Goal: Task Accomplishment & Management: Manage account settings

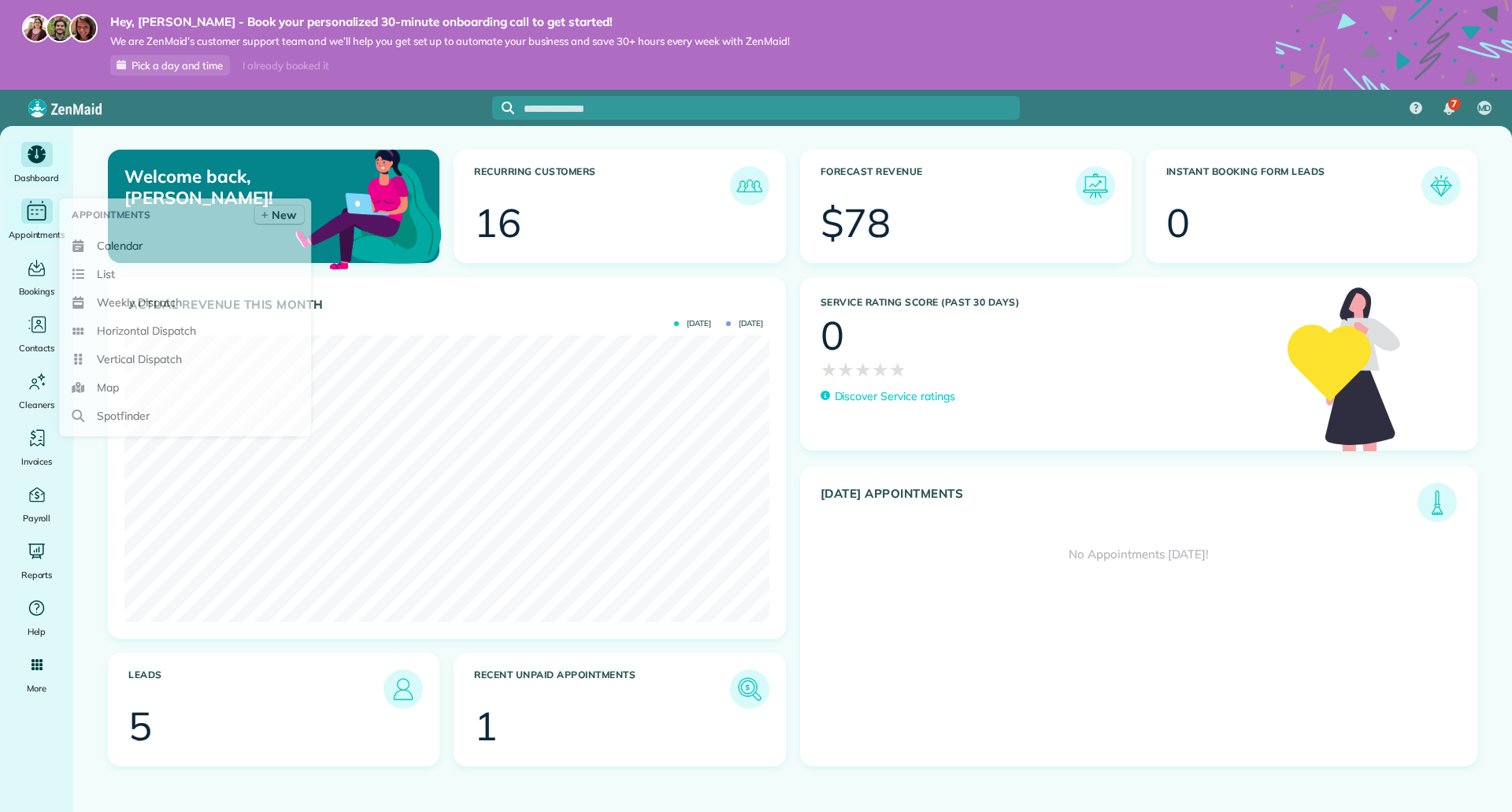
scroll to position [287, 644]
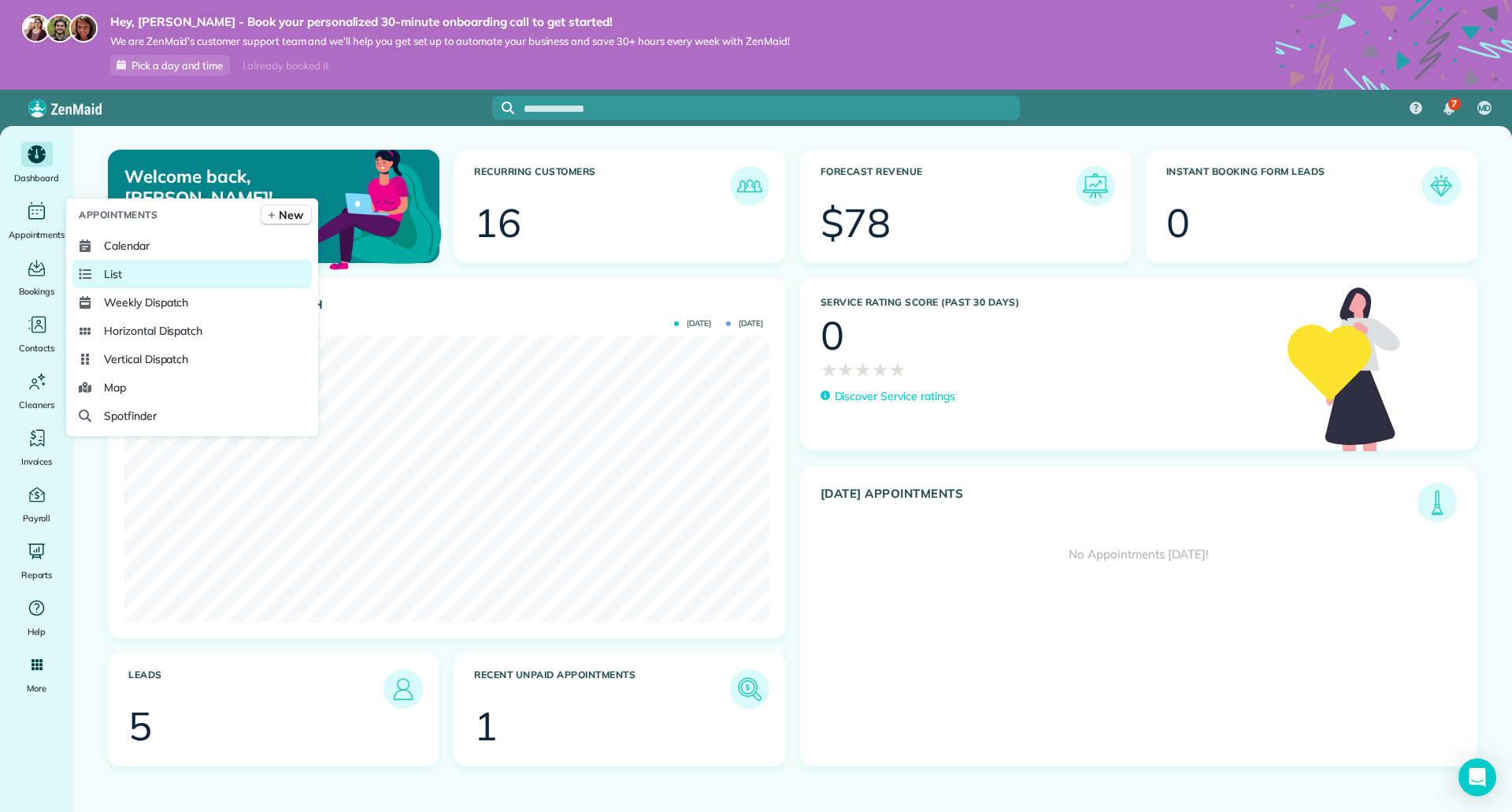
click at [117, 275] on span "List" at bounding box center [112, 274] width 18 height 15
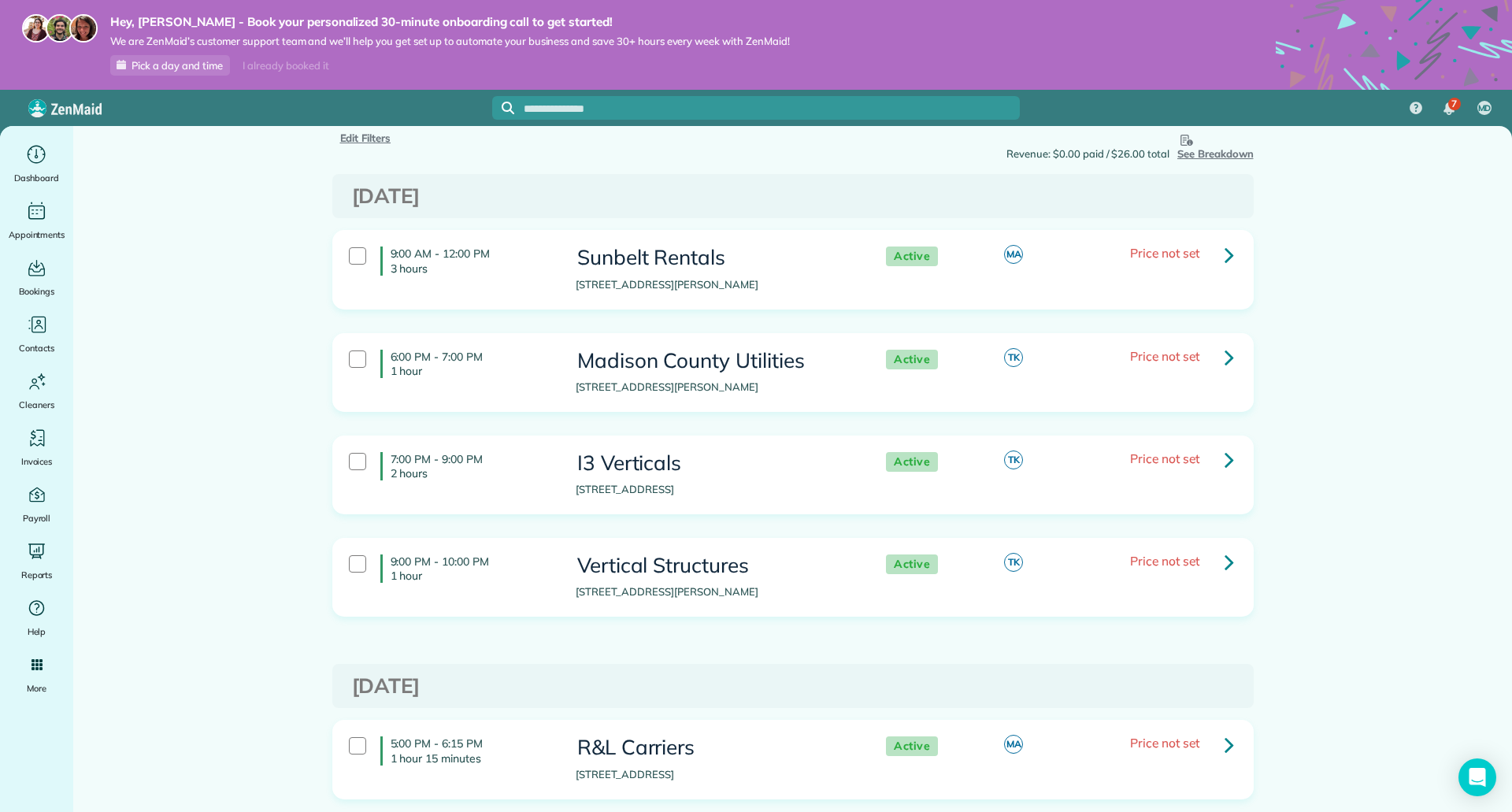
scroll to position [79, 0]
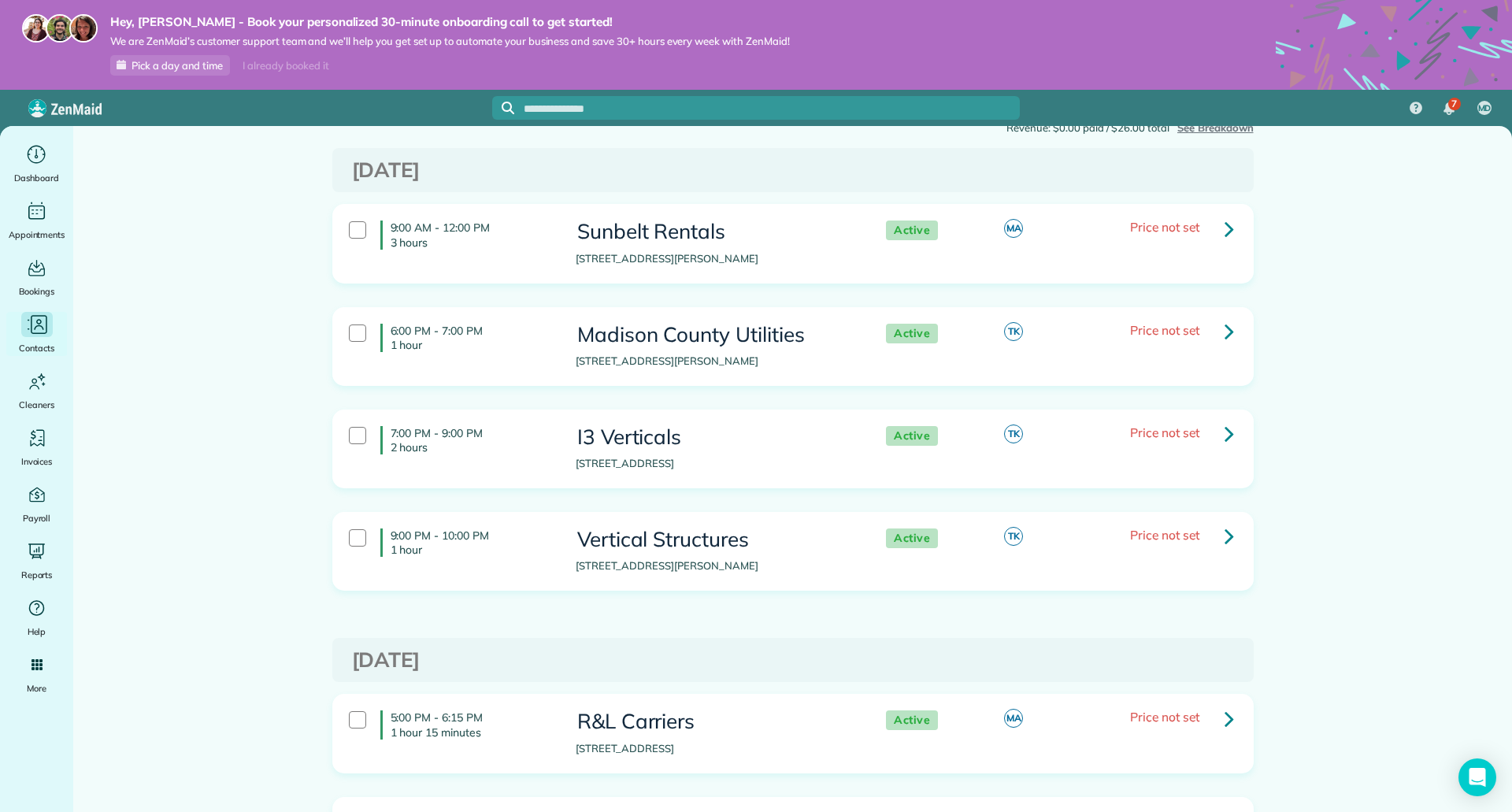
click at [35, 339] on div "Contacts" at bounding box center [36, 333] width 63 height 44
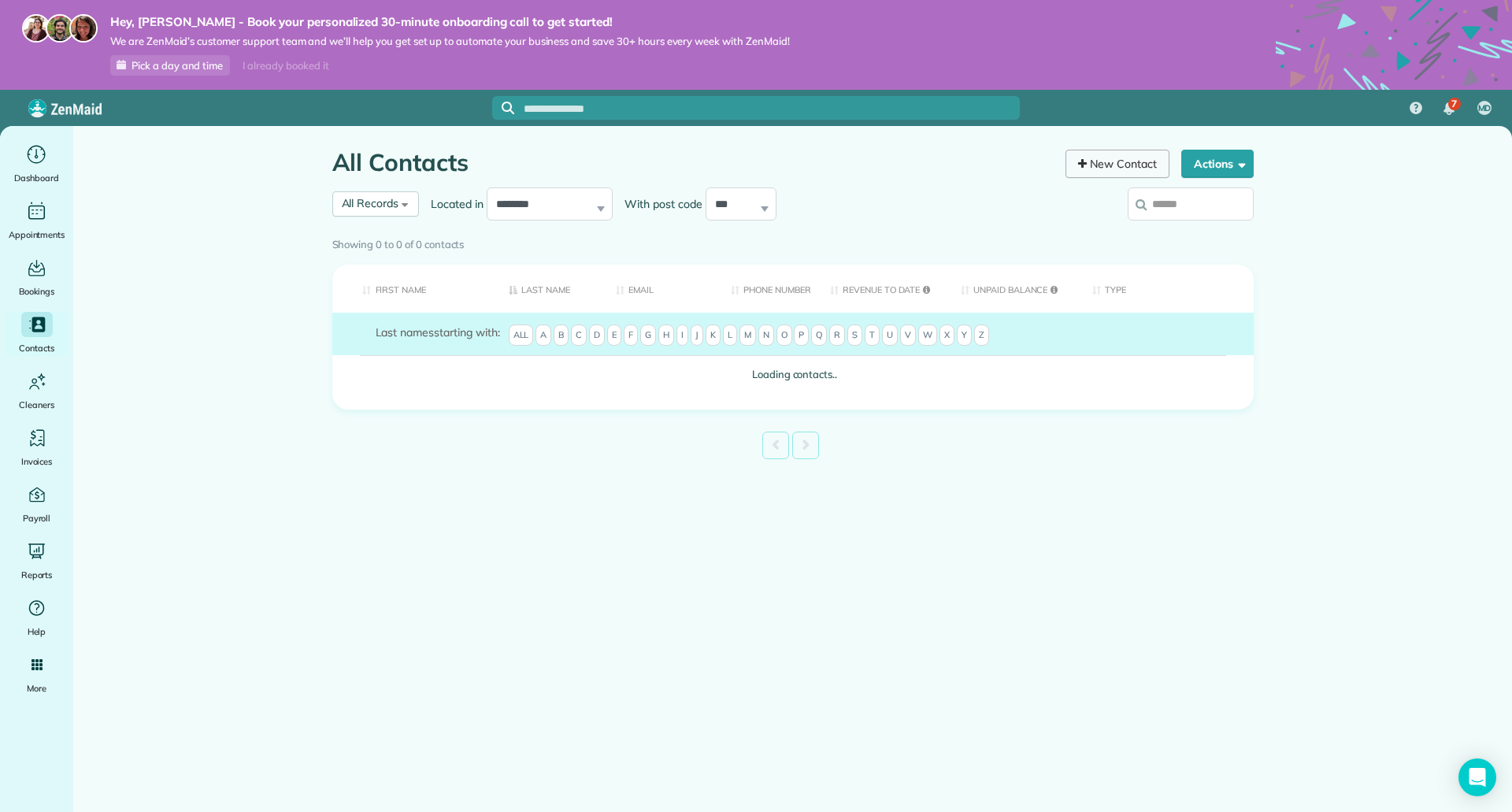
click at [1103, 162] on link "New Contact" at bounding box center [1117, 163] width 104 height 28
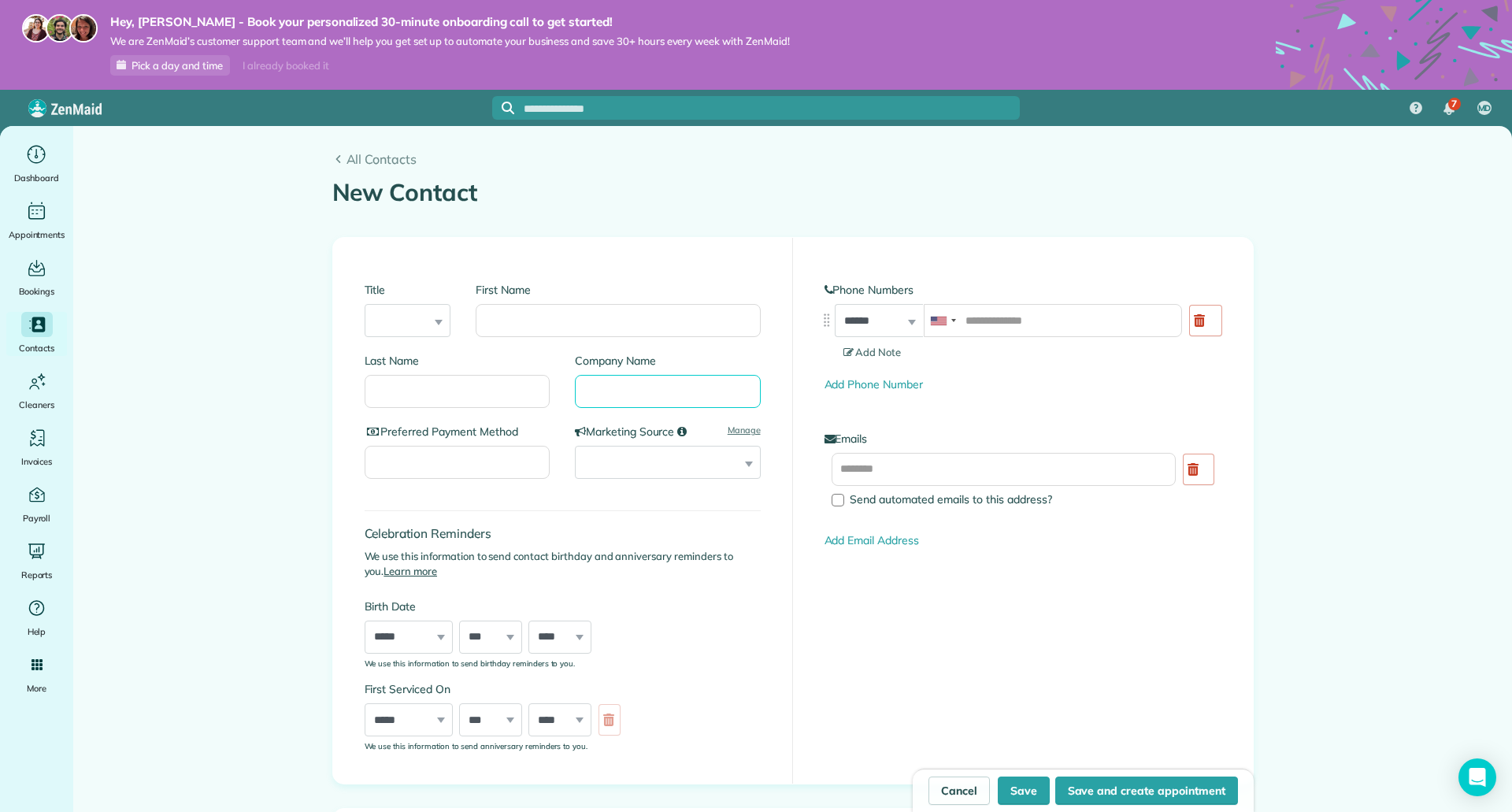
click at [657, 389] on input "Company Name" at bounding box center [668, 391] width 185 height 33
paste input "**********"
type input "**********"
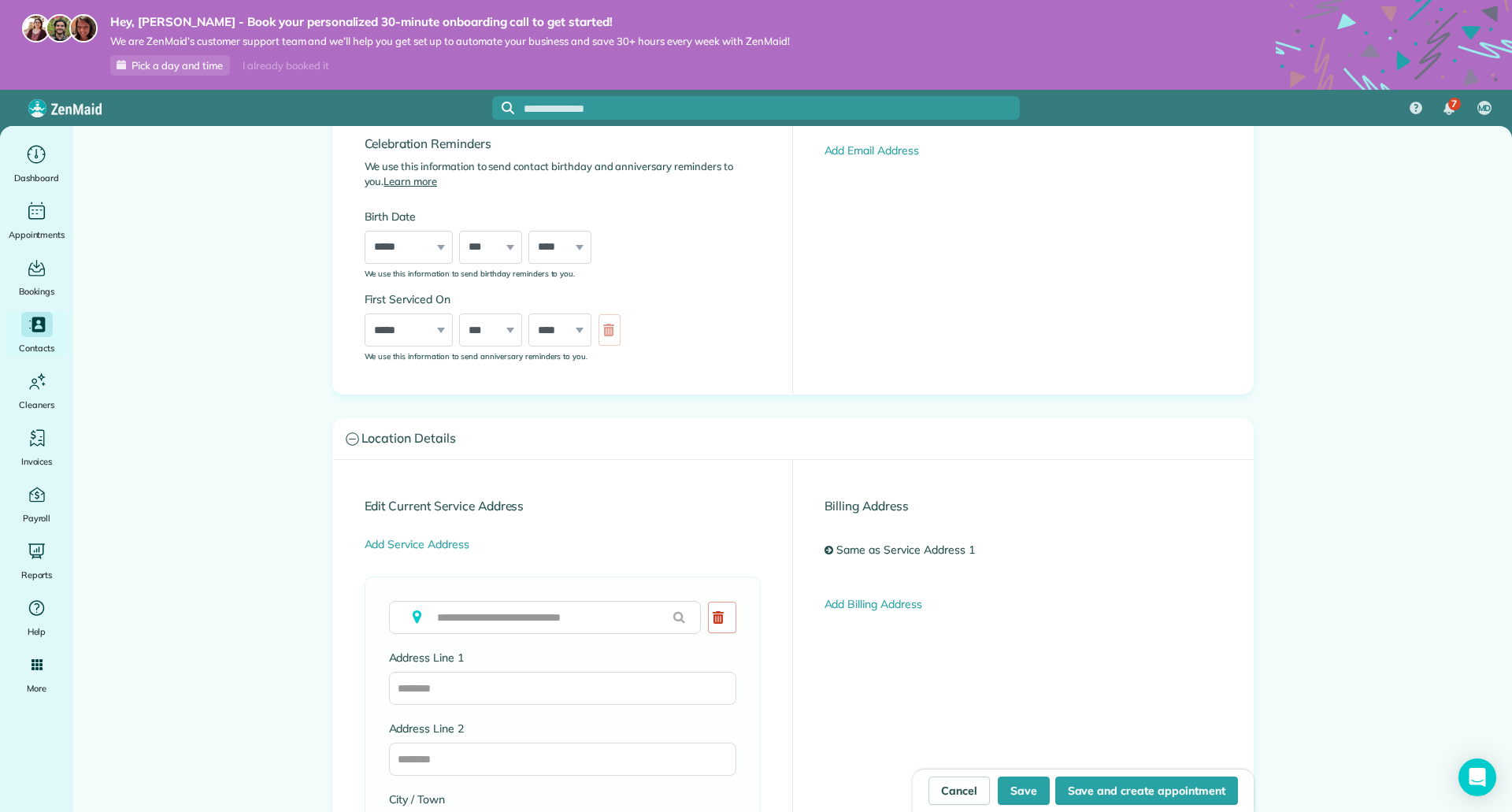
scroll to position [472, 0]
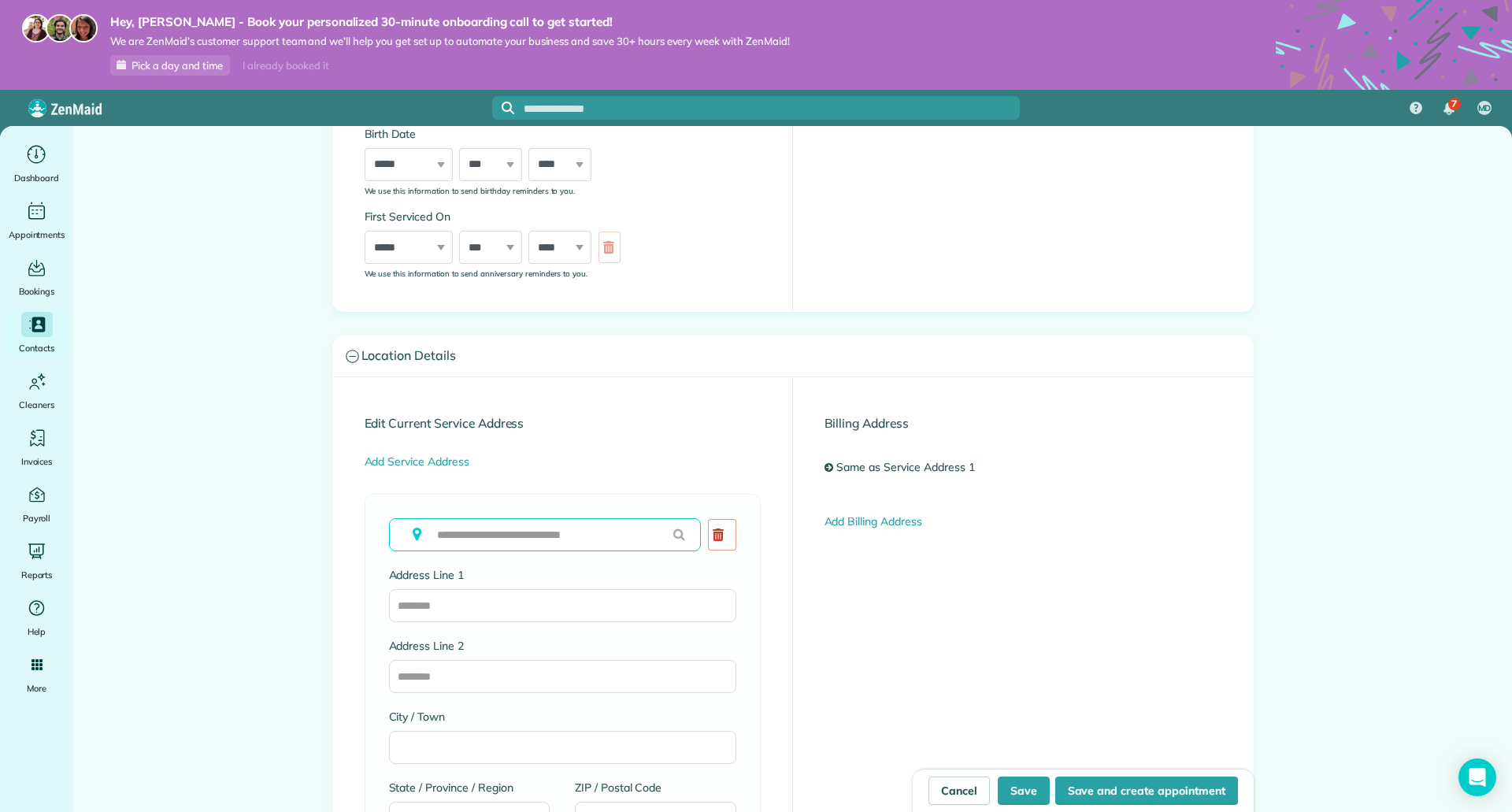
click at [471, 537] on input "text" at bounding box center [544, 535] width 312 height 33
paste input "**********"
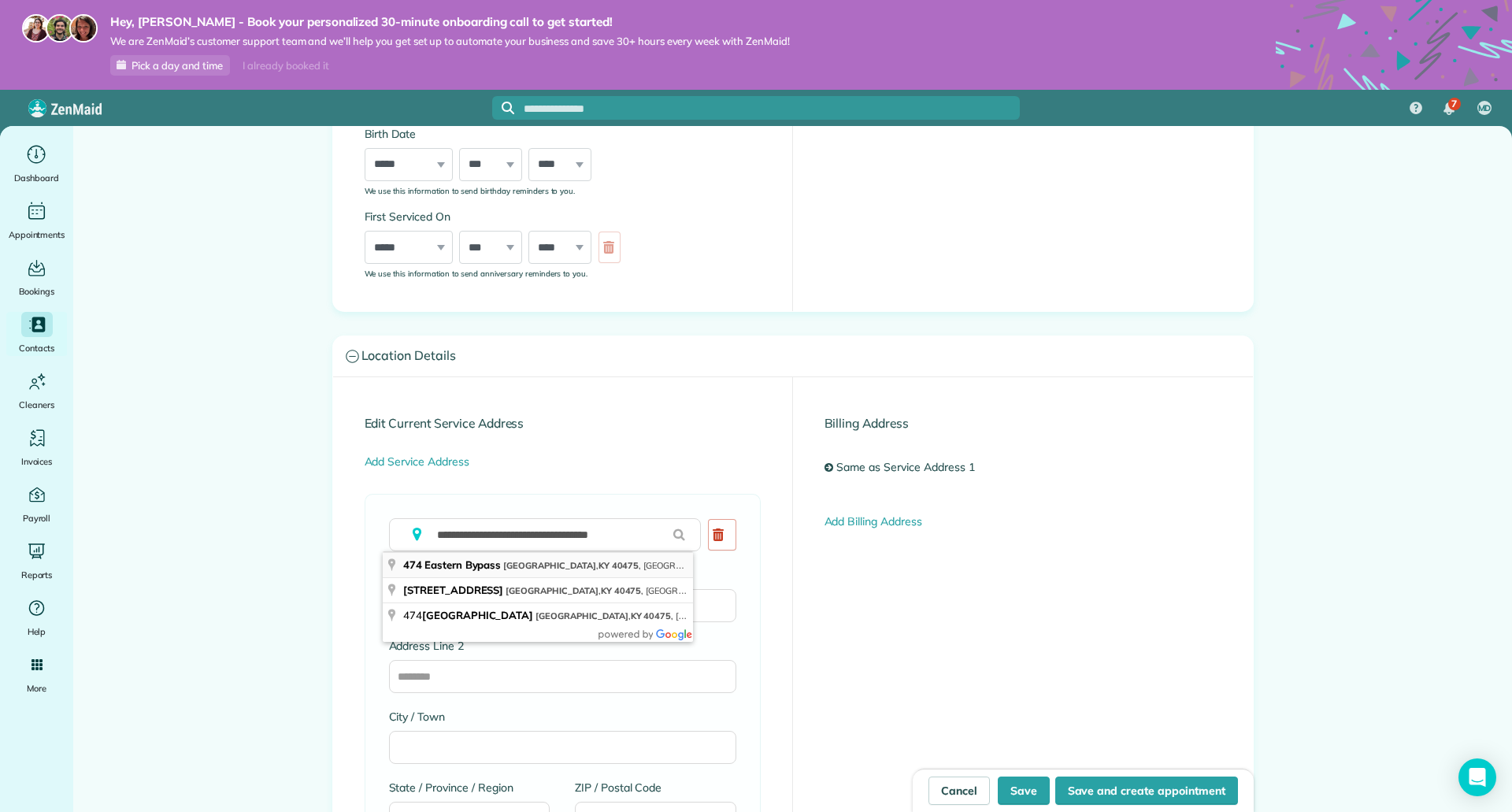
type input "**********"
type input "********"
type input "**"
type input "*****"
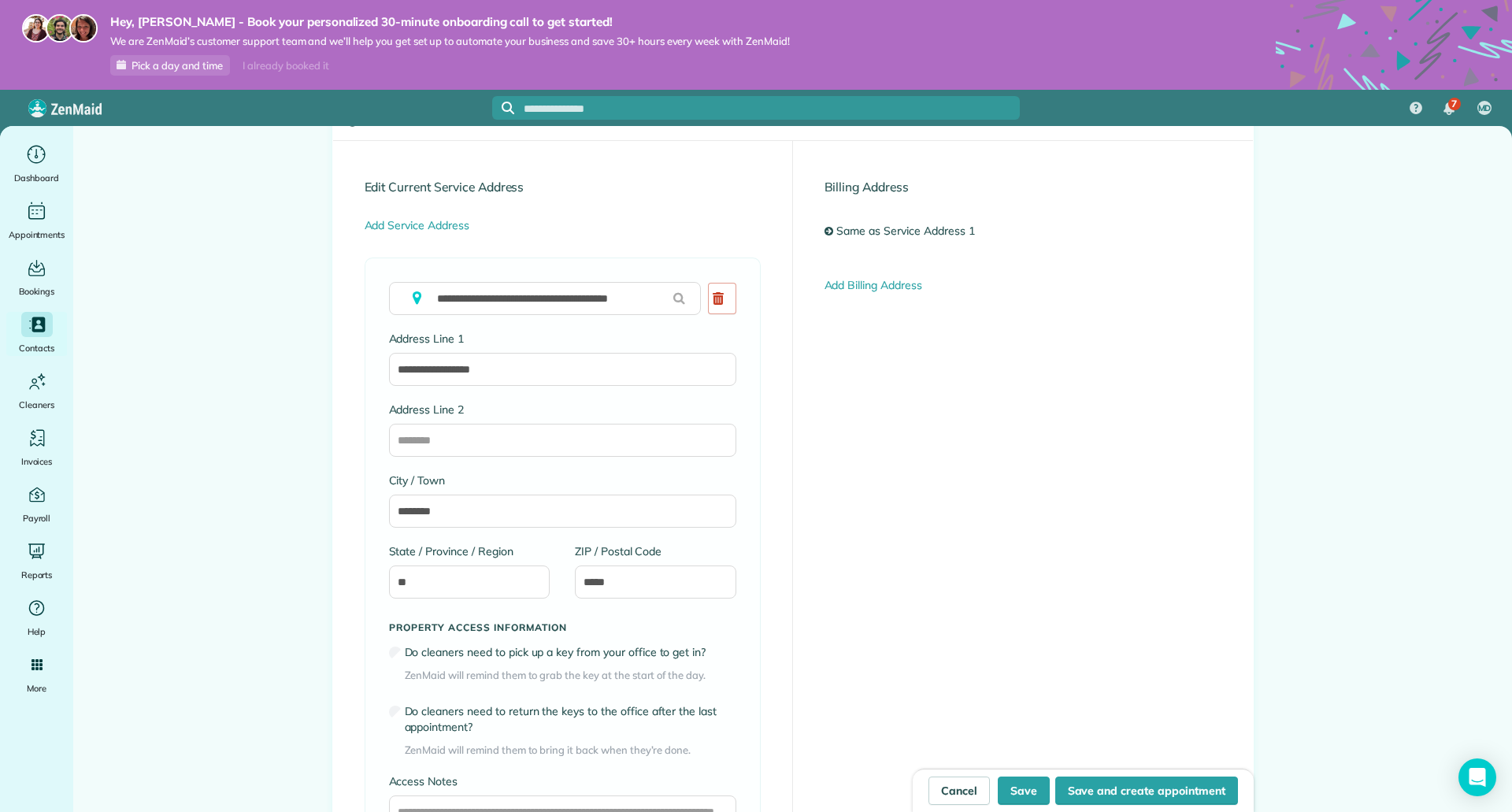
scroll to position [1051, 0]
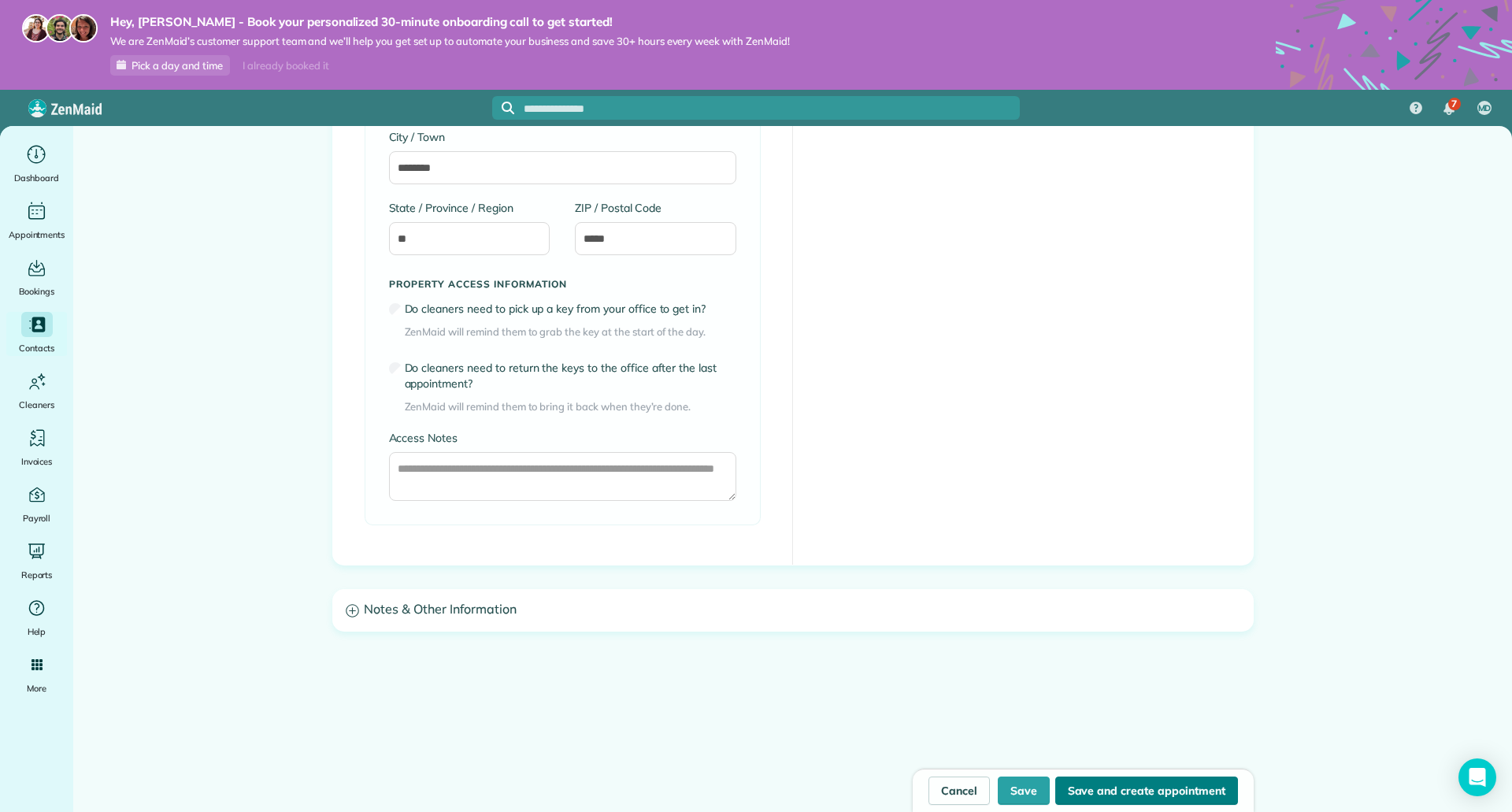
click at [1120, 796] on button "Save and create appointment" at bounding box center [1146, 790] width 183 height 28
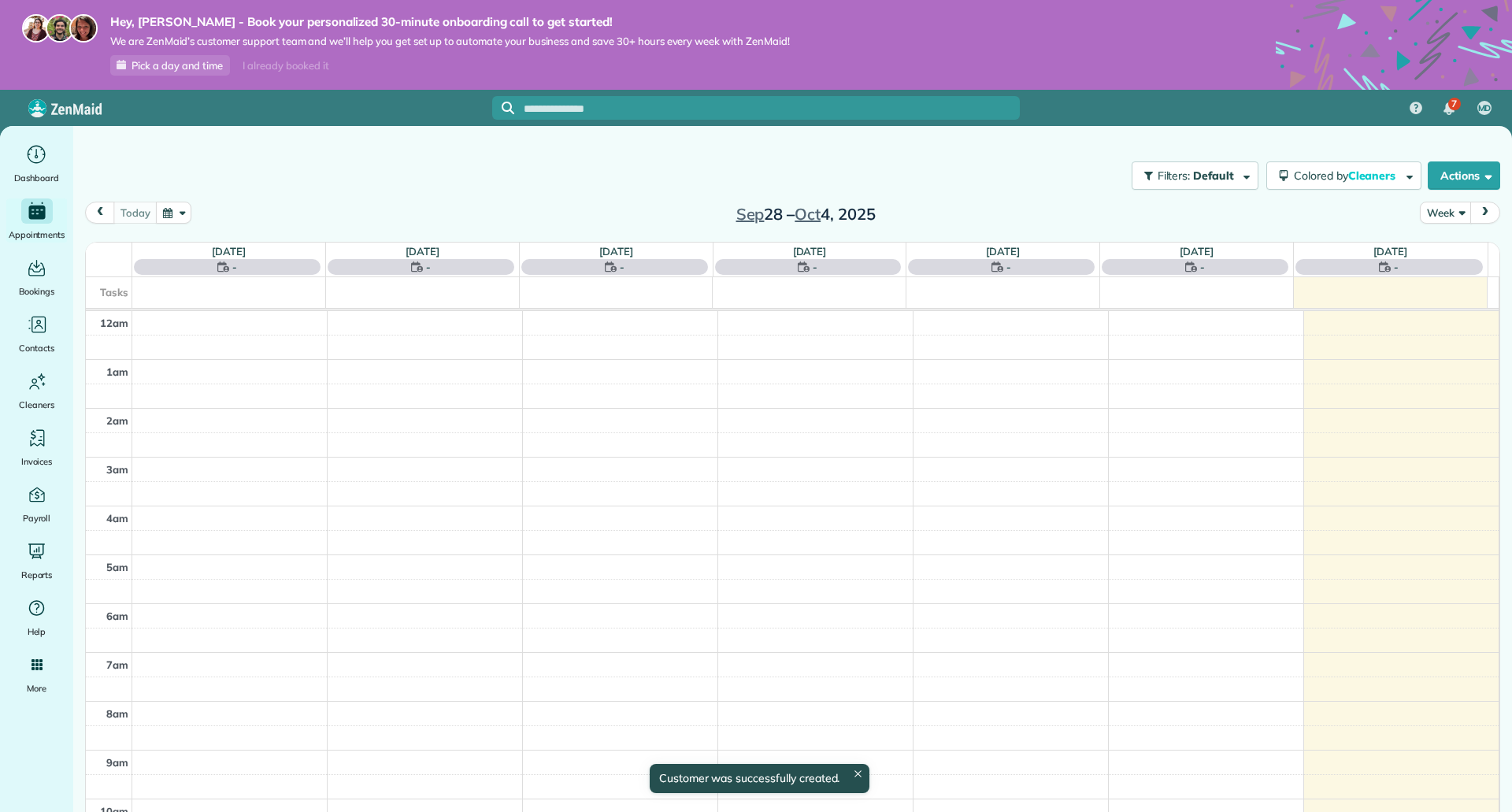
scroll to position [342, 0]
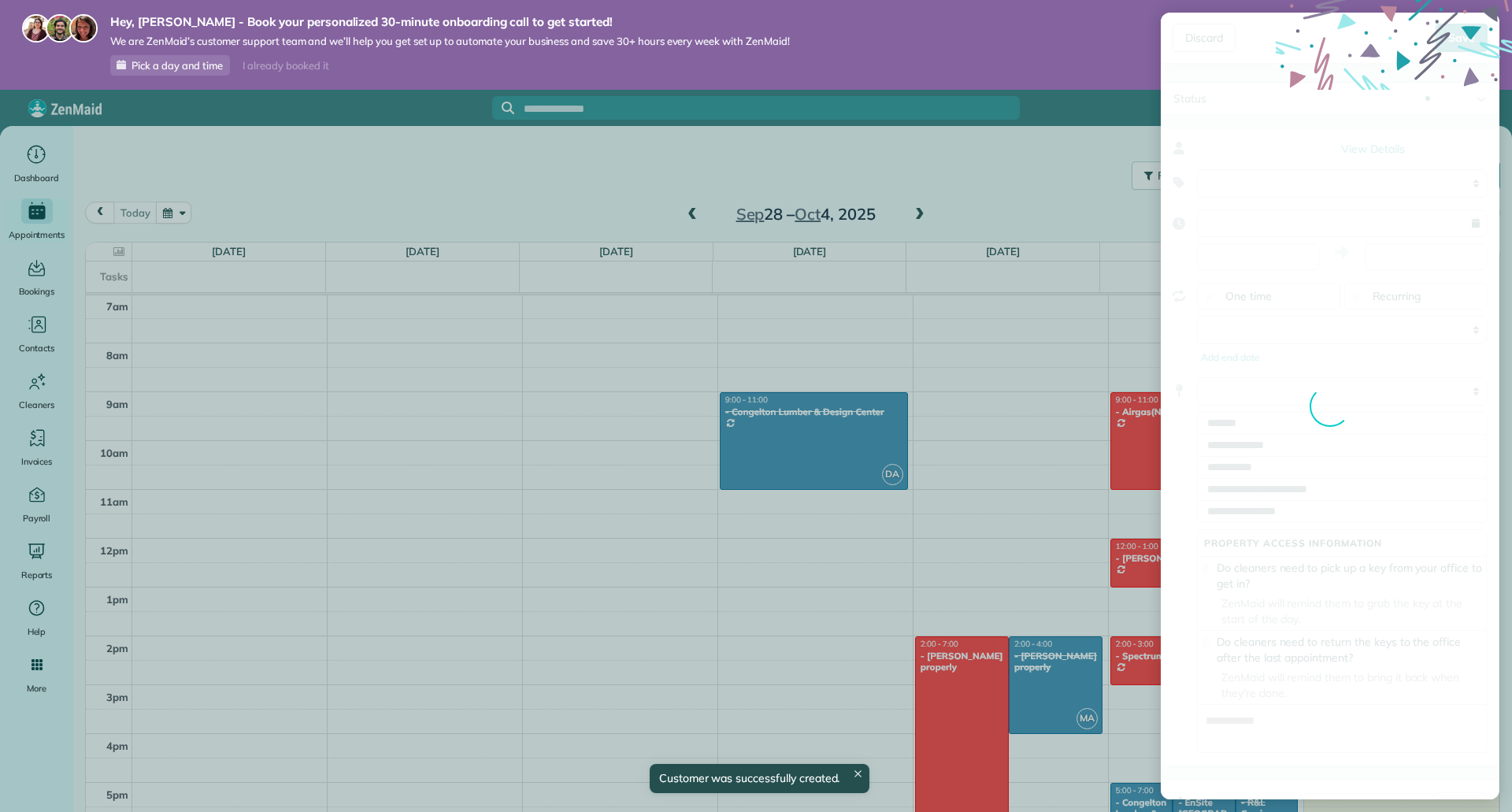
type input "**********"
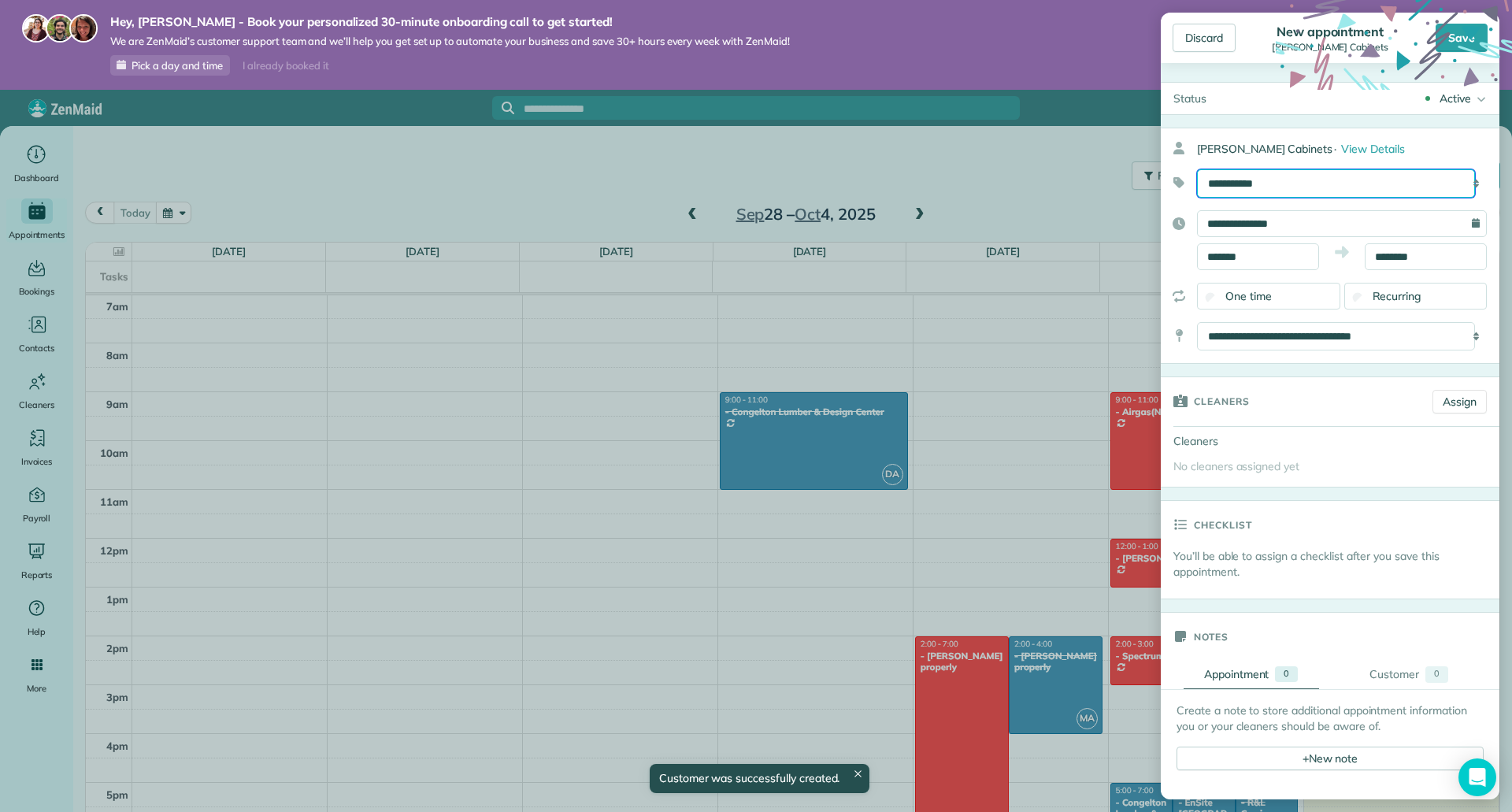
click at [1313, 183] on select "**********" at bounding box center [1336, 183] width 278 height 28
select select "******"
click at [1197, 169] on select "**********" at bounding box center [1336, 183] width 278 height 28
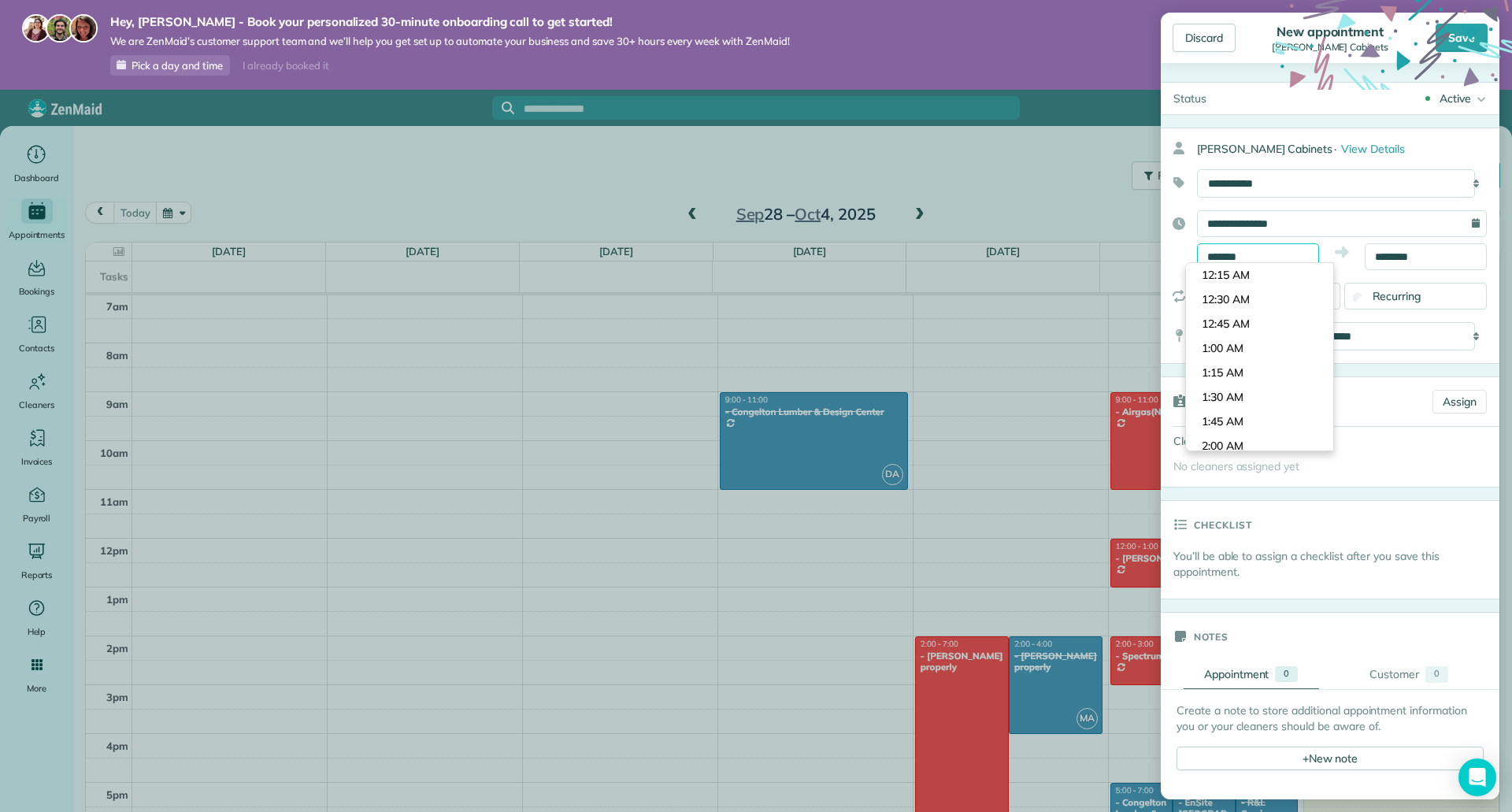
click at [1254, 258] on input "*******" at bounding box center [1258, 256] width 122 height 27
type input "********"
click at [1251, 385] on body "Hey, Matthieu - Book your personalized 30-minute onboarding call to get started…" at bounding box center [756, 406] width 1512 height 812
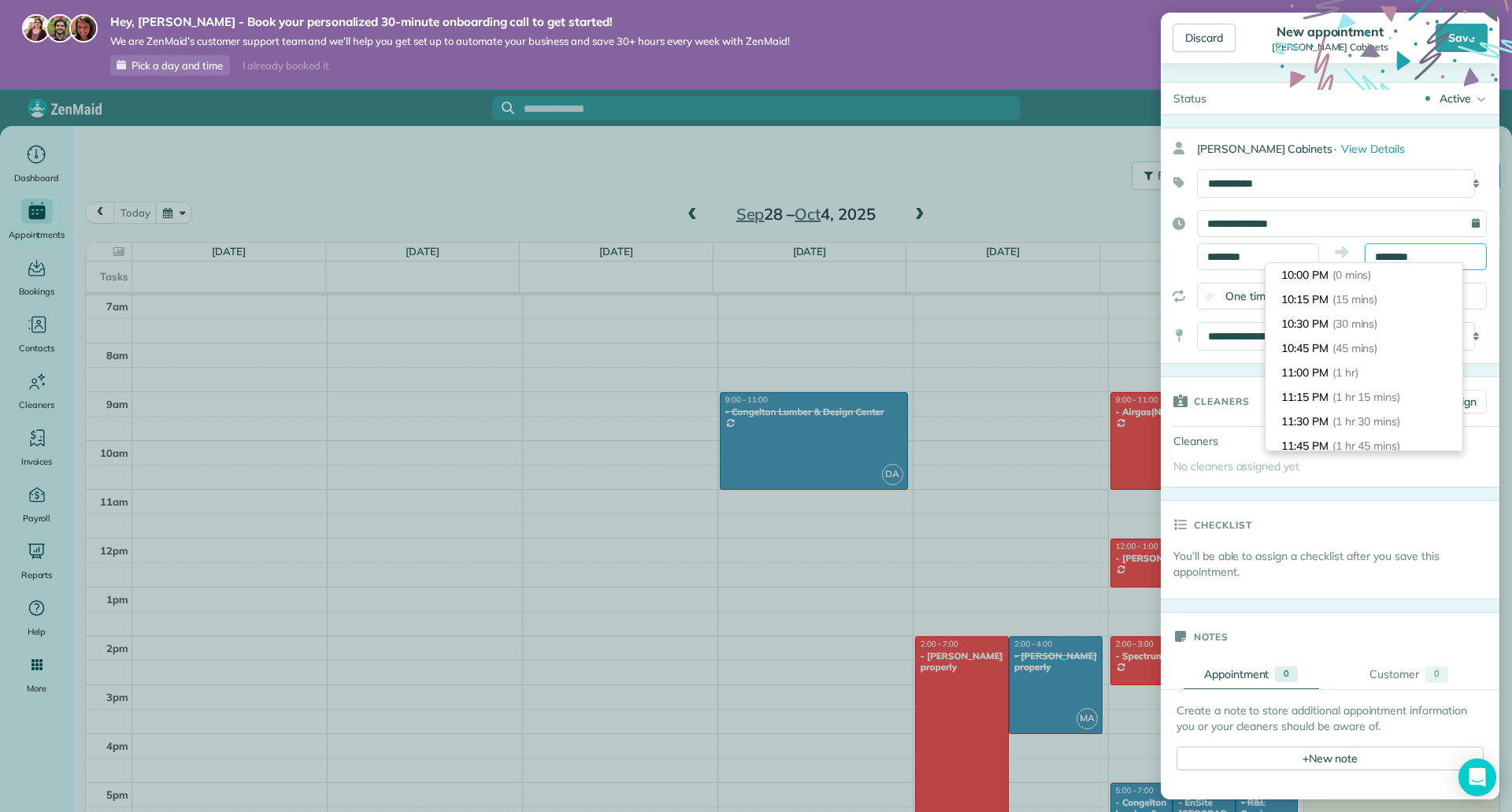
click at [1378, 251] on input "********" at bounding box center [1425, 256] width 122 height 27
type input "********"
click at [1303, 421] on li "11:45 PM (1 hr 45 mins)" at bounding box center [1363, 414] width 197 height 24
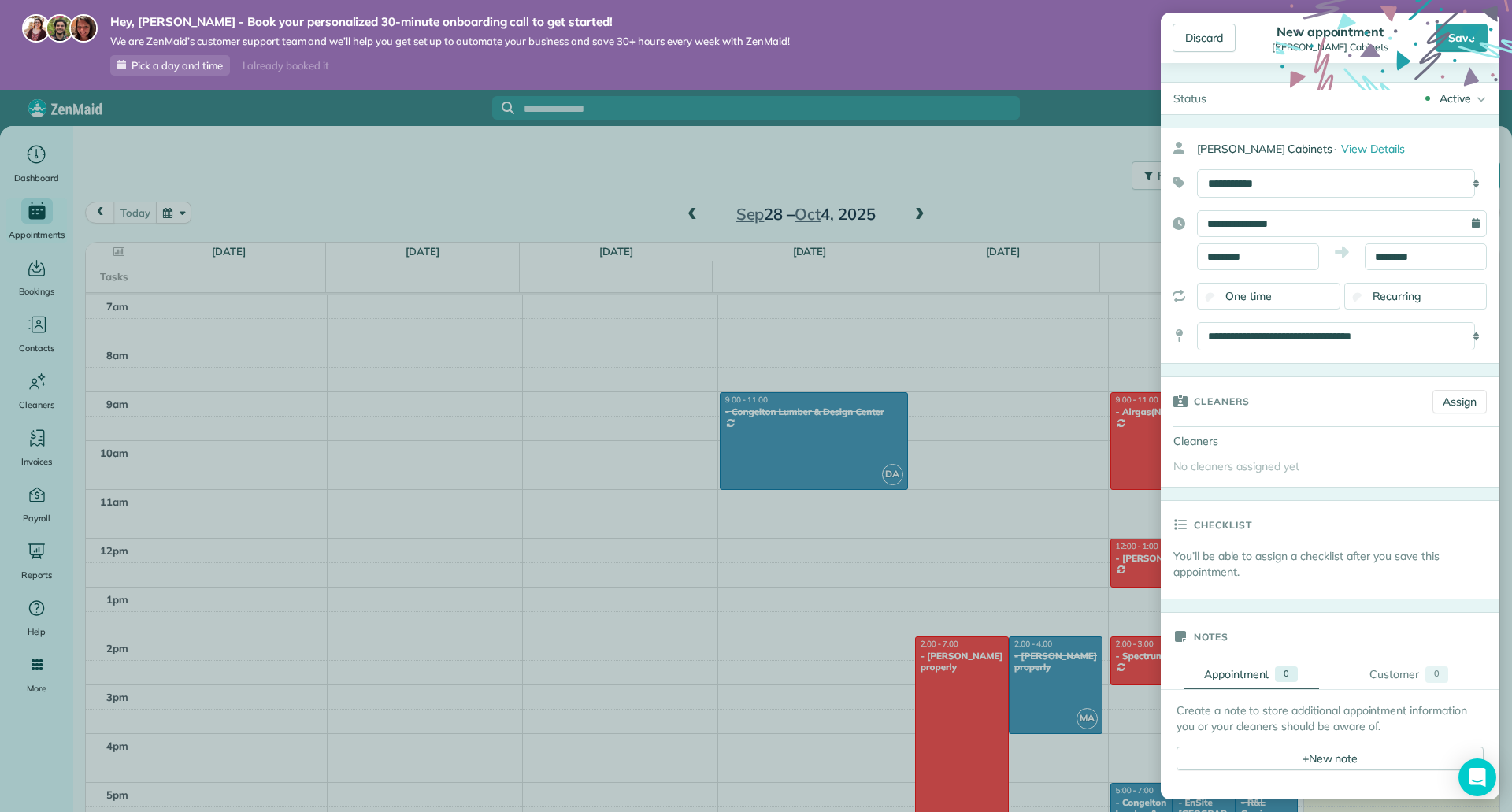
click at [1368, 307] on div "Recurring" at bounding box center [1416, 295] width 143 height 27
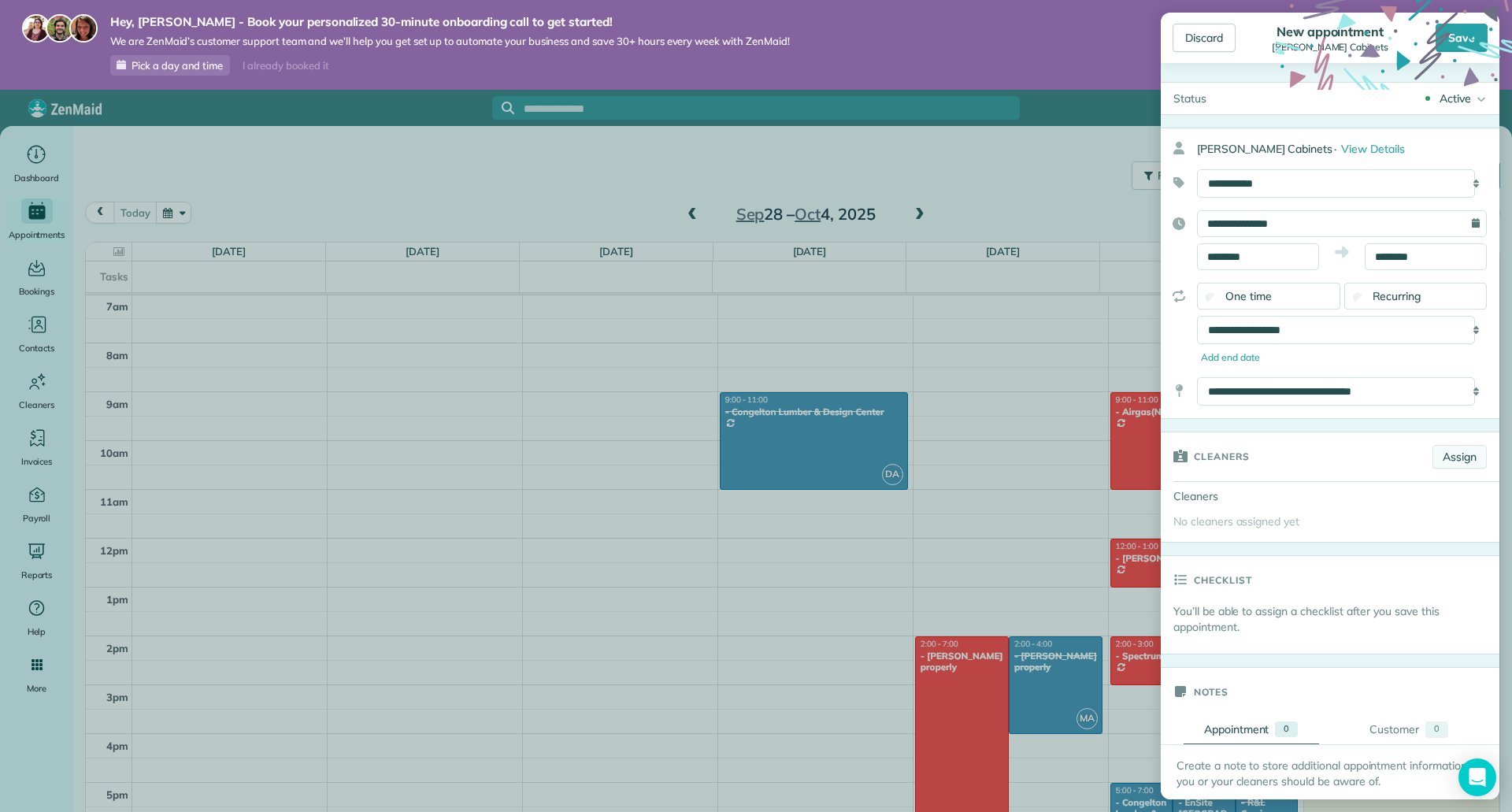
click at [1449, 462] on link "Assign" at bounding box center [1459, 457] width 54 height 24
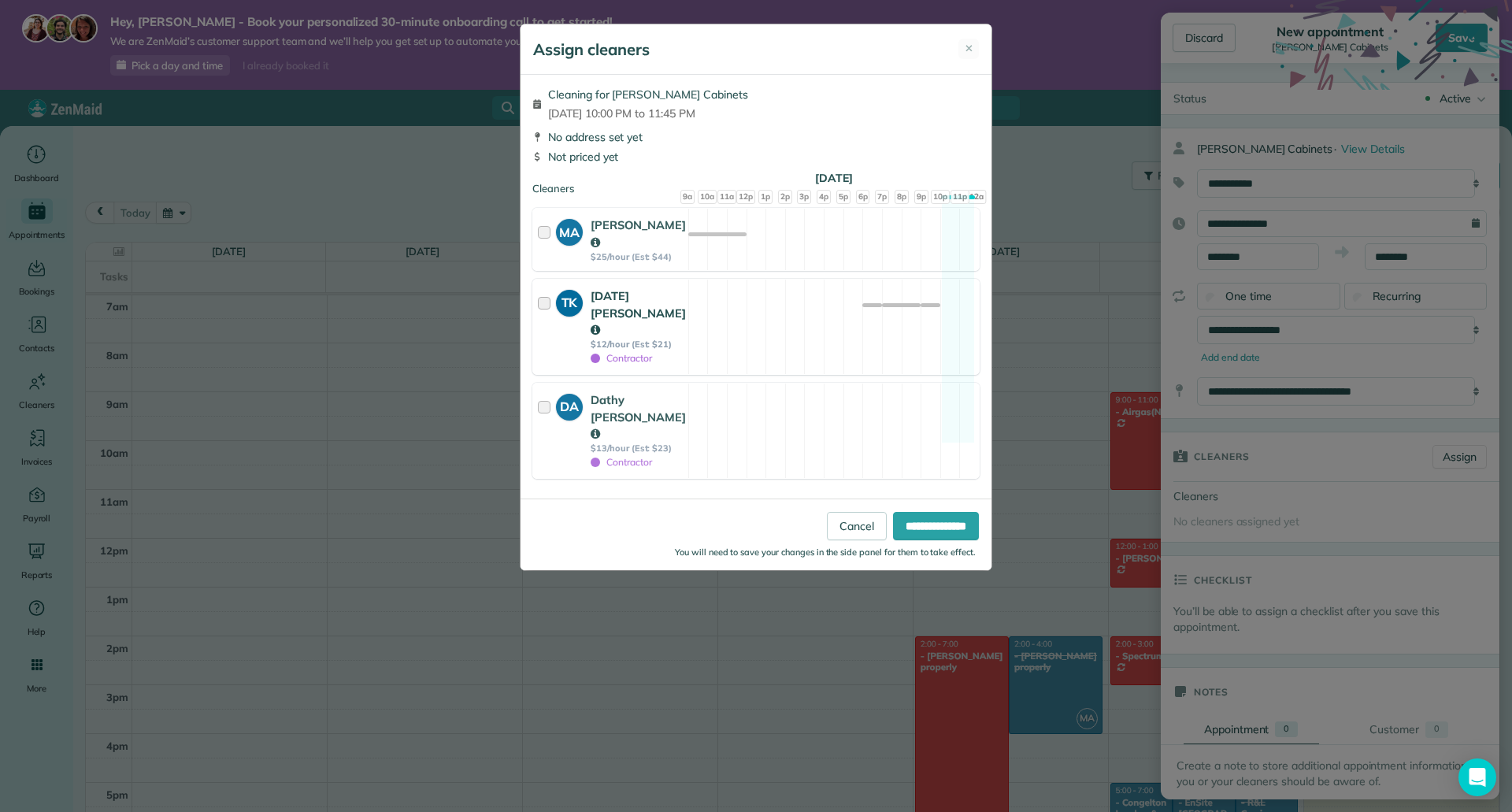
click at [541, 297] on div at bounding box center [546, 327] width 18 height 79
click at [924, 512] on input "**********" at bounding box center [936, 525] width 86 height 28
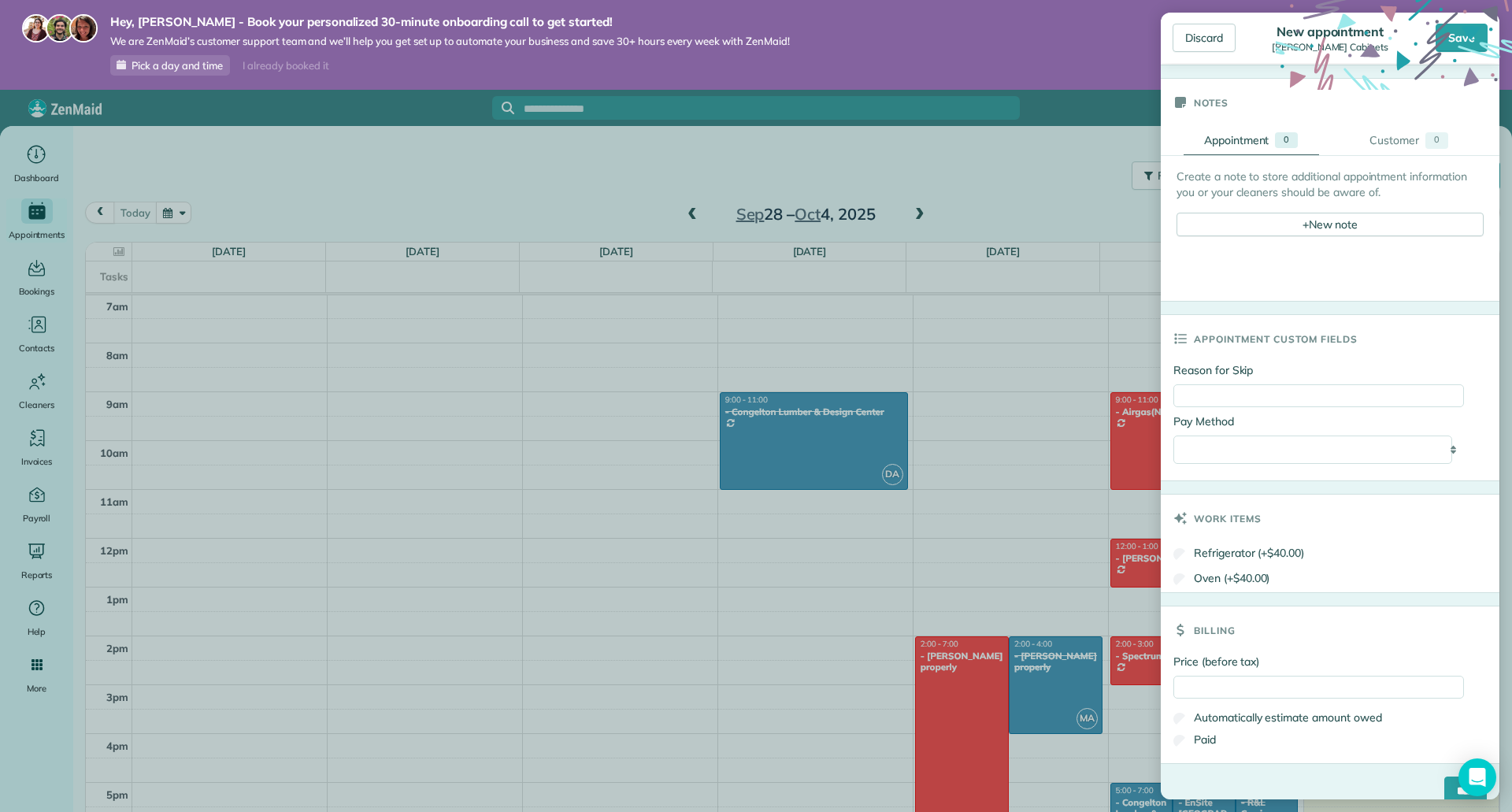
scroll to position [637, 0]
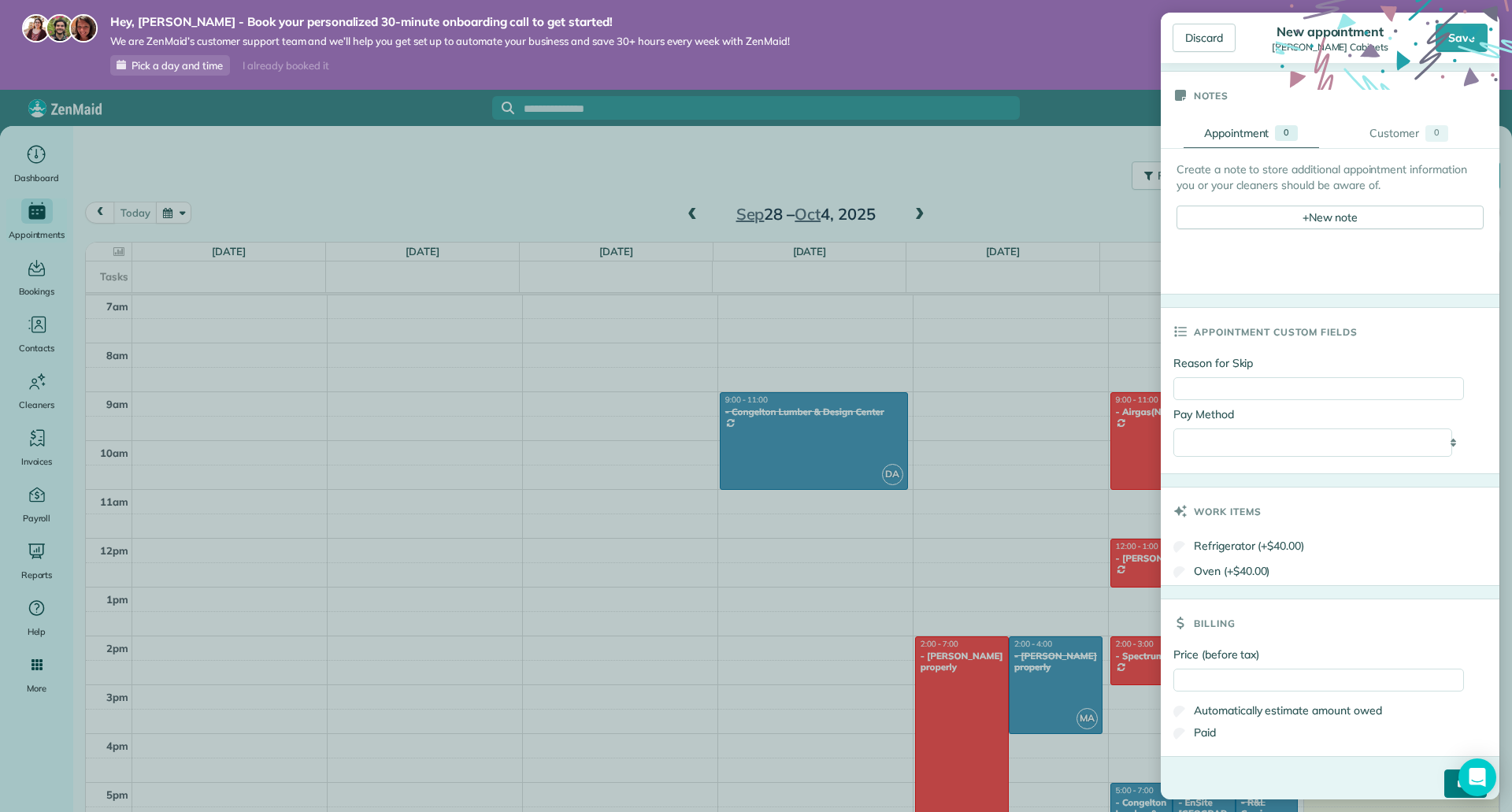
click at [1444, 769] on input "****" at bounding box center [1466, 783] width 43 height 28
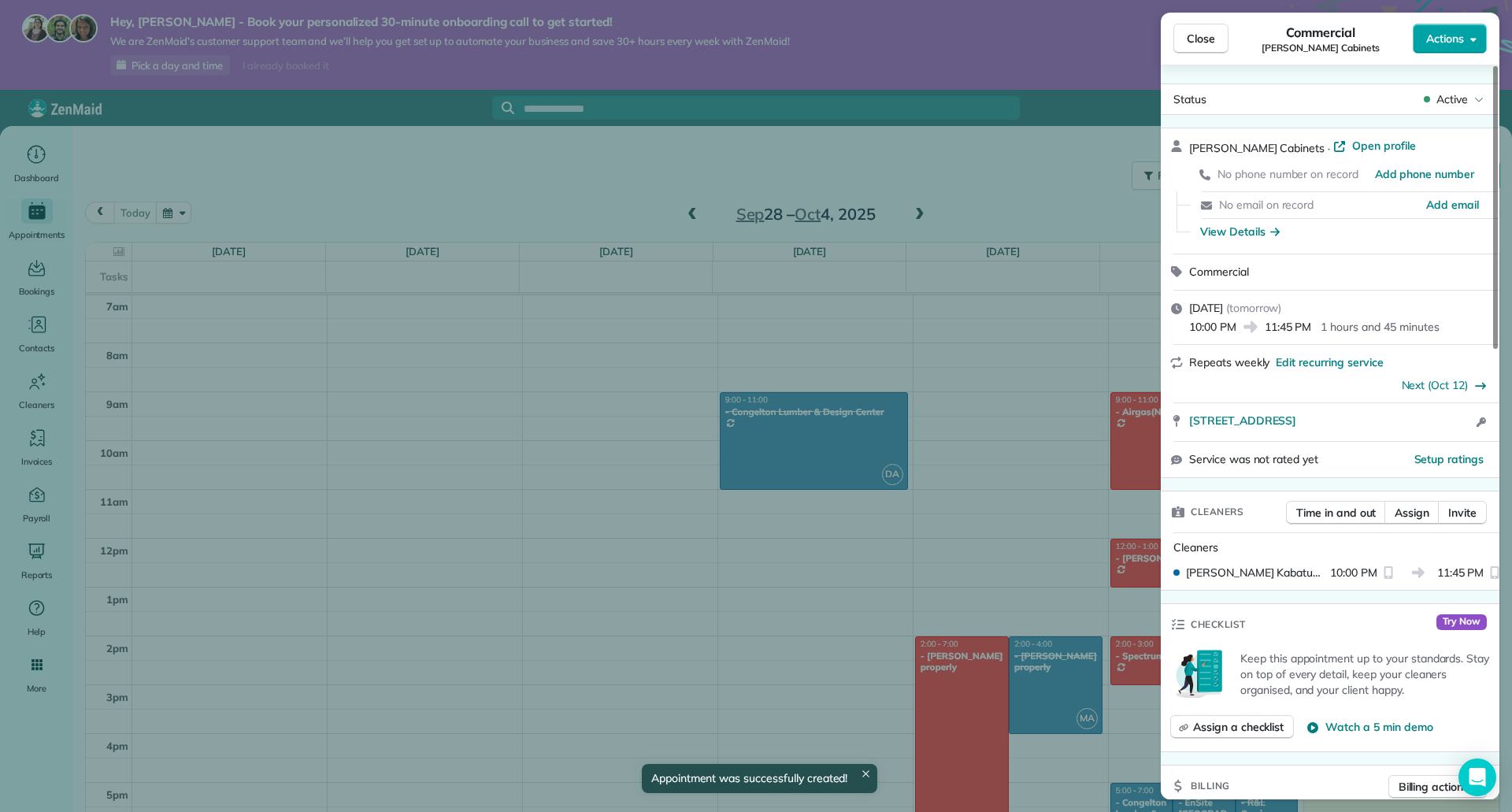
click at [1454, 43] on span "Actions" at bounding box center [1445, 39] width 38 height 15
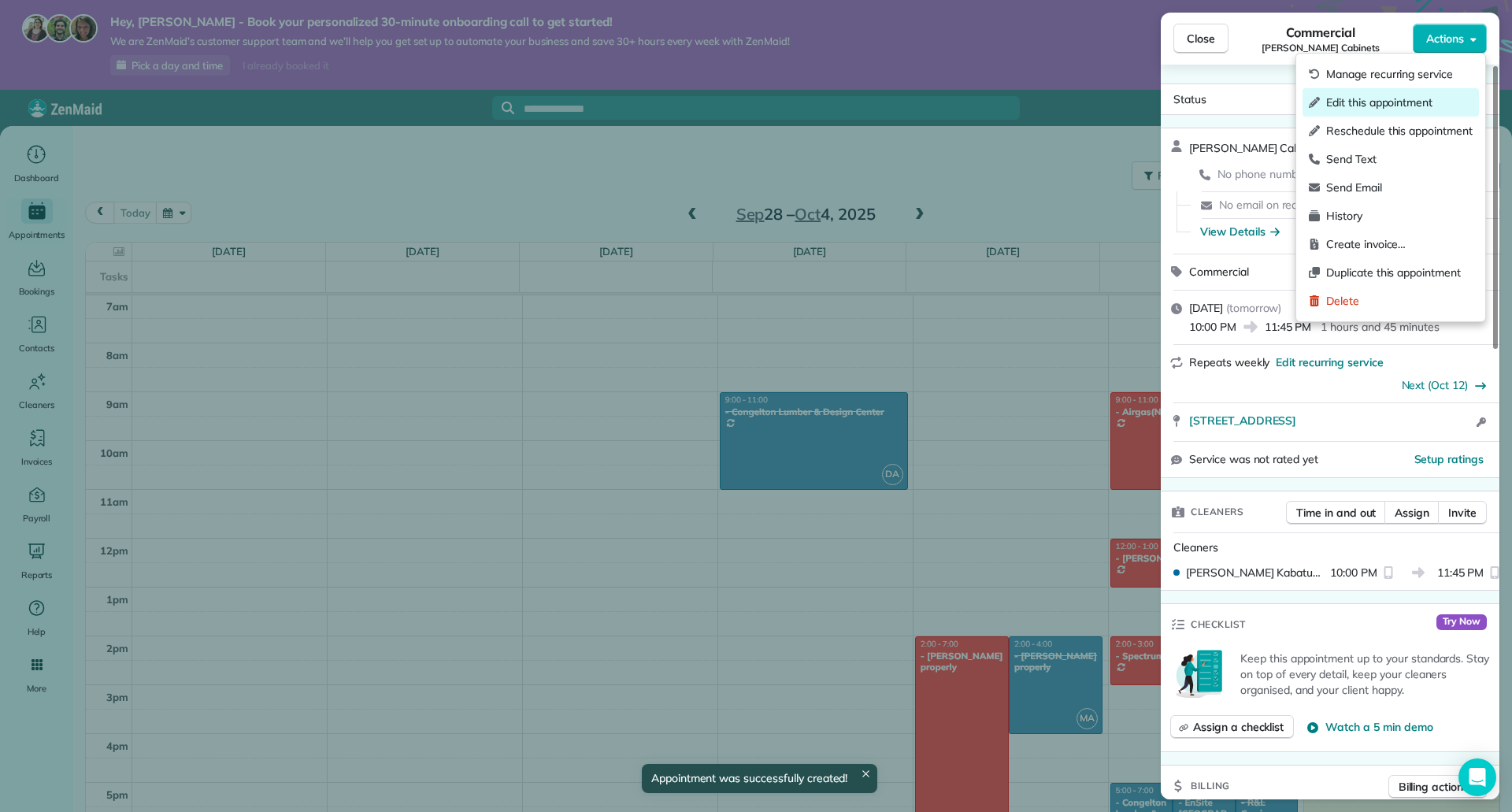
click at [1369, 100] on span "Edit this appointment" at bounding box center [1400, 102] width 147 height 15
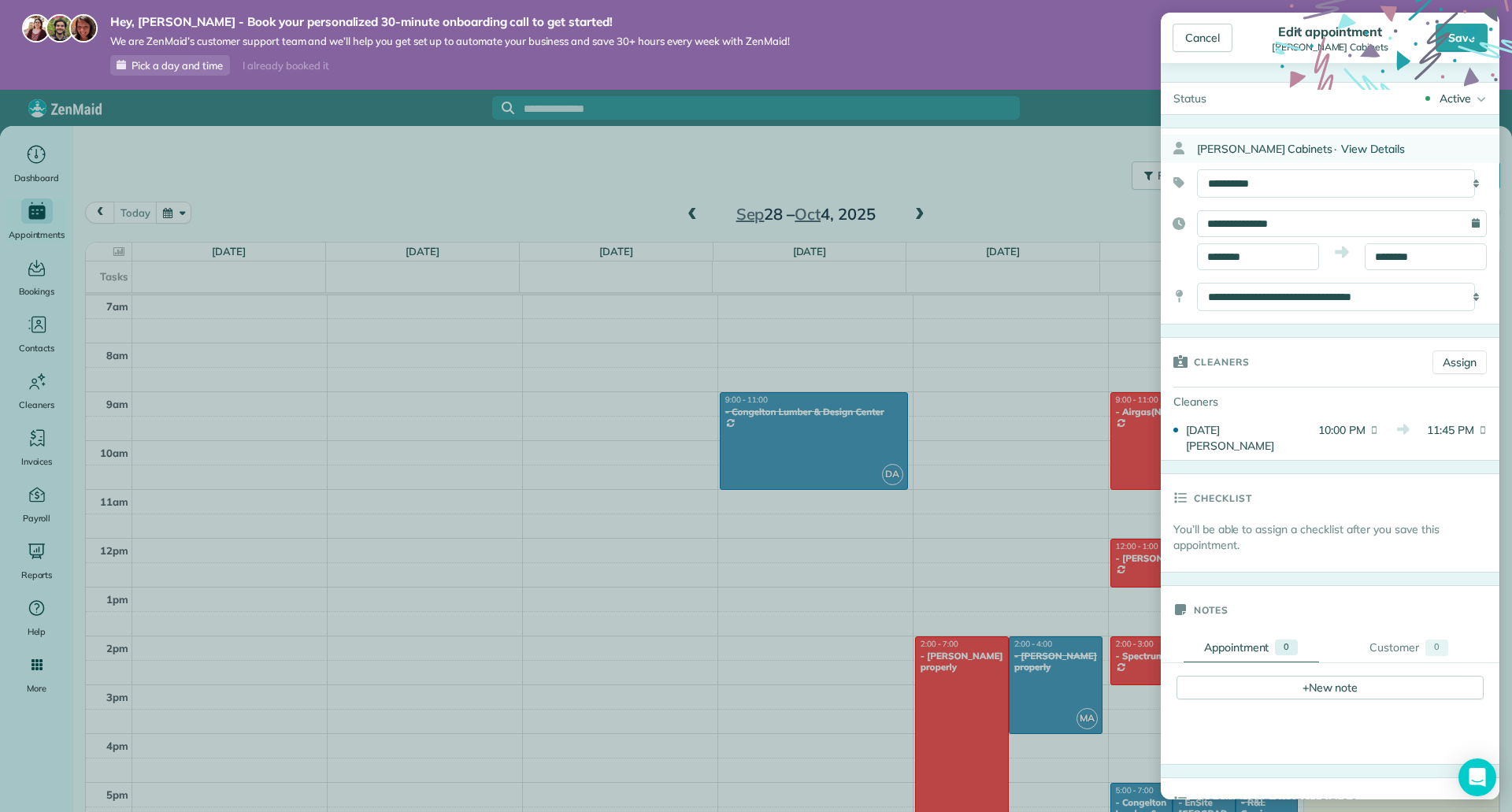
click at [1341, 149] on span "View Details" at bounding box center [1373, 148] width 64 height 15
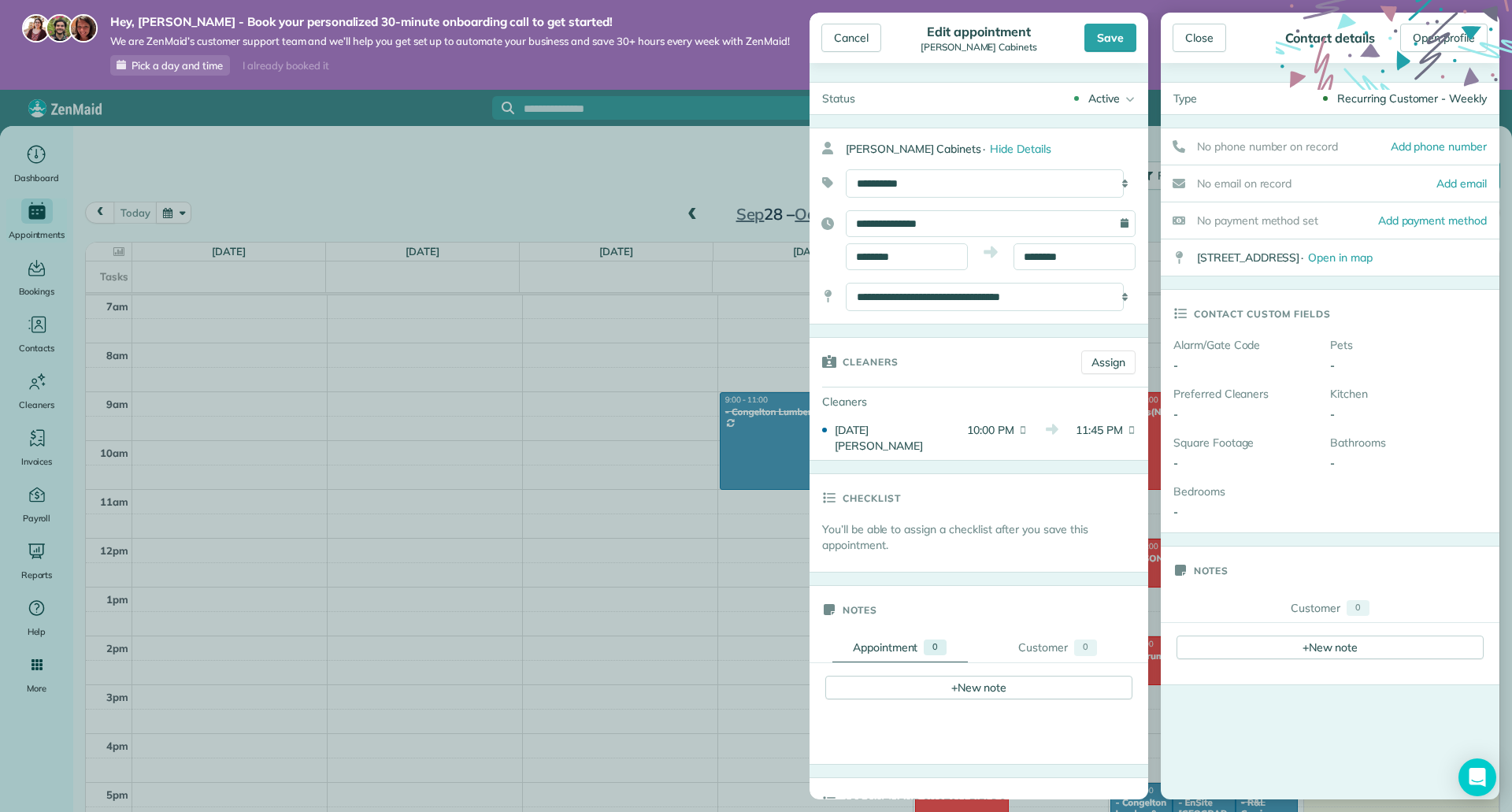
click at [1120, 97] on icon at bounding box center [1127, 98] width 15 height 32
click at [1430, 43] on use at bounding box center [1394, 118] width 236 height 236
click at [1466, 40] on icon at bounding box center [1394, 118] width 236 height 236
click at [1205, 43] on div "Close" at bounding box center [1199, 38] width 53 height 28
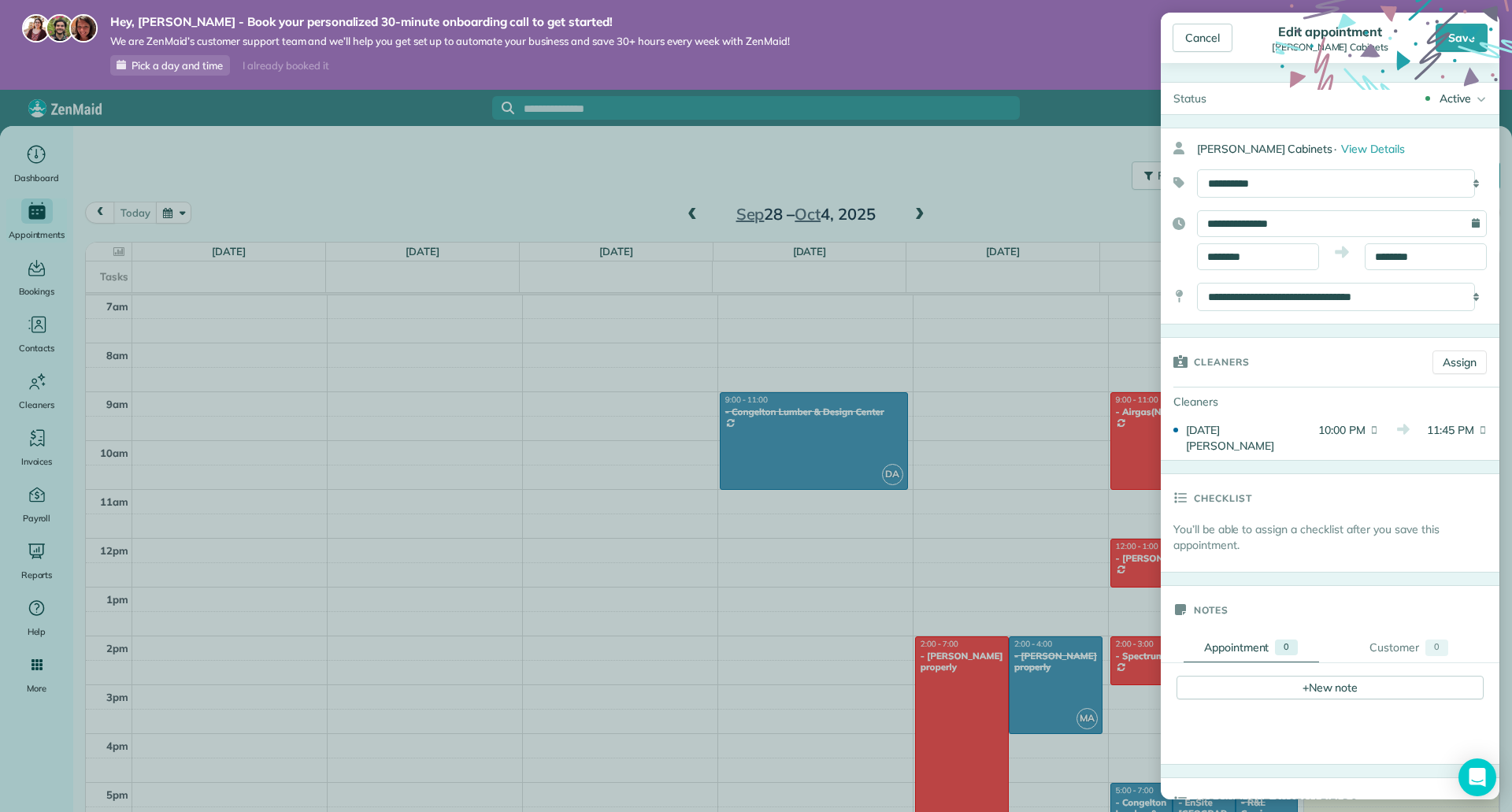
scroll to position [470, 0]
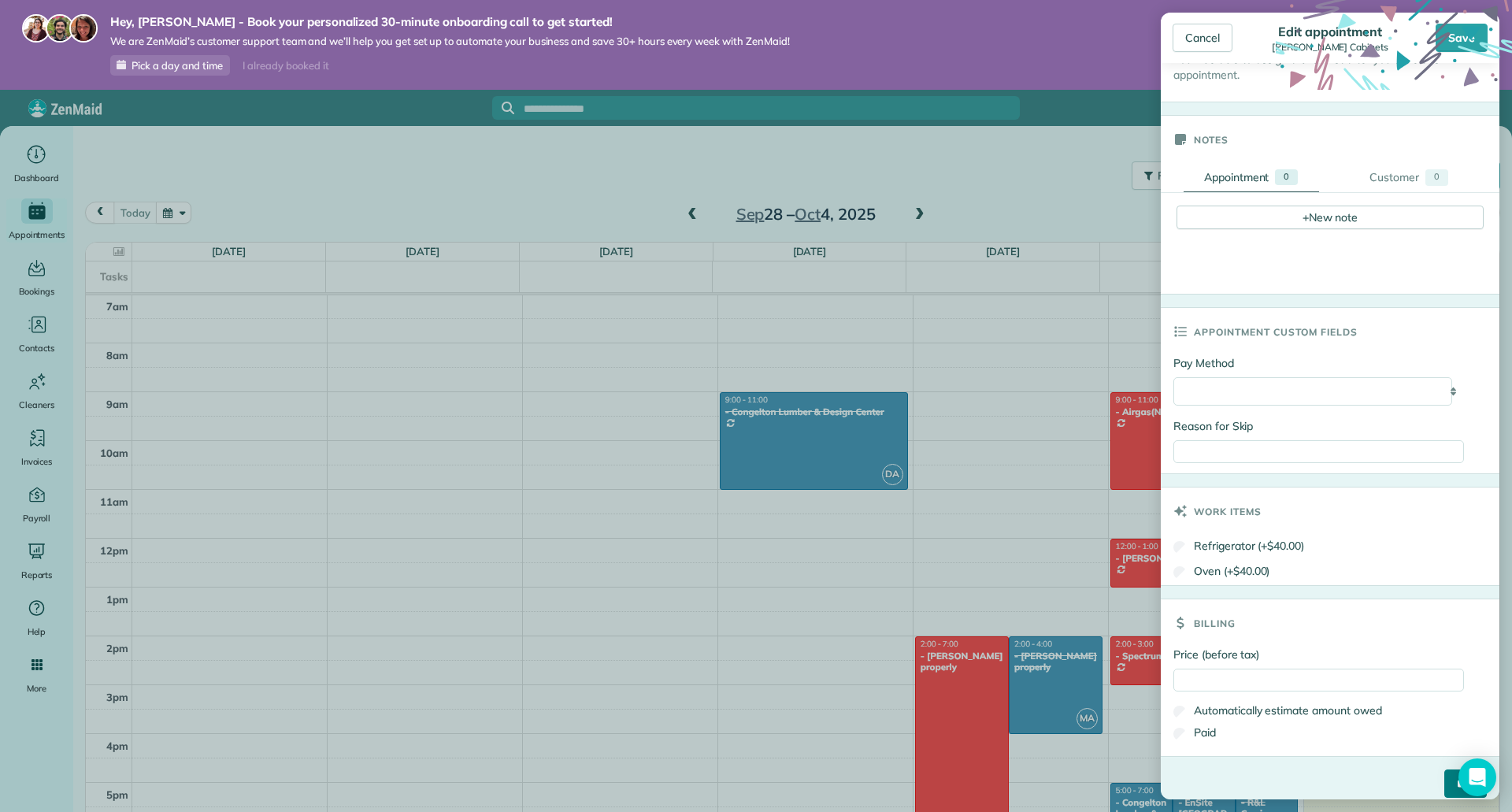
click at [1444, 779] on input "****" at bounding box center [1466, 783] width 43 height 28
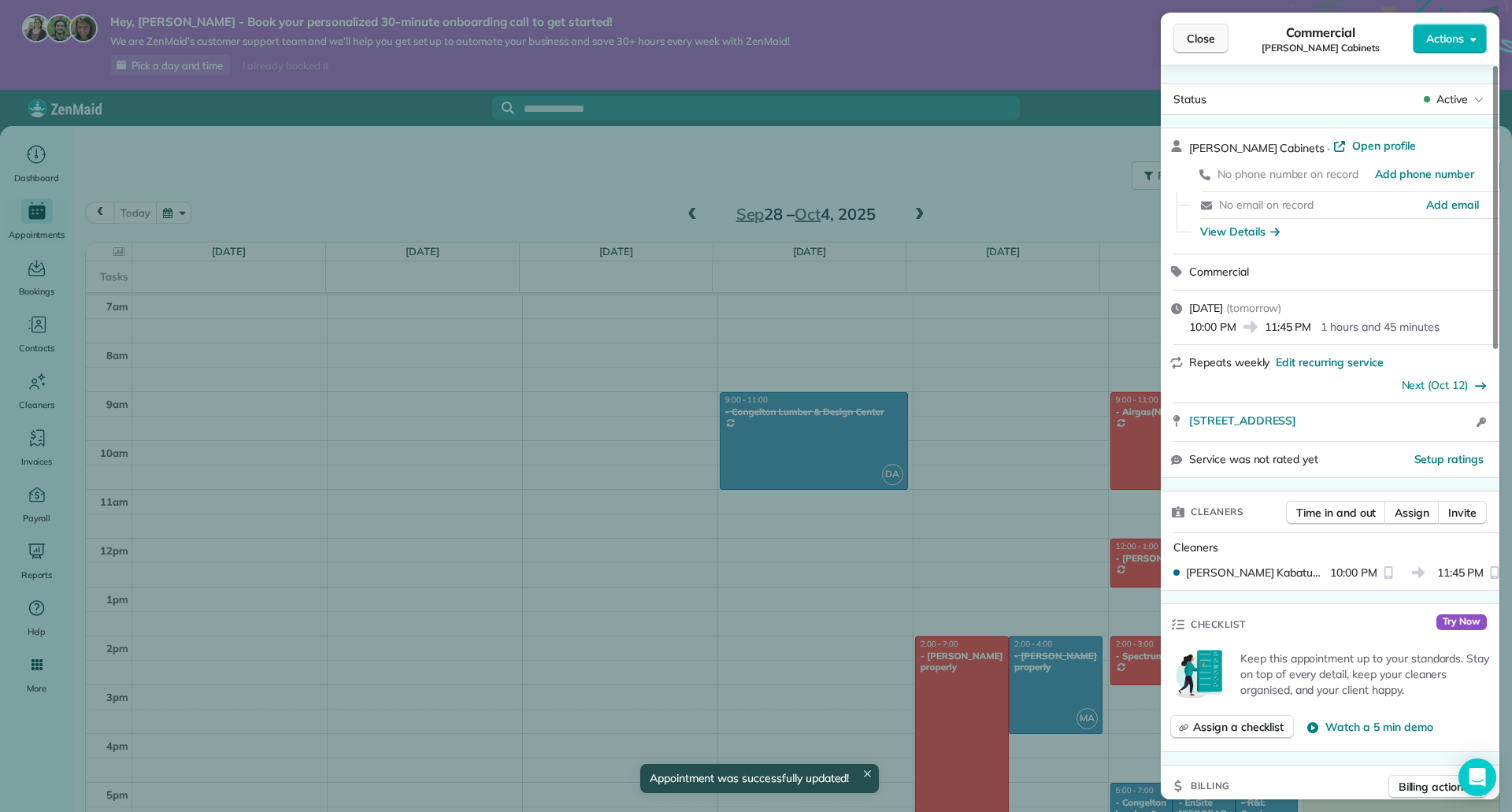
click at [1195, 40] on span "Close" at bounding box center [1200, 39] width 28 height 15
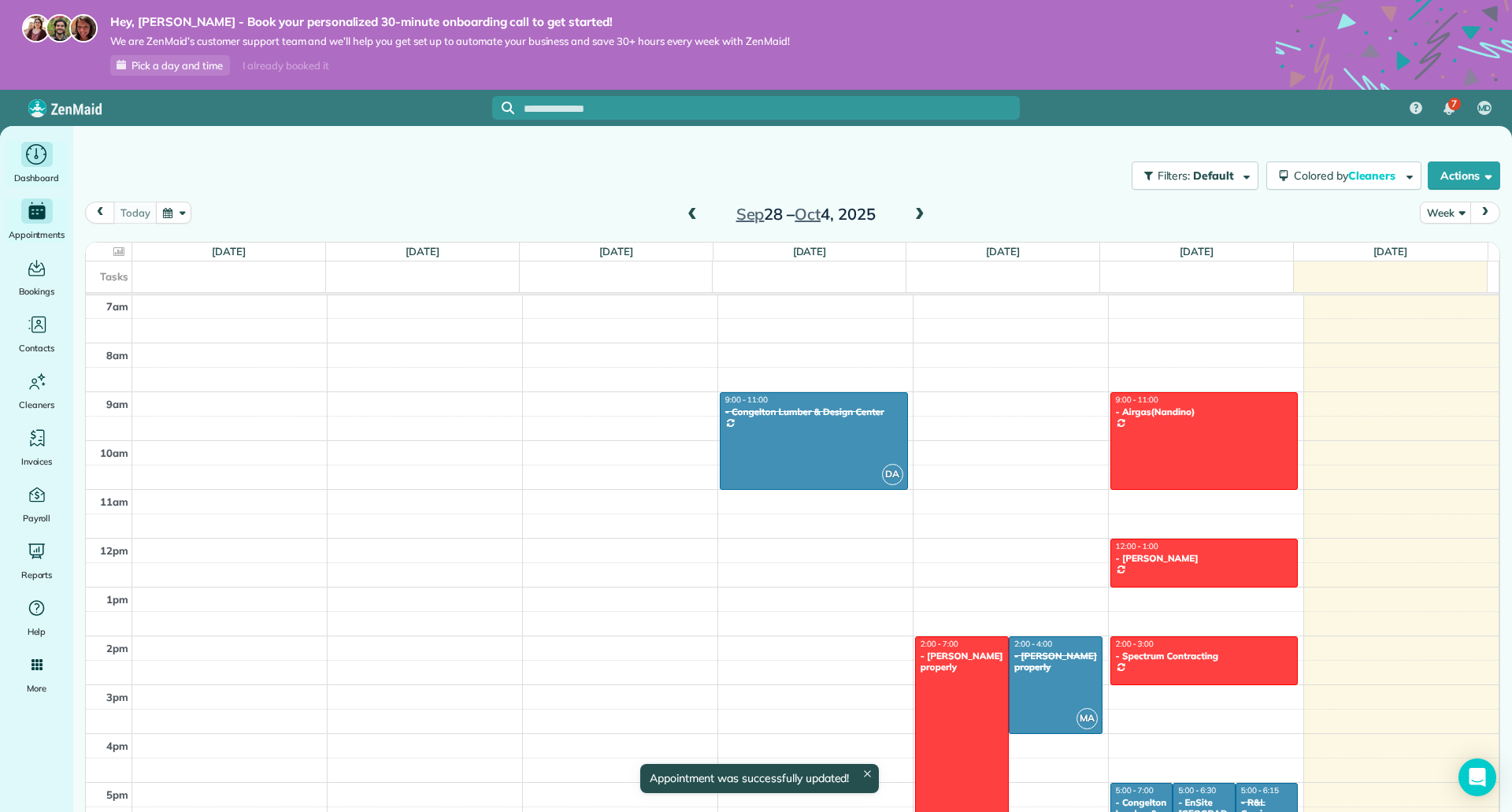
click at [45, 160] on icon "Main" at bounding box center [36, 155] width 24 height 24
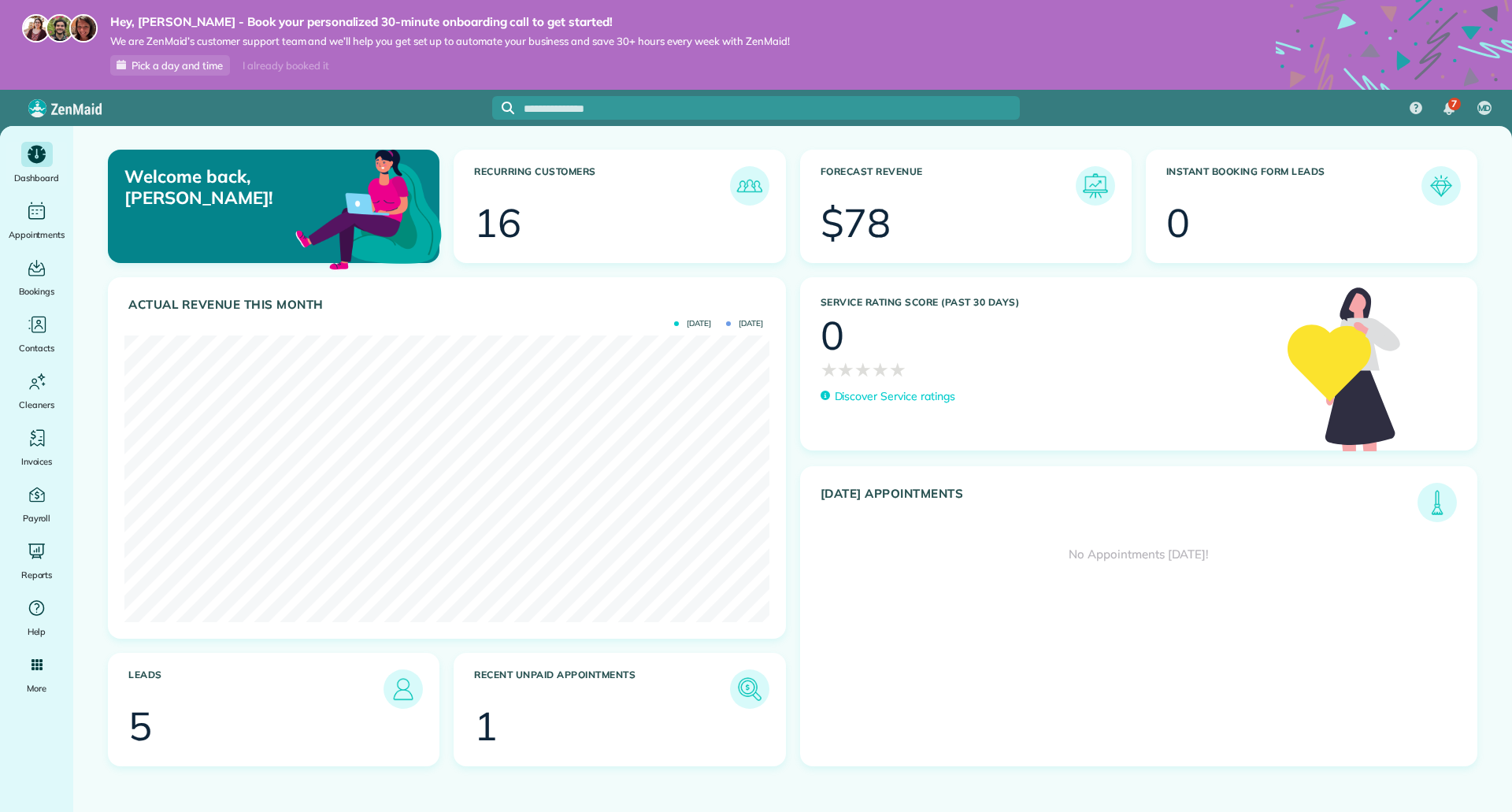
scroll to position [287, 644]
click at [35, 329] on icon "Main" at bounding box center [37, 325] width 24 height 24
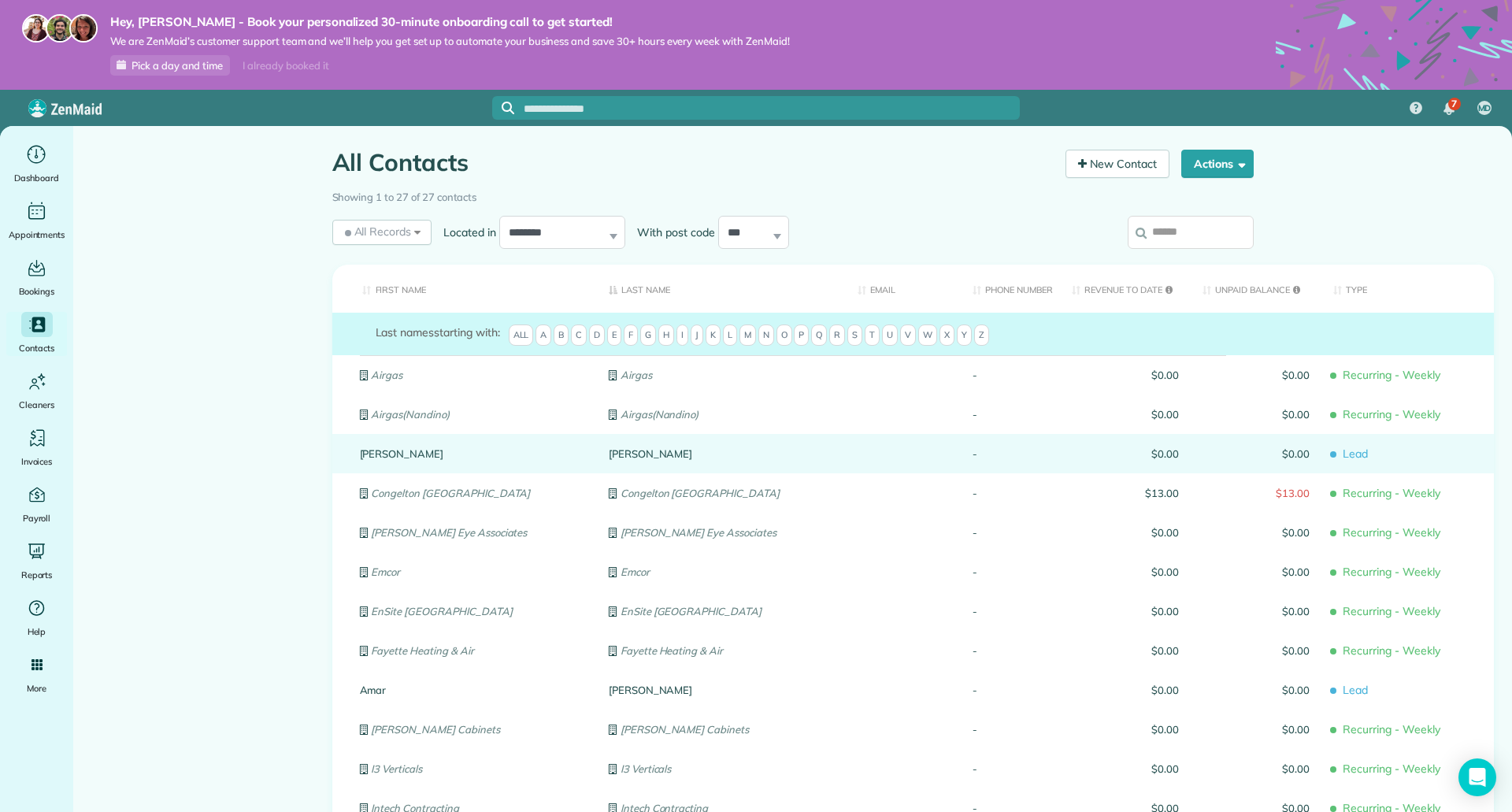
drag, startPoint x: 395, startPoint y: 465, endPoint x: 386, endPoint y: 461, distance: 9.8
click at [386, 461] on div "[PERSON_NAME]" at bounding box center [472, 453] width 249 height 39
click at [1147, 456] on span "$0.00" at bounding box center [1125, 453] width 107 height 11
click at [519, 453] on link "Carolyn" at bounding box center [472, 453] width 225 height 11
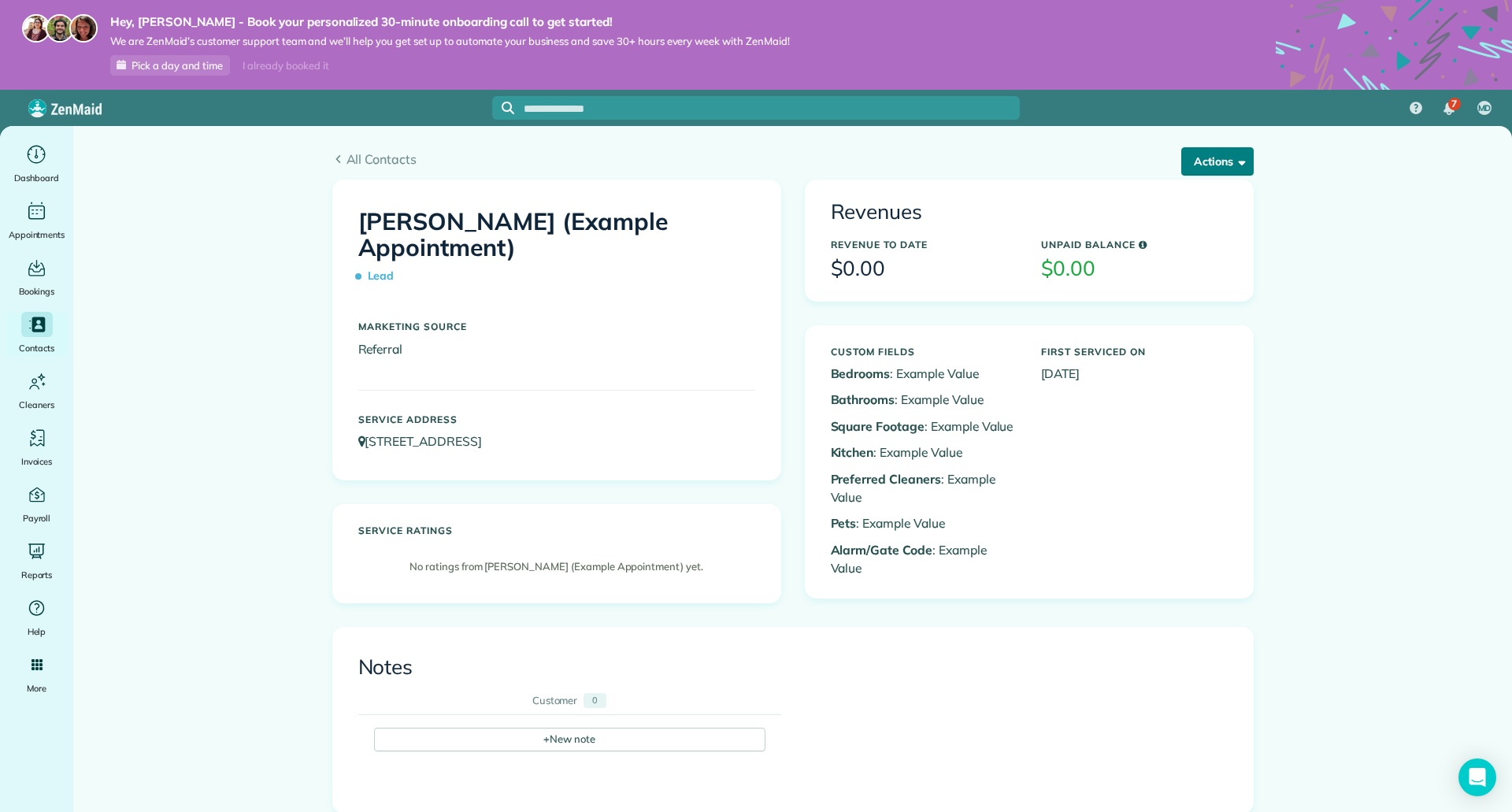
click at [1235, 161] on span "button" at bounding box center [1239, 161] width 12 height 12
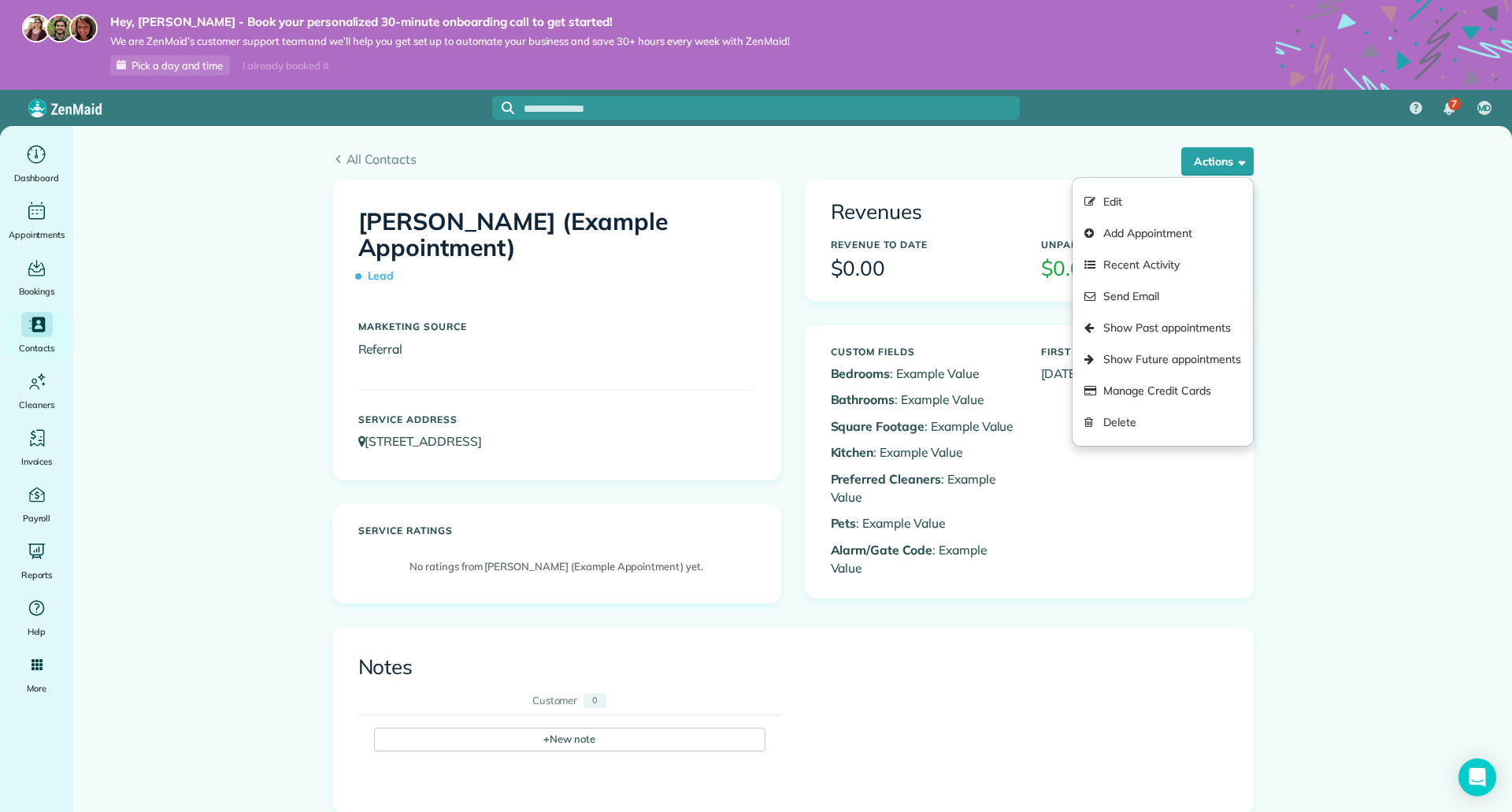
drag, startPoint x: 1144, startPoint y: 428, endPoint x: 825, endPoint y: 94, distance: 461.9
click at [1144, 428] on link "Delete" at bounding box center [1162, 421] width 179 height 32
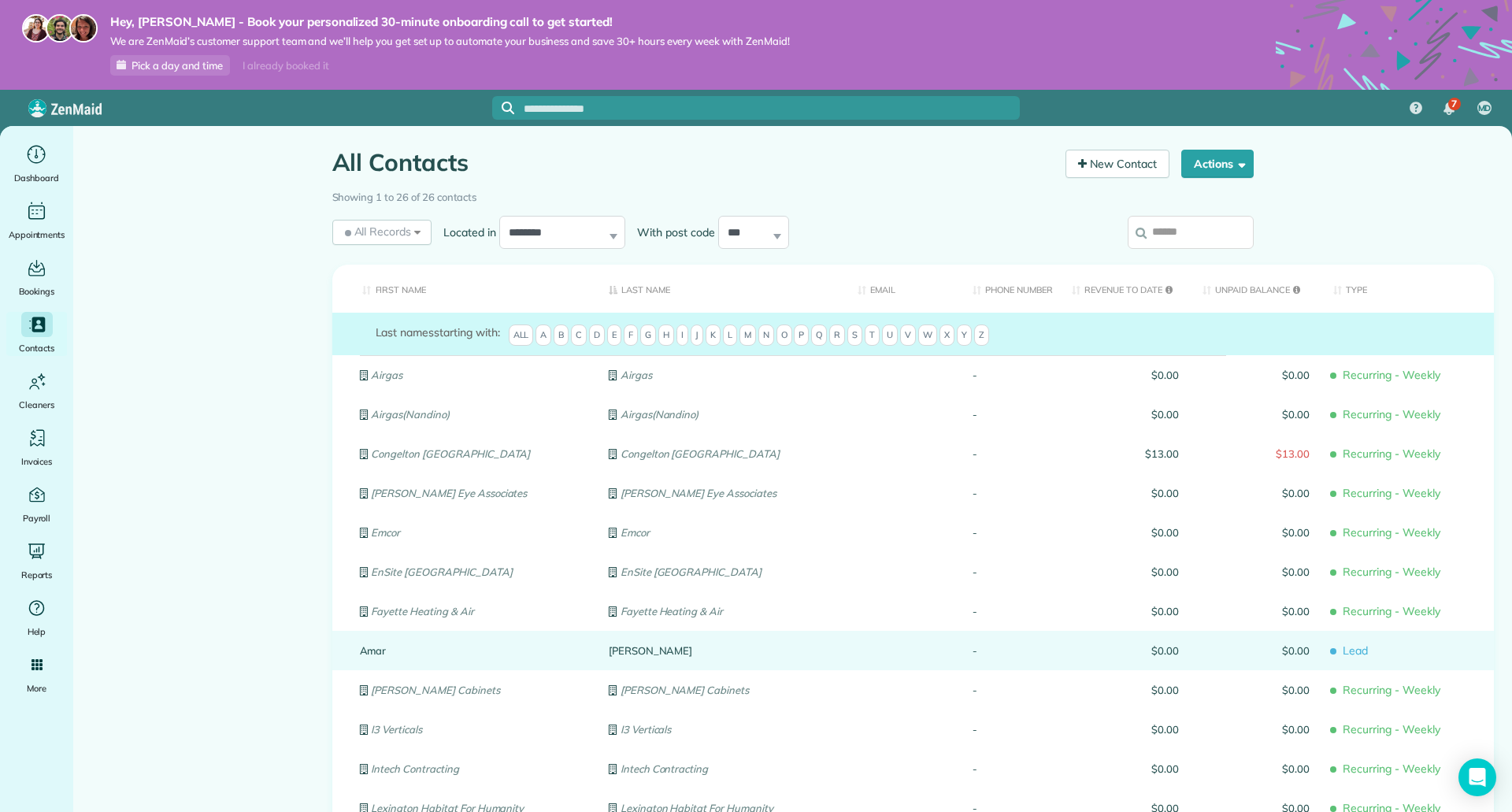
click at [398, 645] on link "Amar" at bounding box center [472, 650] width 225 height 11
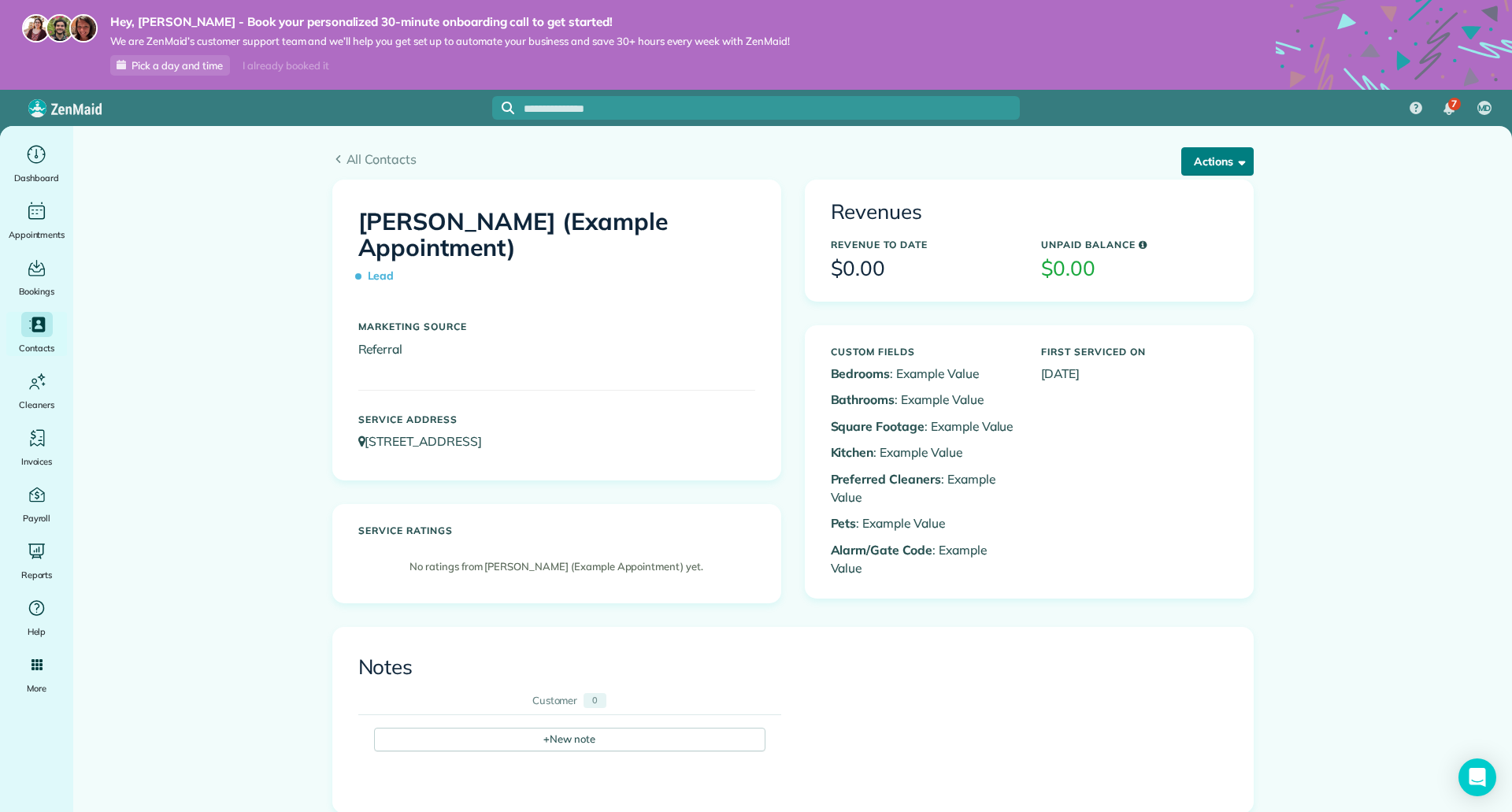
click at [1229, 173] on button "Actions" at bounding box center [1217, 161] width 72 height 28
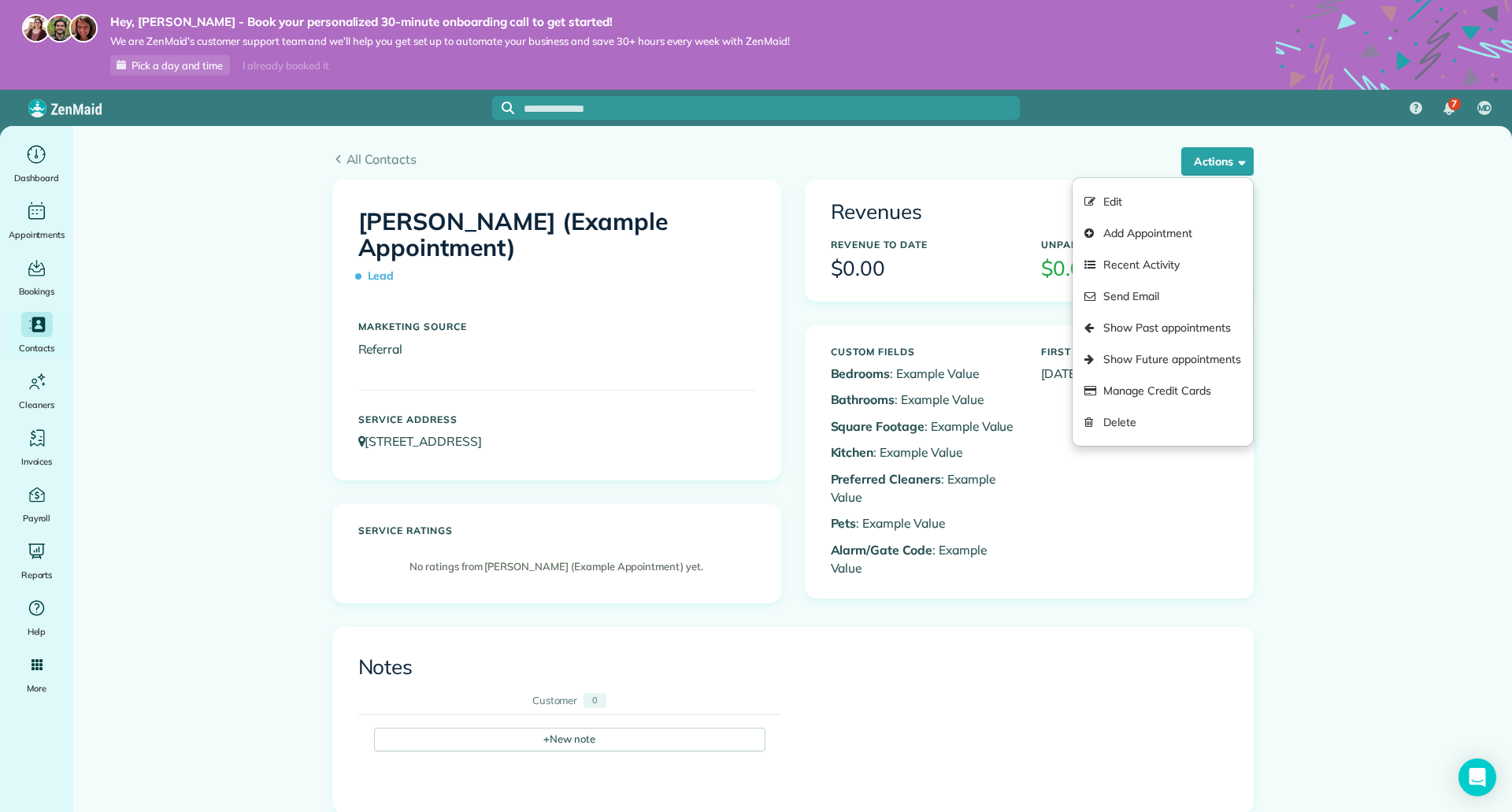
drag, startPoint x: 1108, startPoint y: 429, endPoint x: 825, endPoint y: 103, distance: 431.7
click at [1108, 429] on link "Delete" at bounding box center [1162, 421] width 179 height 32
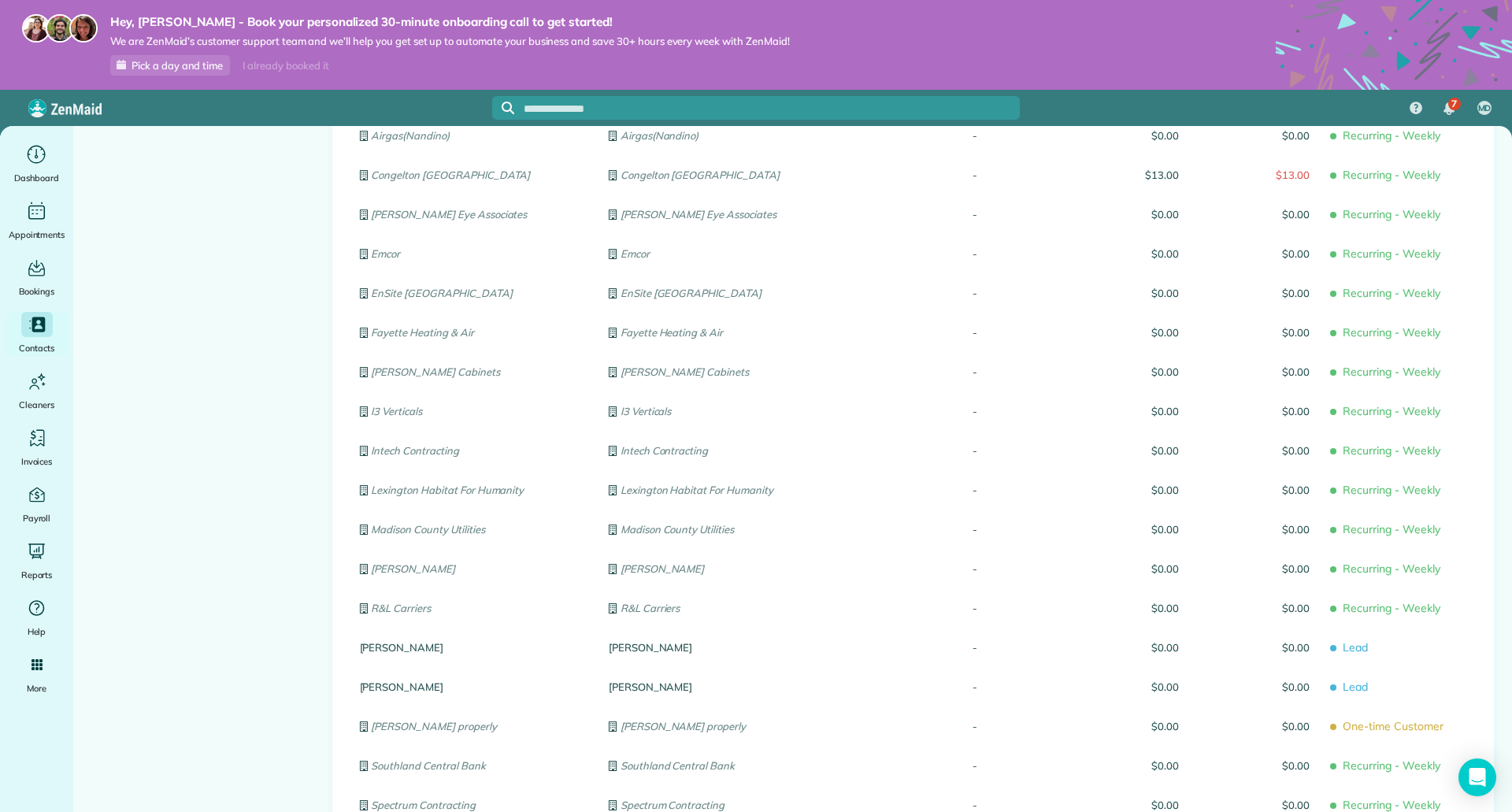
scroll to position [315, 0]
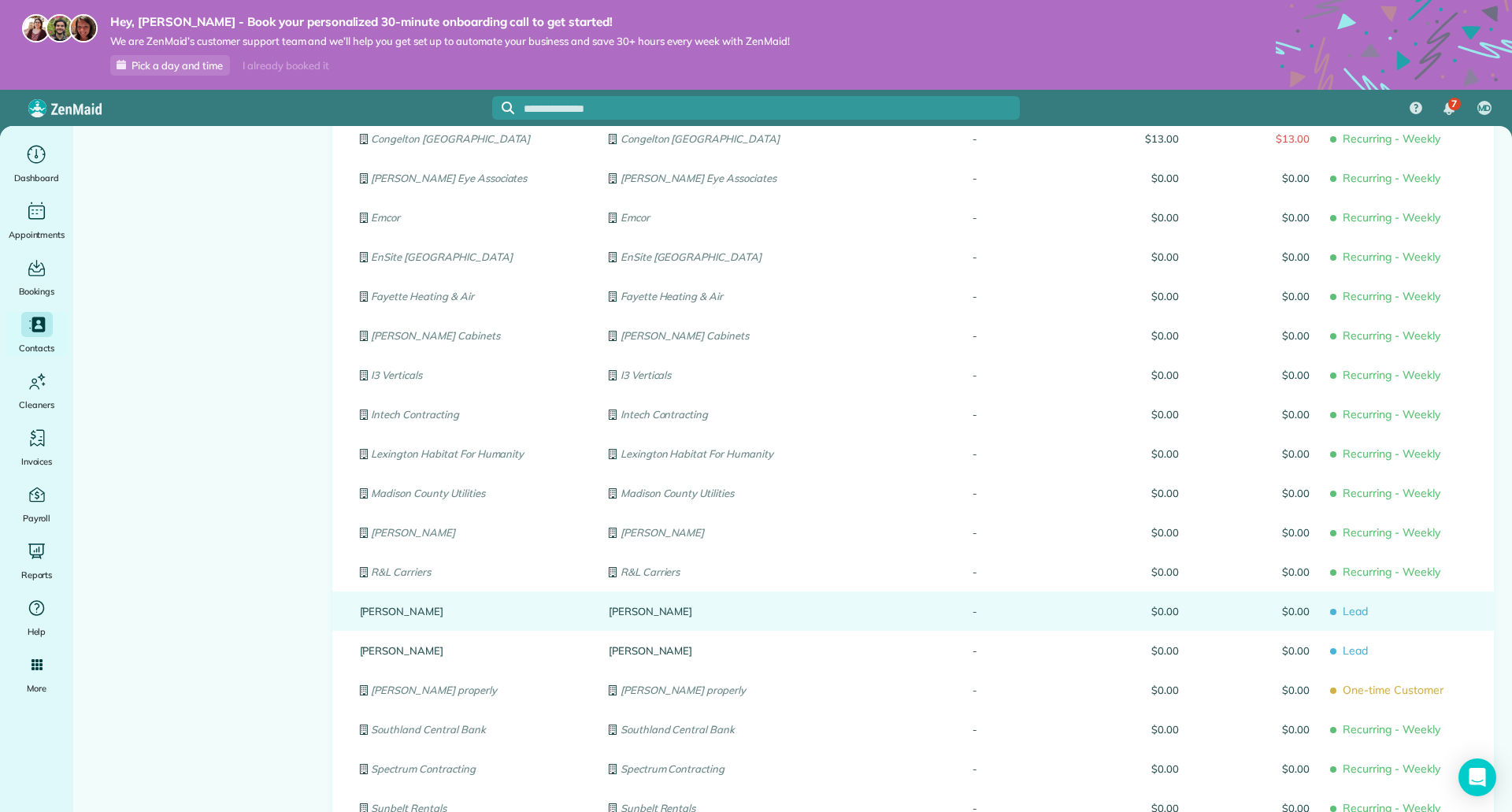
click at [360, 613] on link "Debbie" at bounding box center [472, 610] width 225 height 11
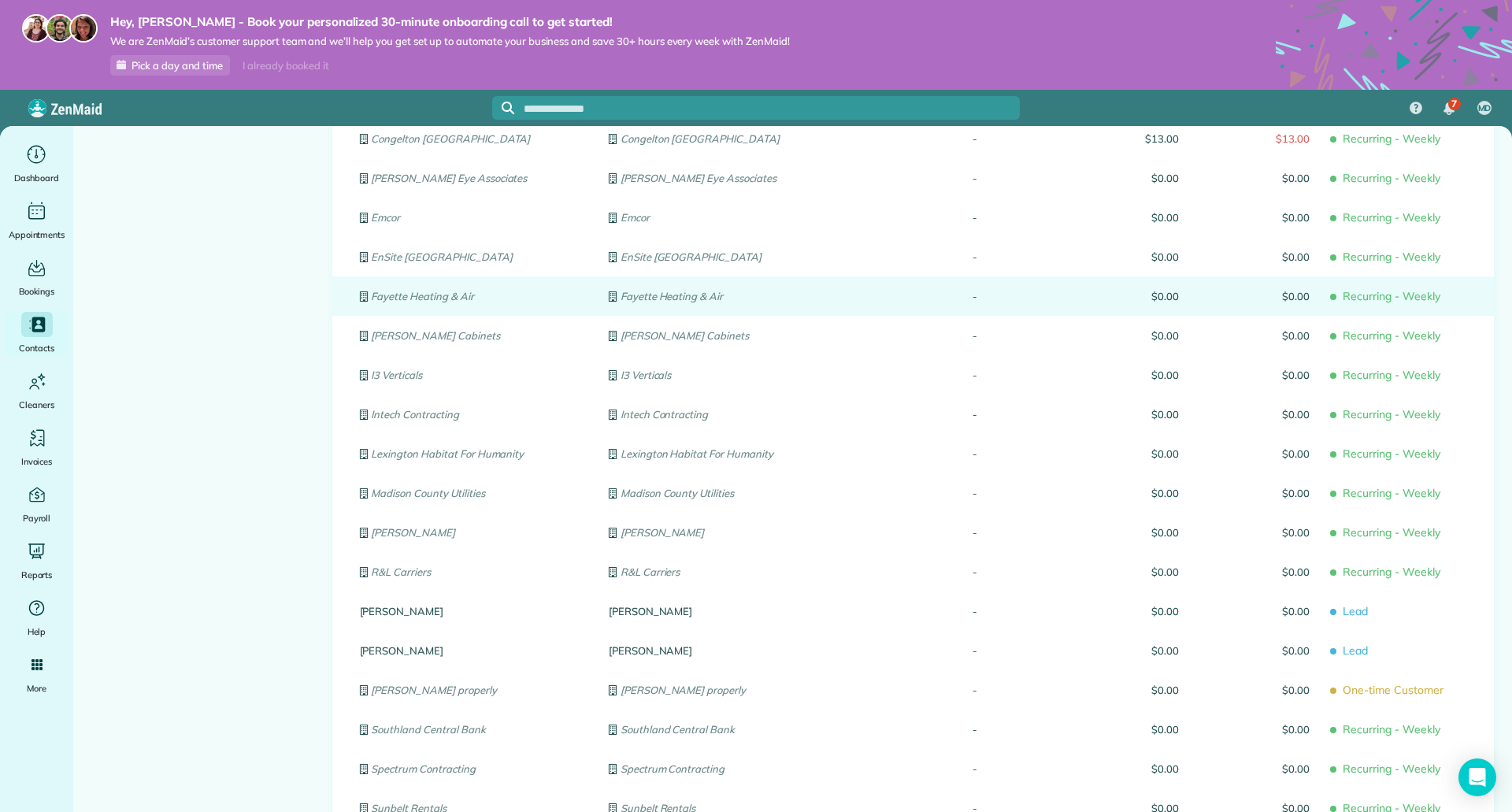
scroll to position [0, 0]
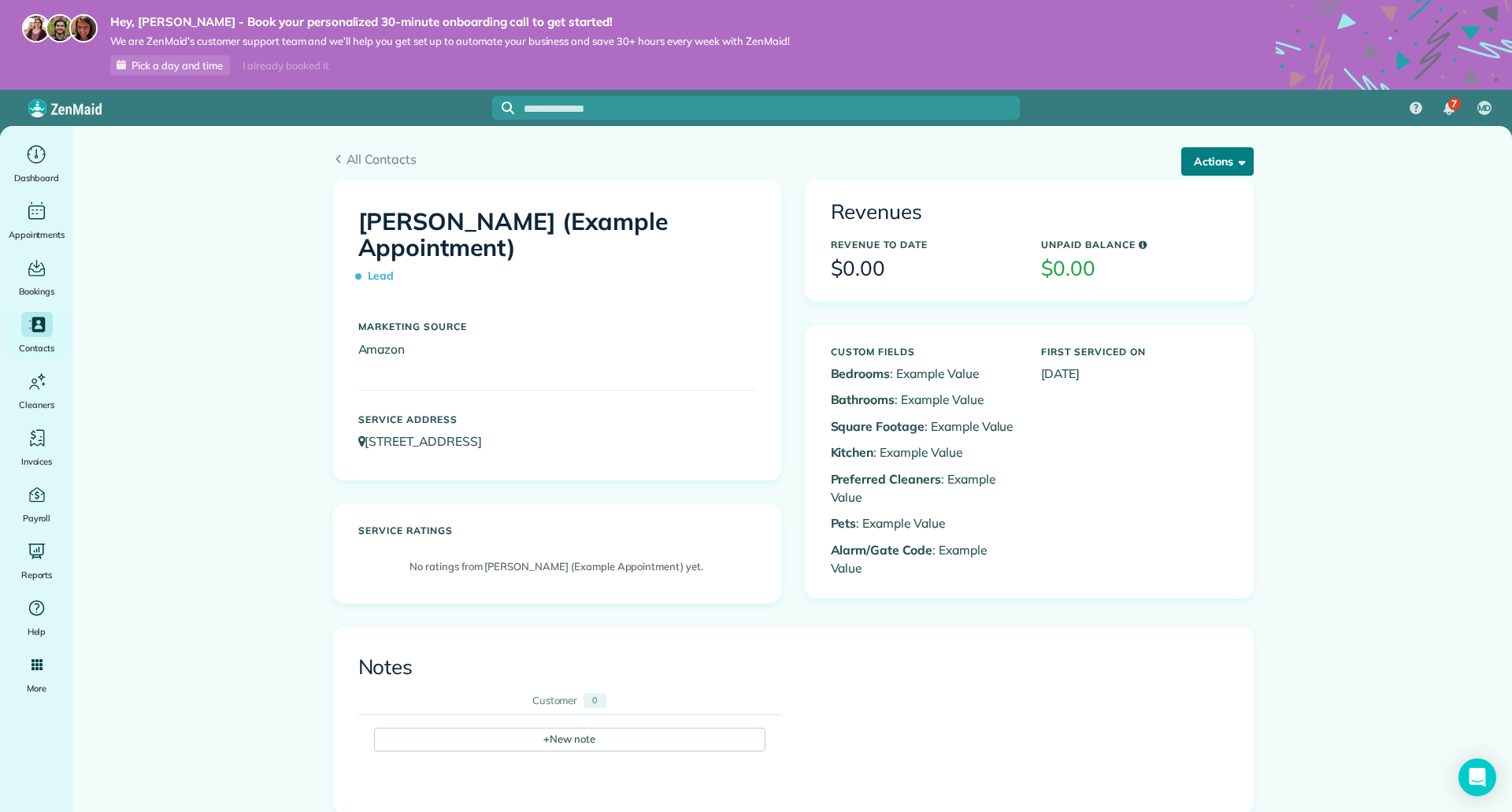
click at [1211, 155] on button "Actions" at bounding box center [1217, 161] width 72 height 28
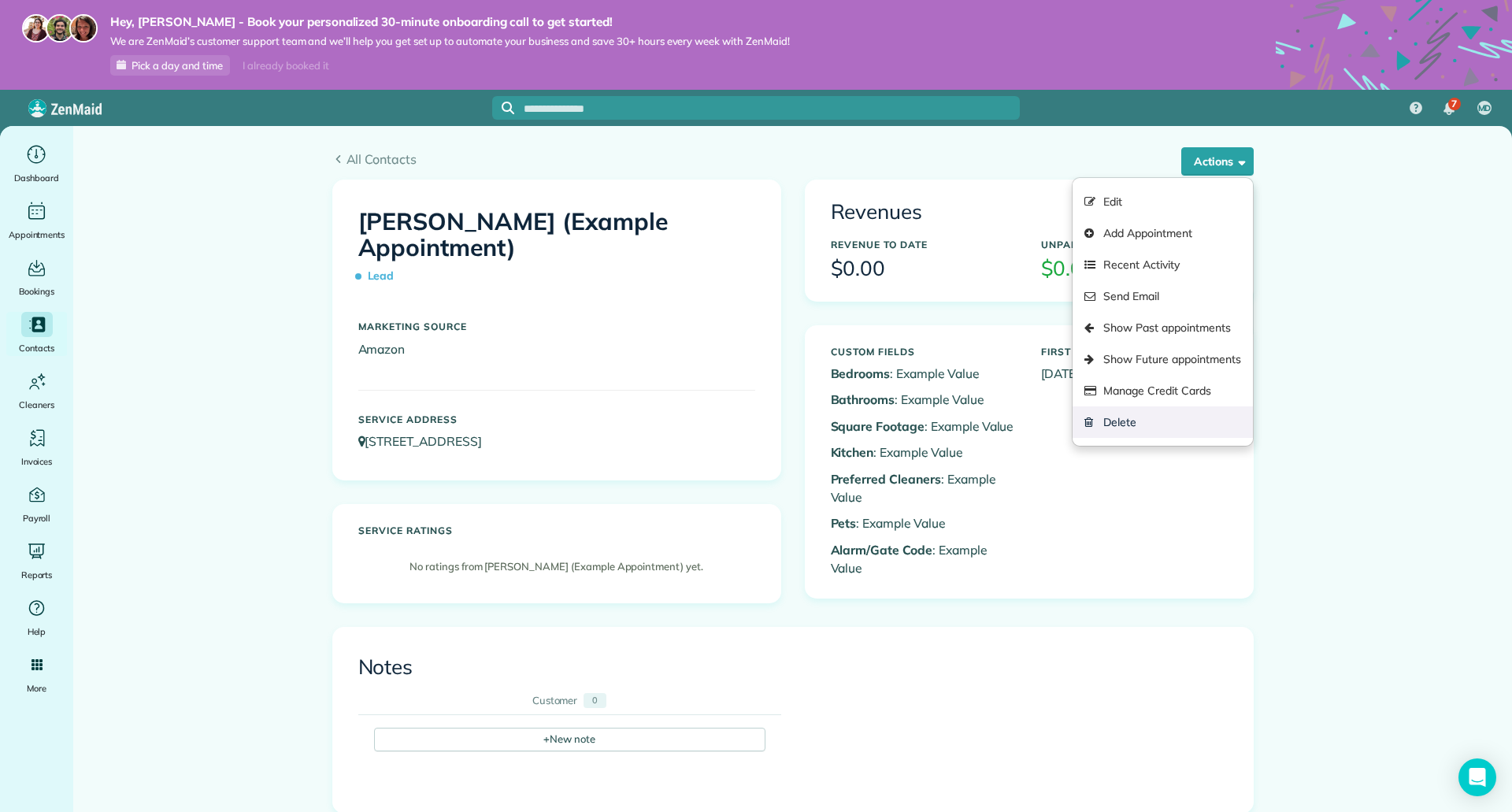
click at [1097, 427] on link "Delete" at bounding box center [1162, 421] width 179 height 32
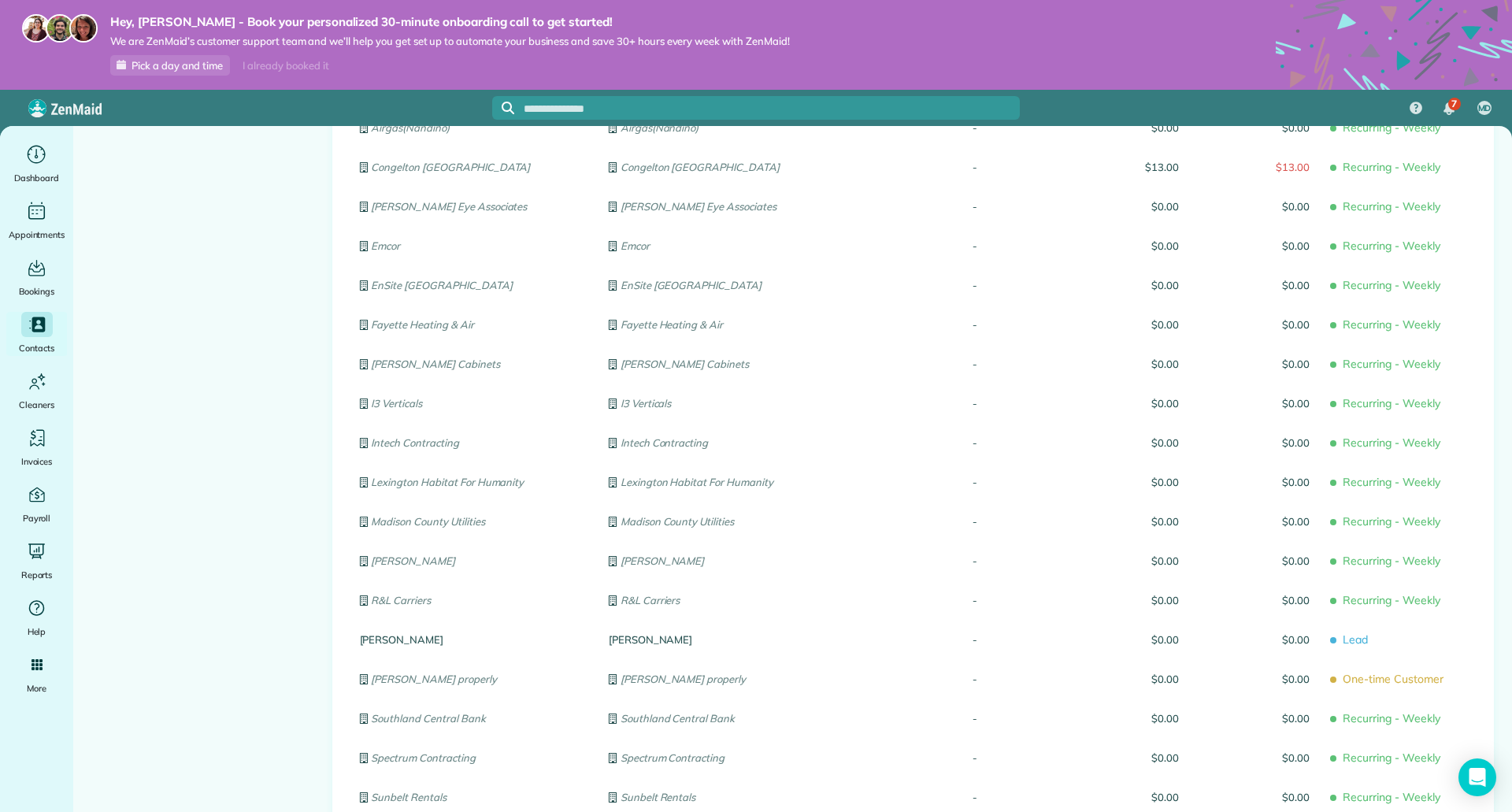
scroll to position [394, 0]
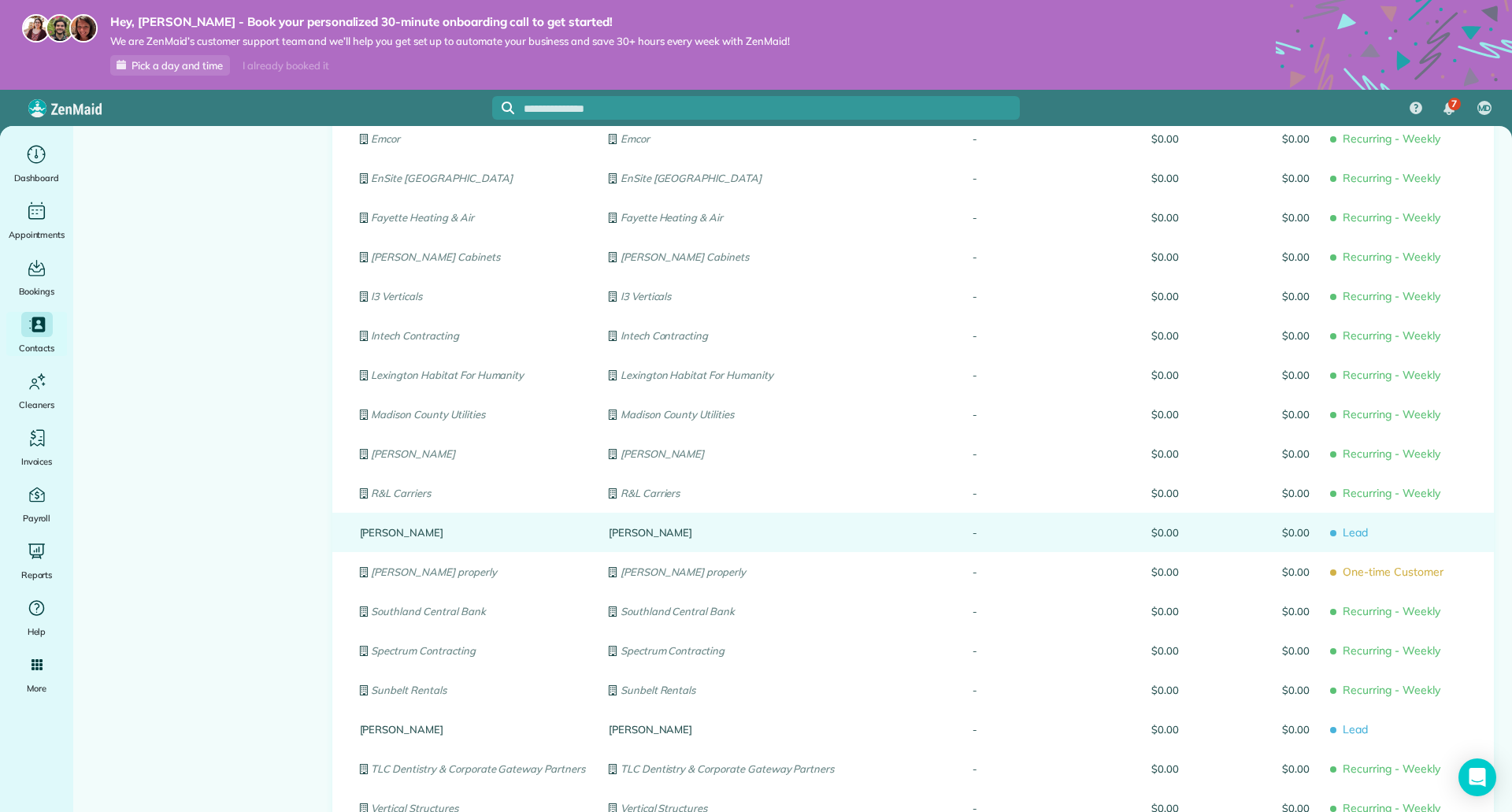
click at [358, 544] on div "Chris" at bounding box center [472, 532] width 249 height 39
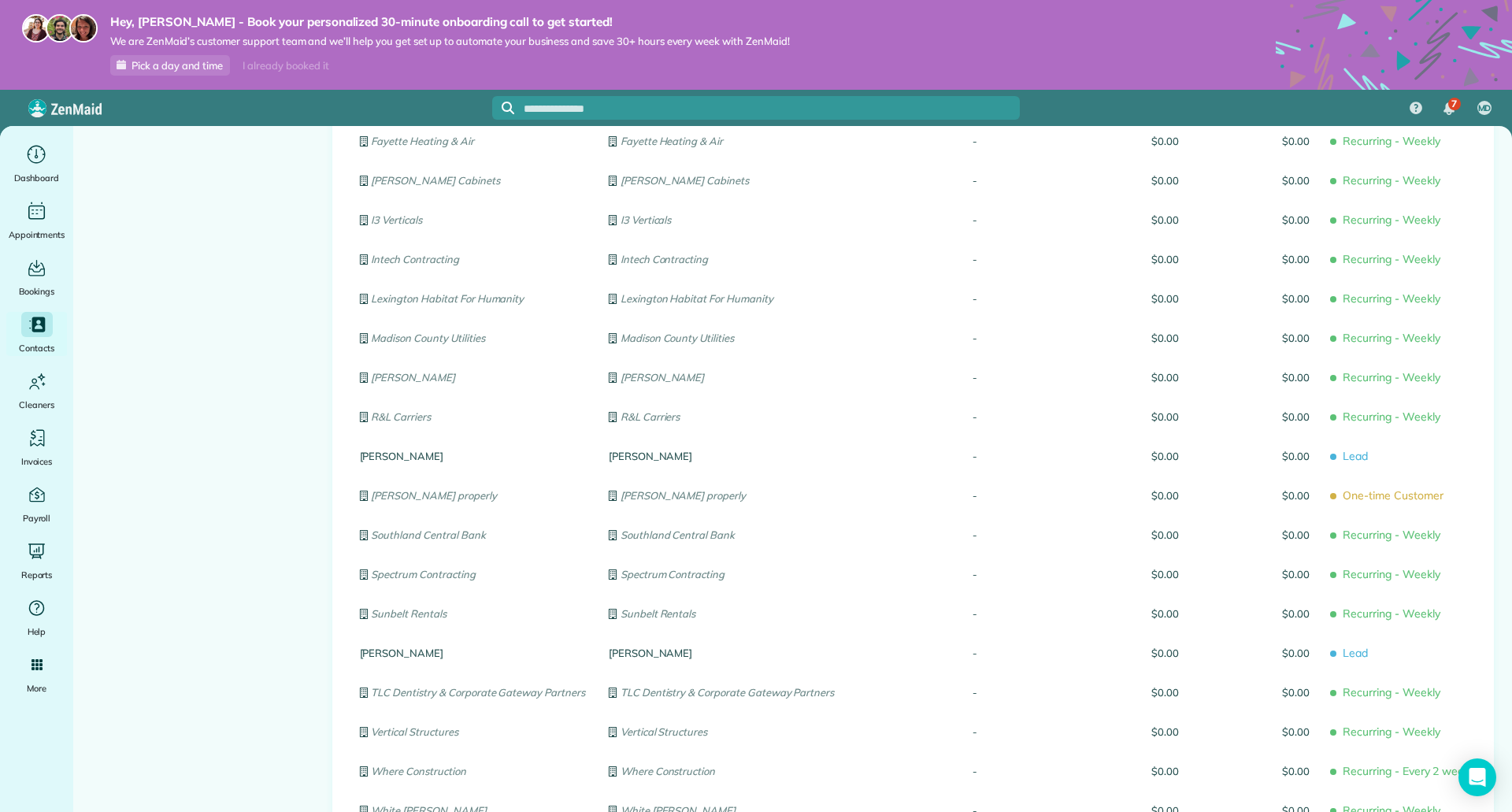
scroll to position [472, 0]
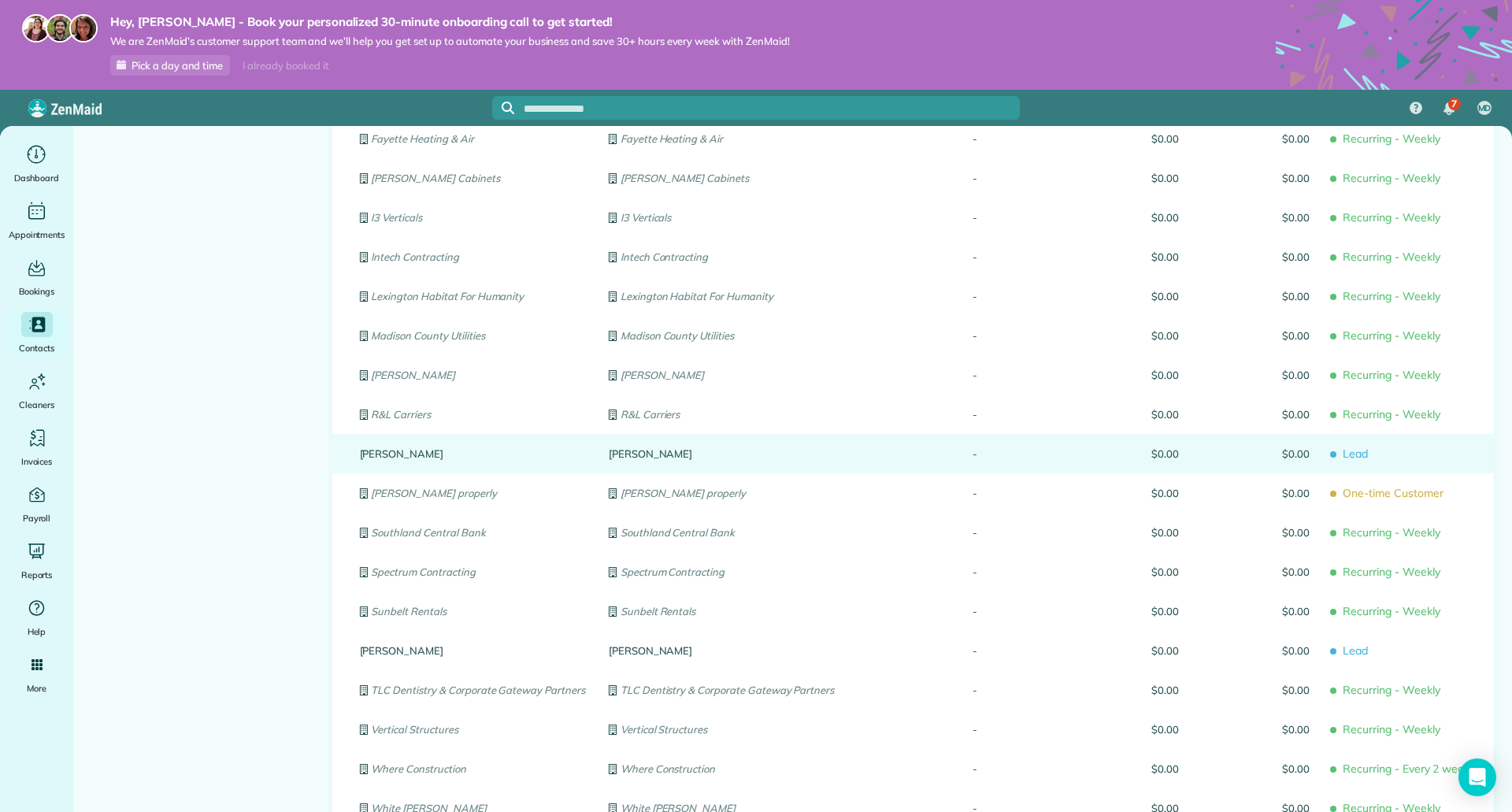
click at [385, 461] on div "Chris" at bounding box center [472, 453] width 249 height 39
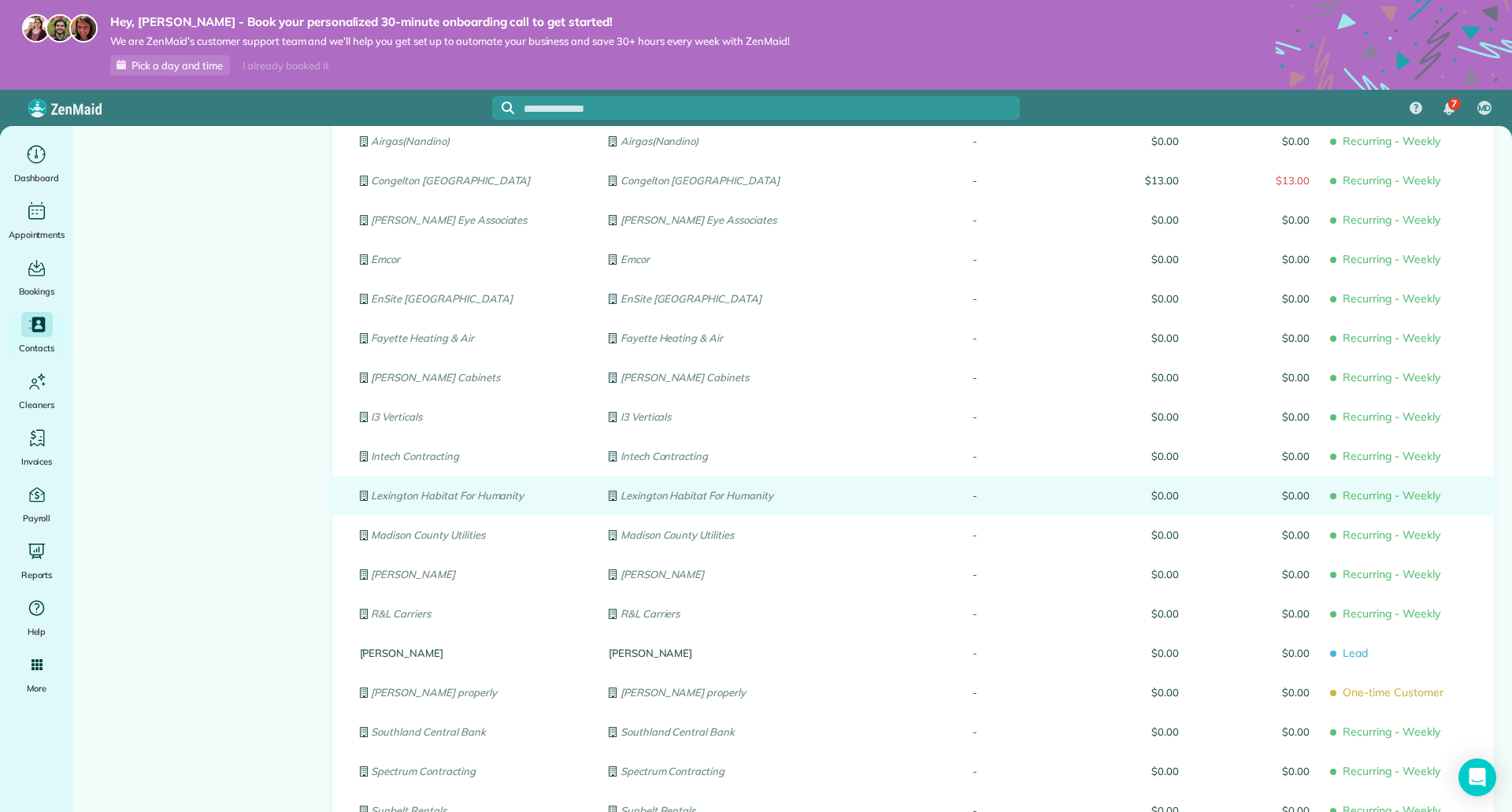
scroll to position [394, 0]
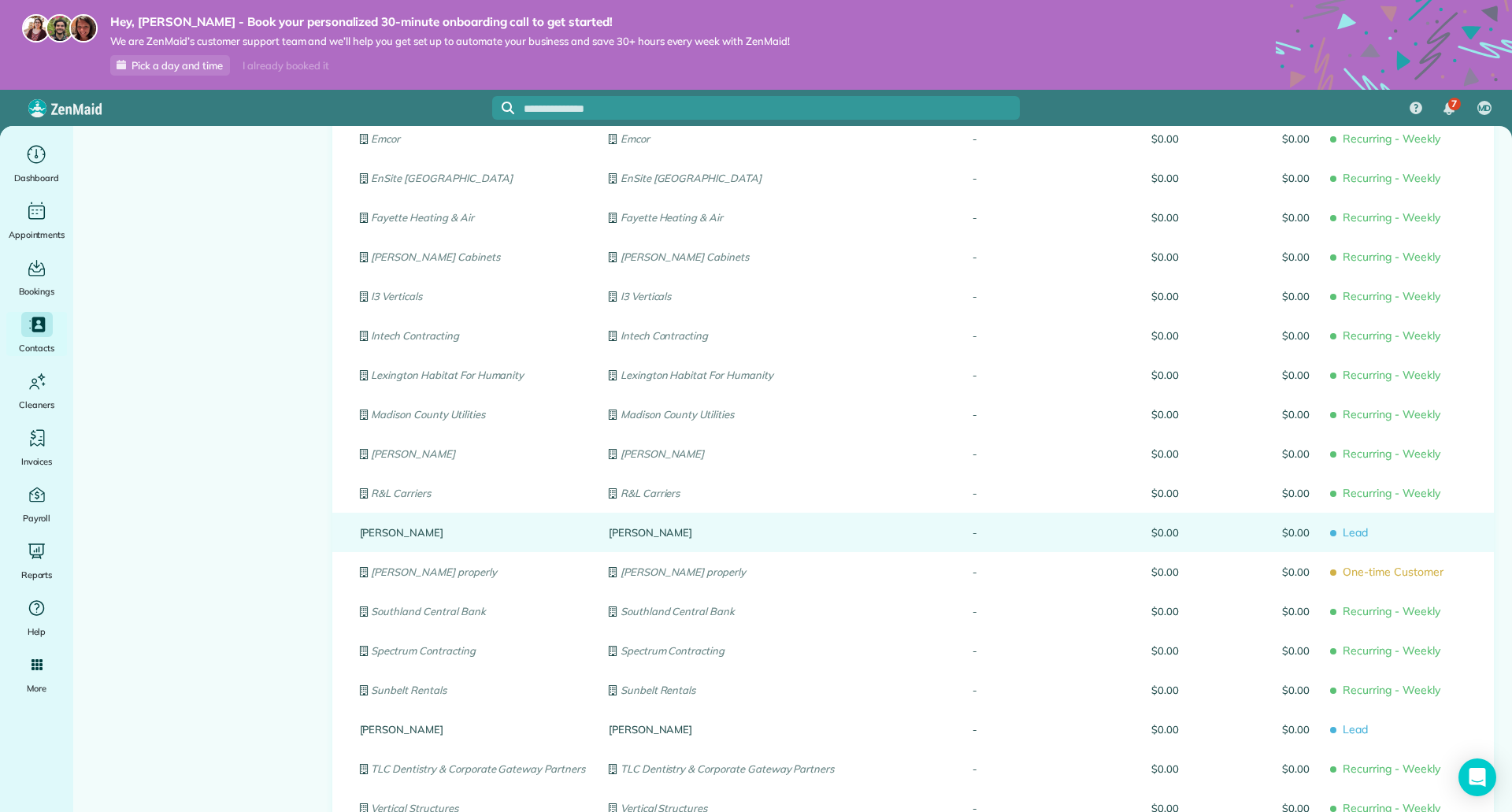
click at [579, 536] on div "Chris" at bounding box center [472, 532] width 249 height 39
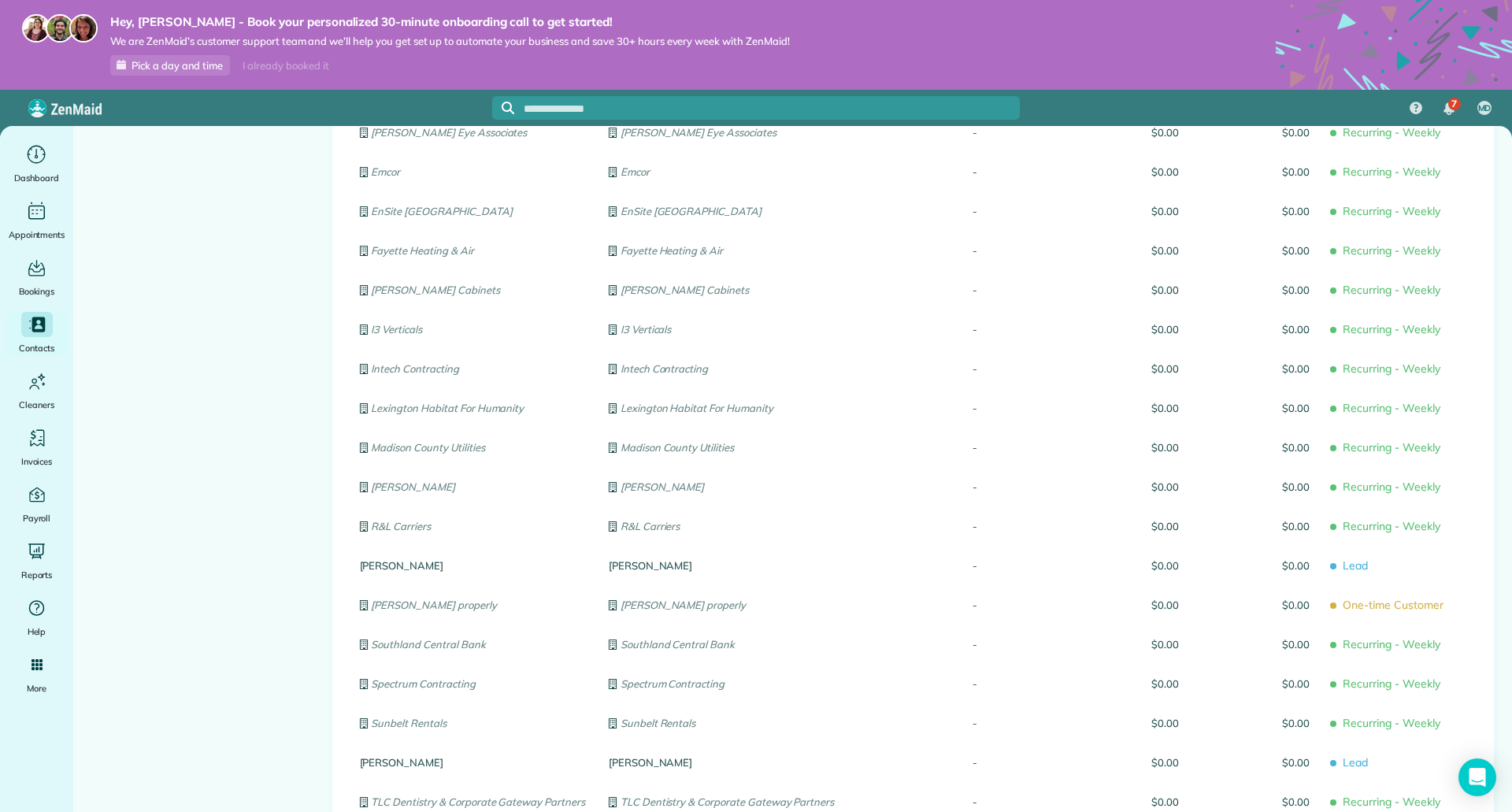
scroll to position [394, 0]
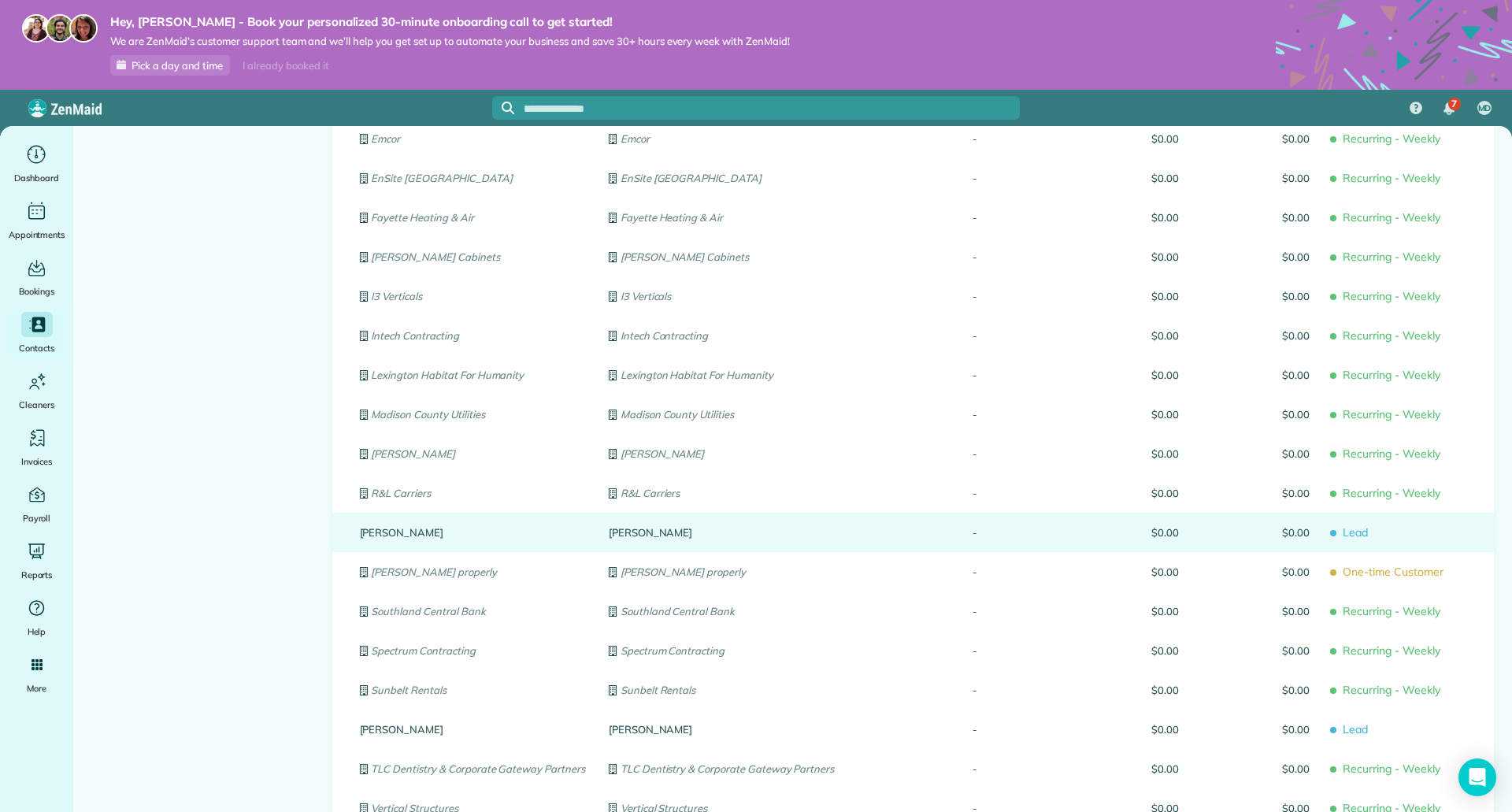
click at [629, 534] on link "Schwab" at bounding box center [721, 532] width 225 height 11
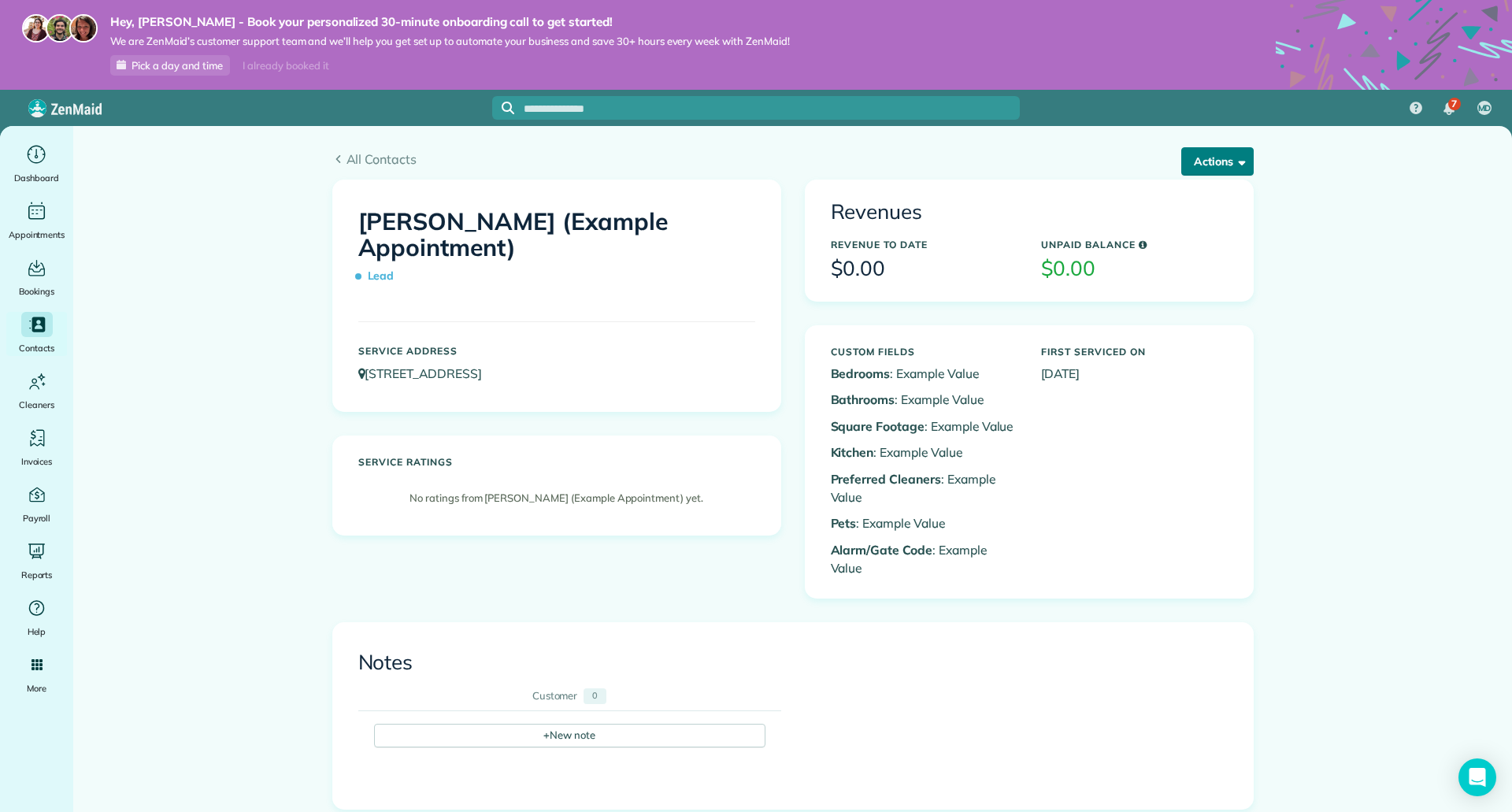
click at [1210, 165] on button "Actions" at bounding box center [1217, 161] width 72 height 28
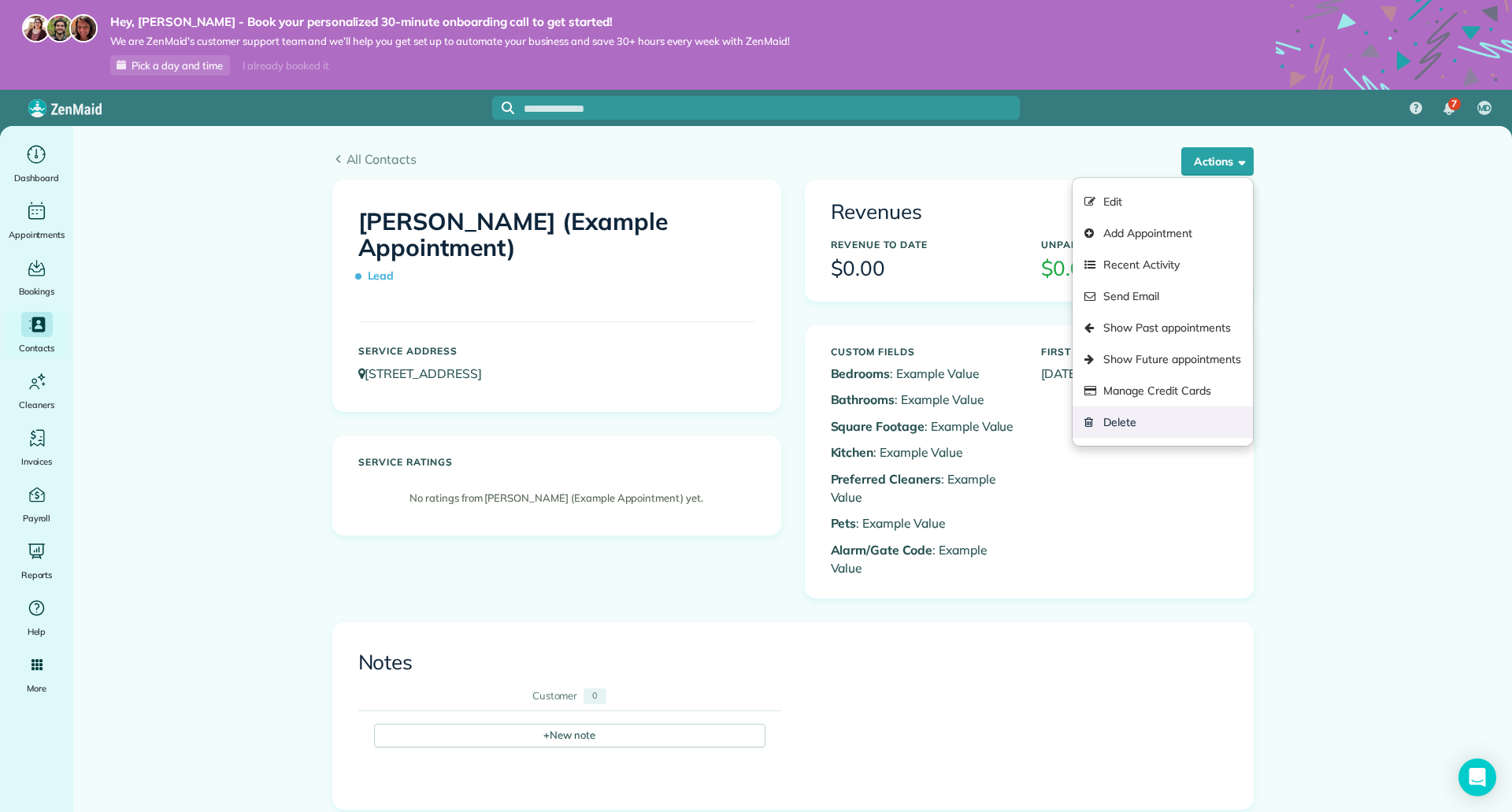
click at [1123, 429] on link "Delete" at bounding box center [1162, 421] width 179 height 32
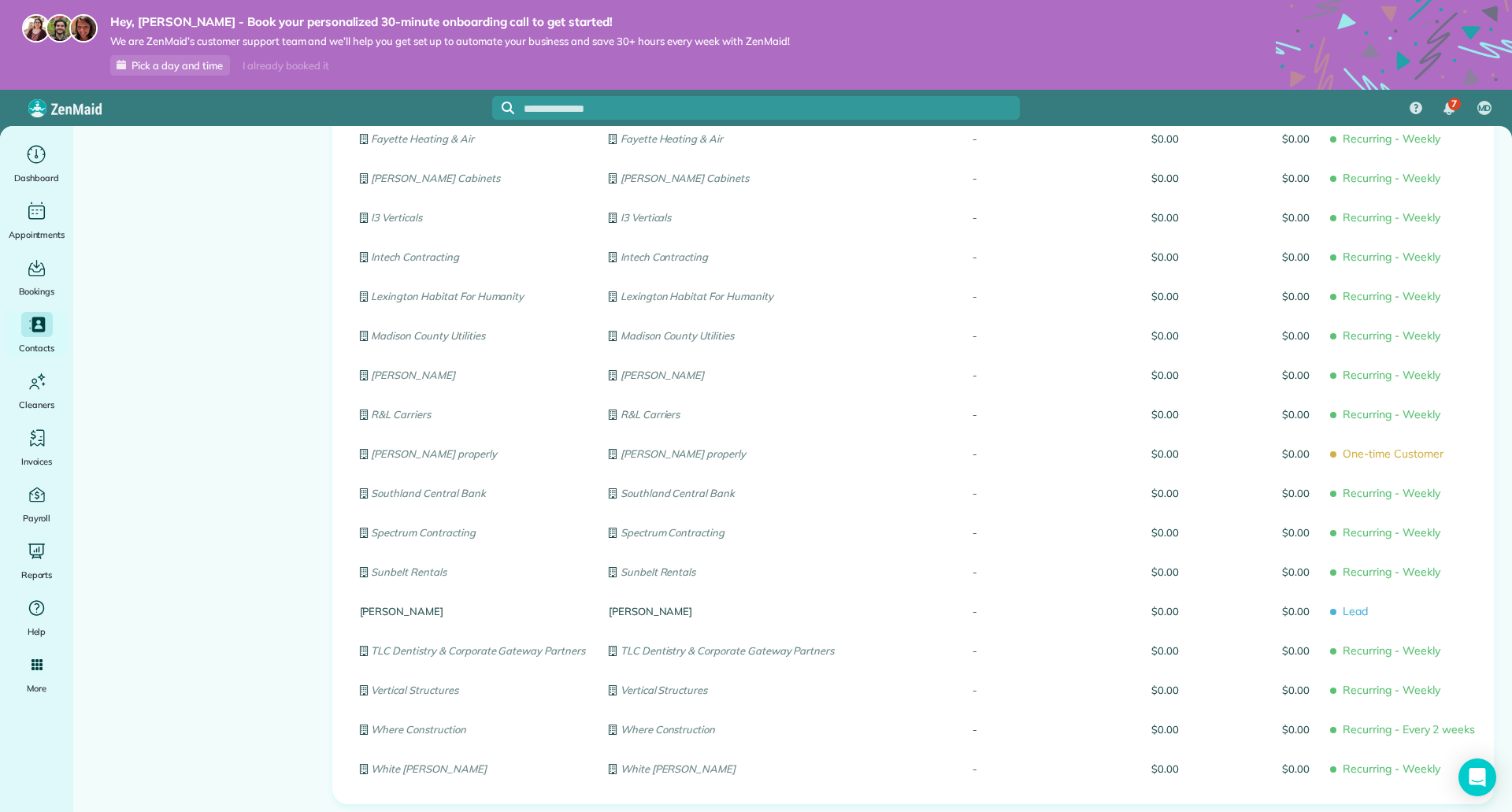
scroll to position [489, 0]
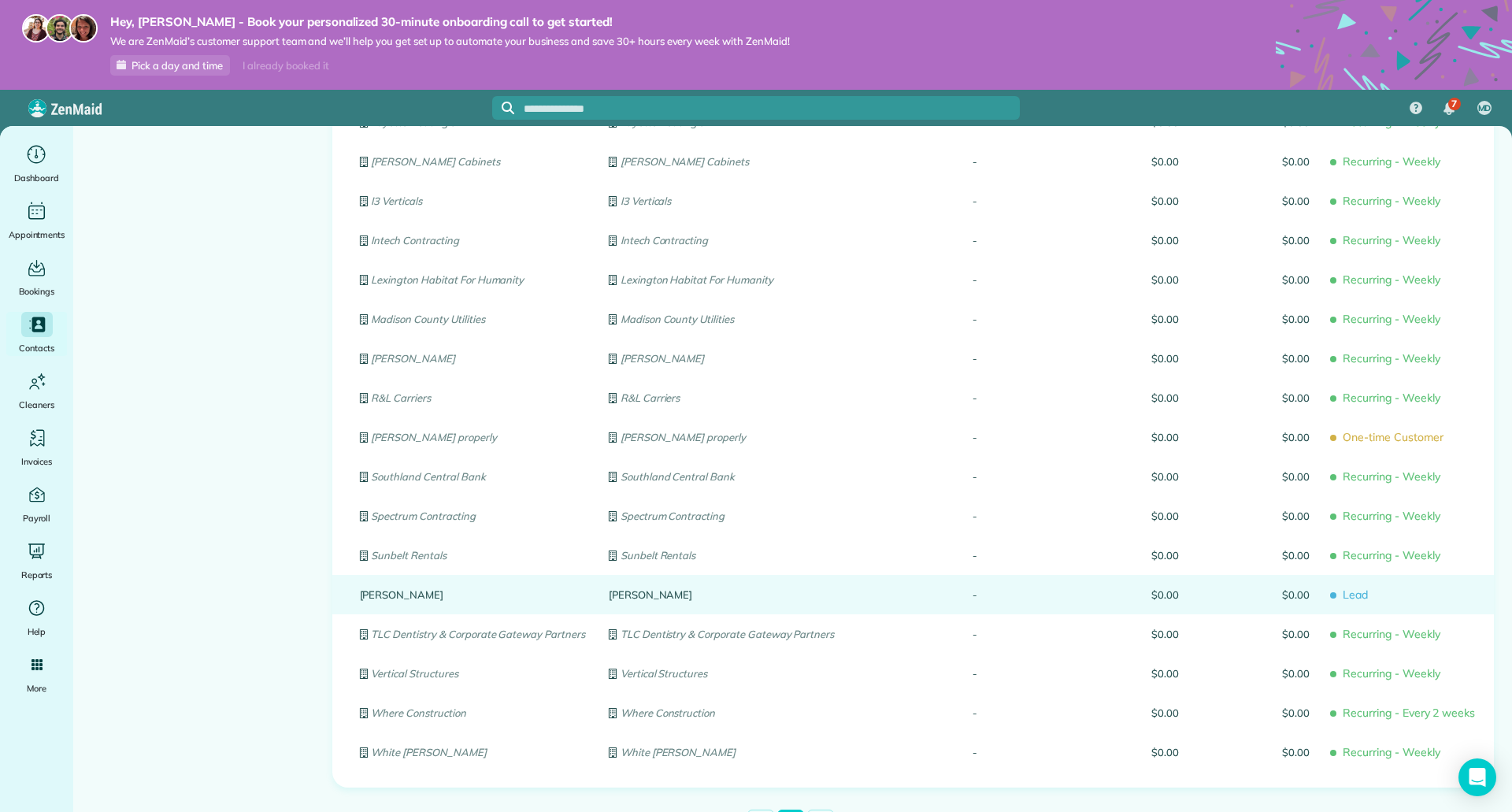
click at [622, 592] on link "[PERSON_NAME]" at bounding box center [721, 594] width 225 height 11
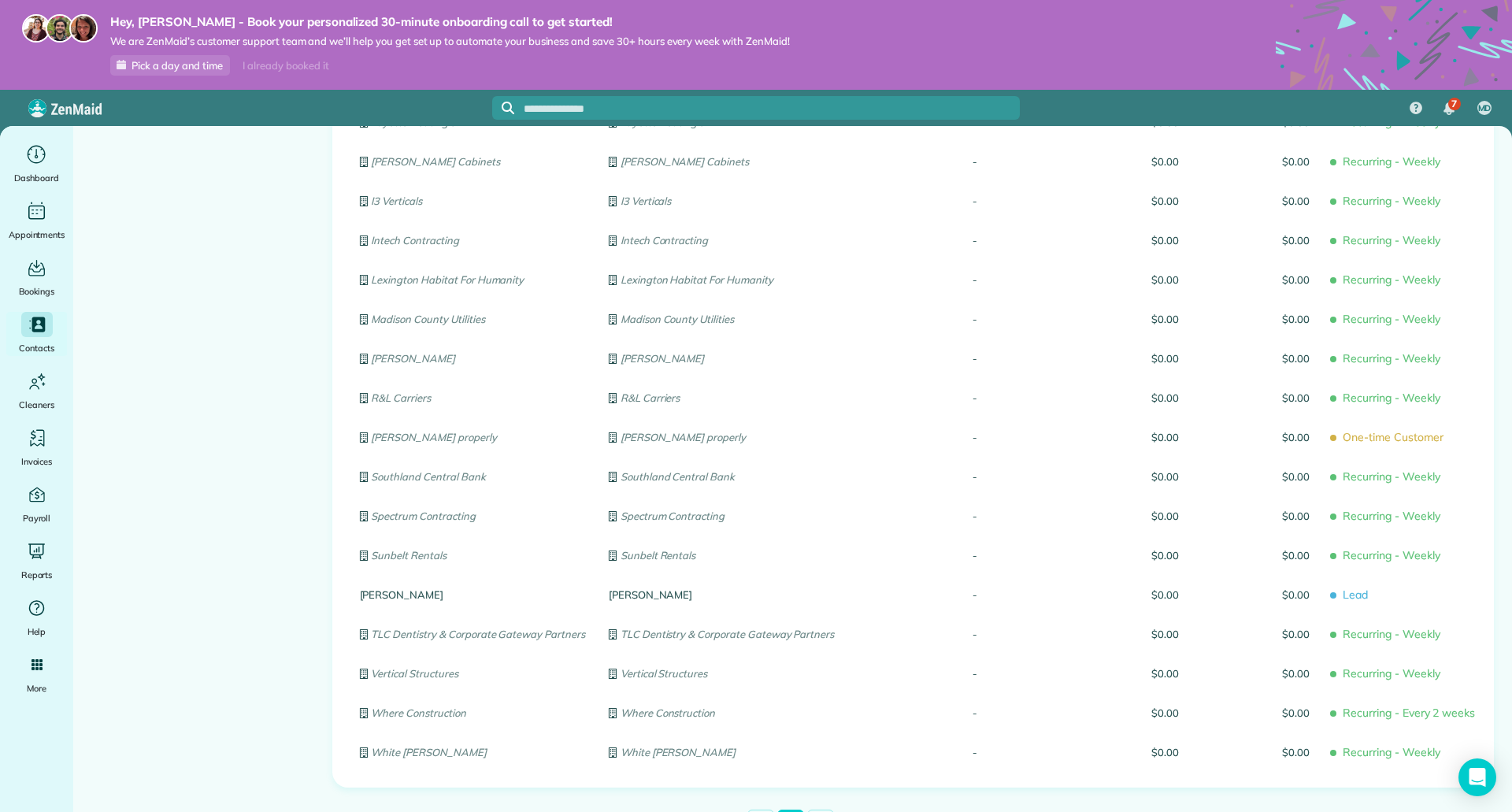
scroll to position [0, 0]
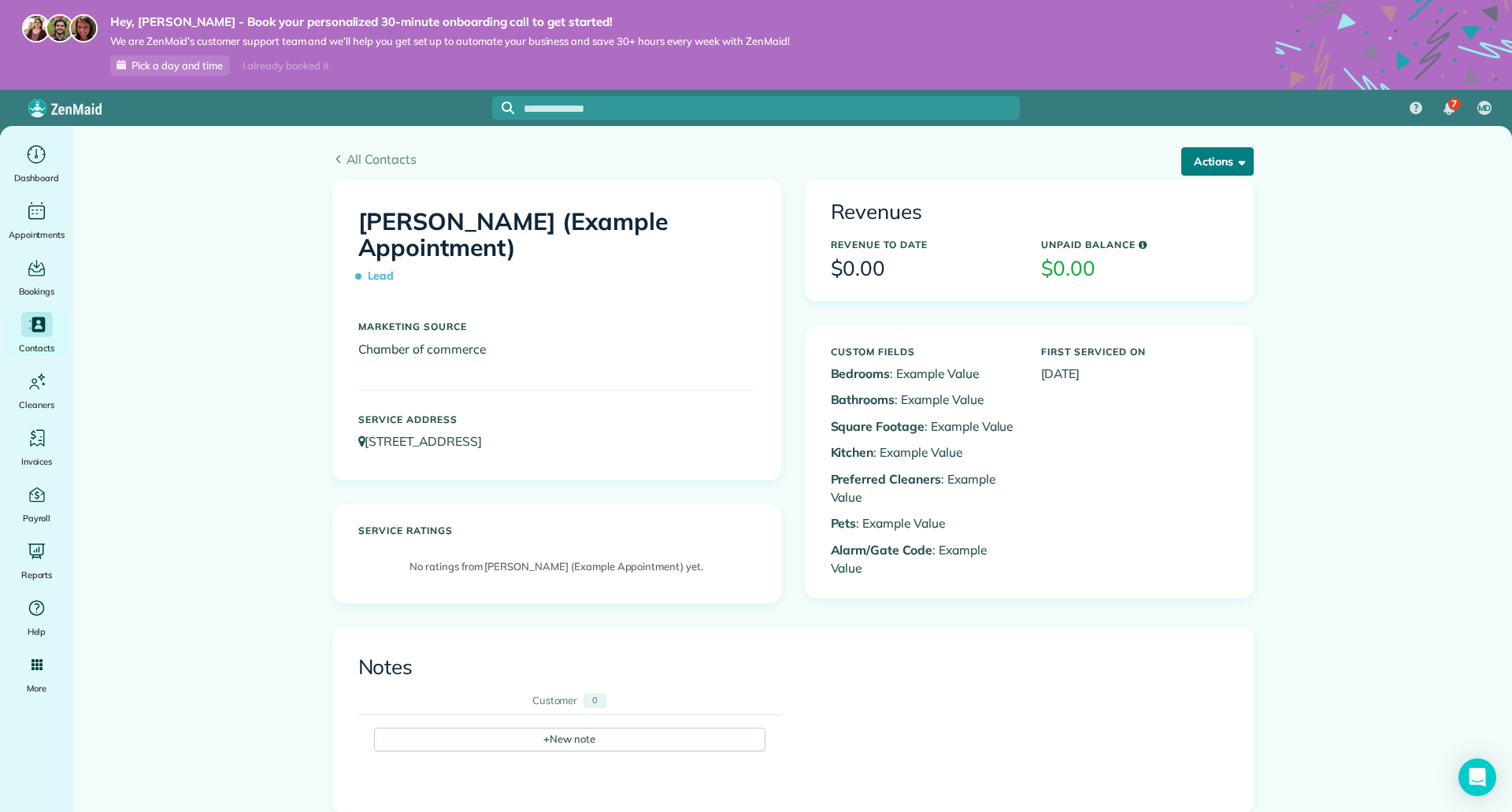
click at [1237, 162] on span "button" at bounding box center [1239, 161] width 12 height 12
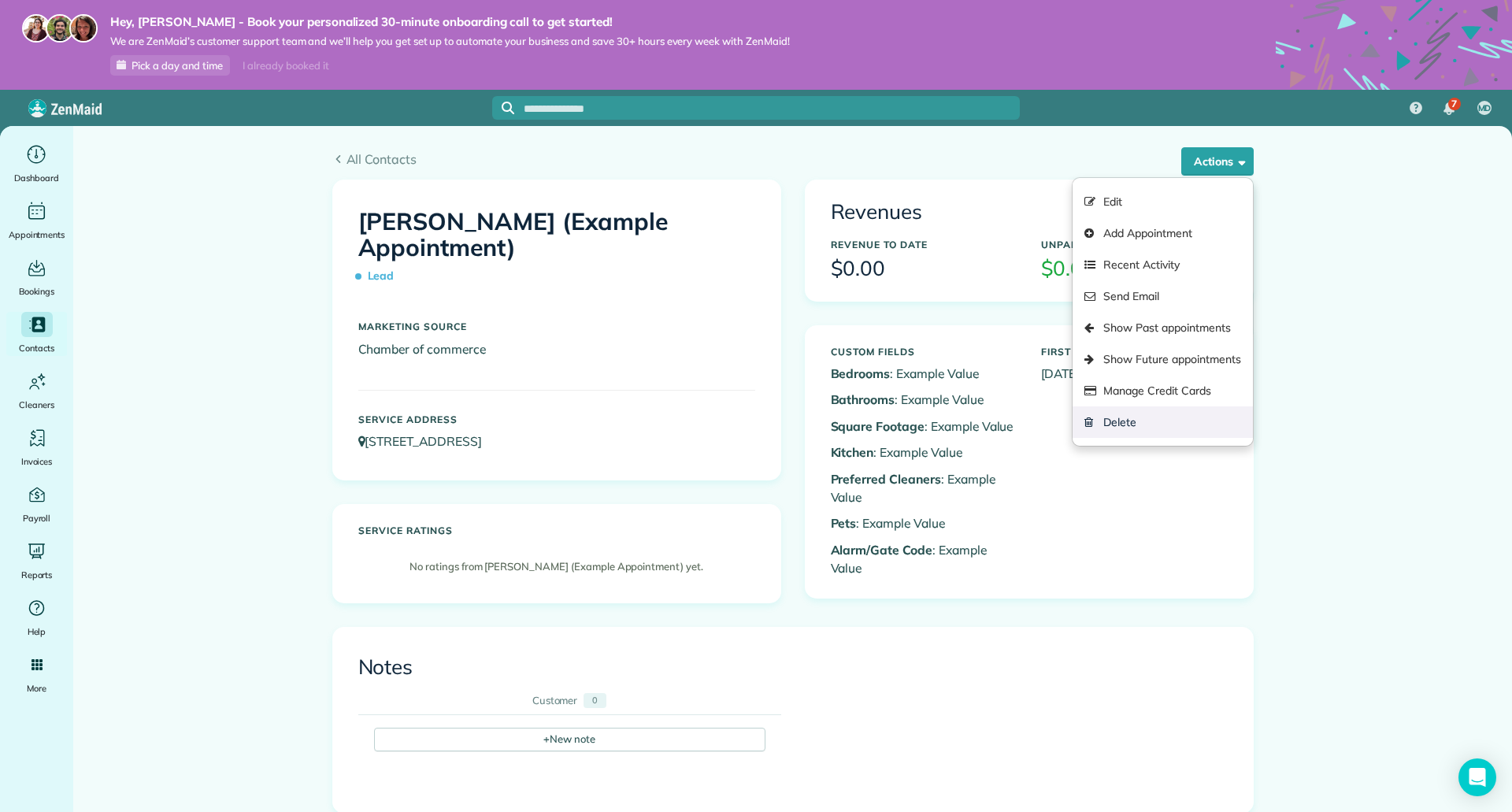
click at [1114, 429] on link "Delete" at bounding box center [1162, 421] width 179 height 32
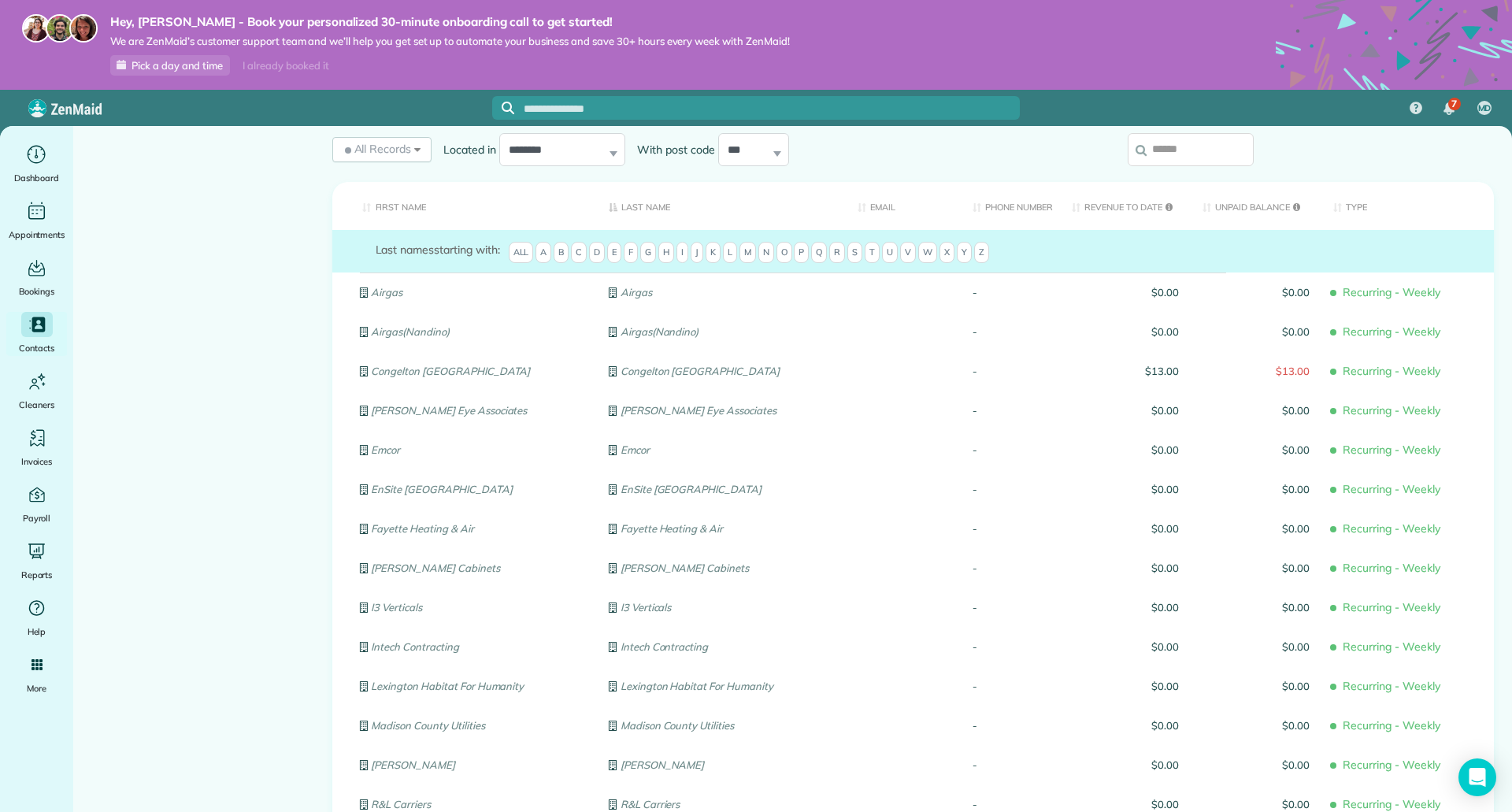
scroll to position [56, 0]
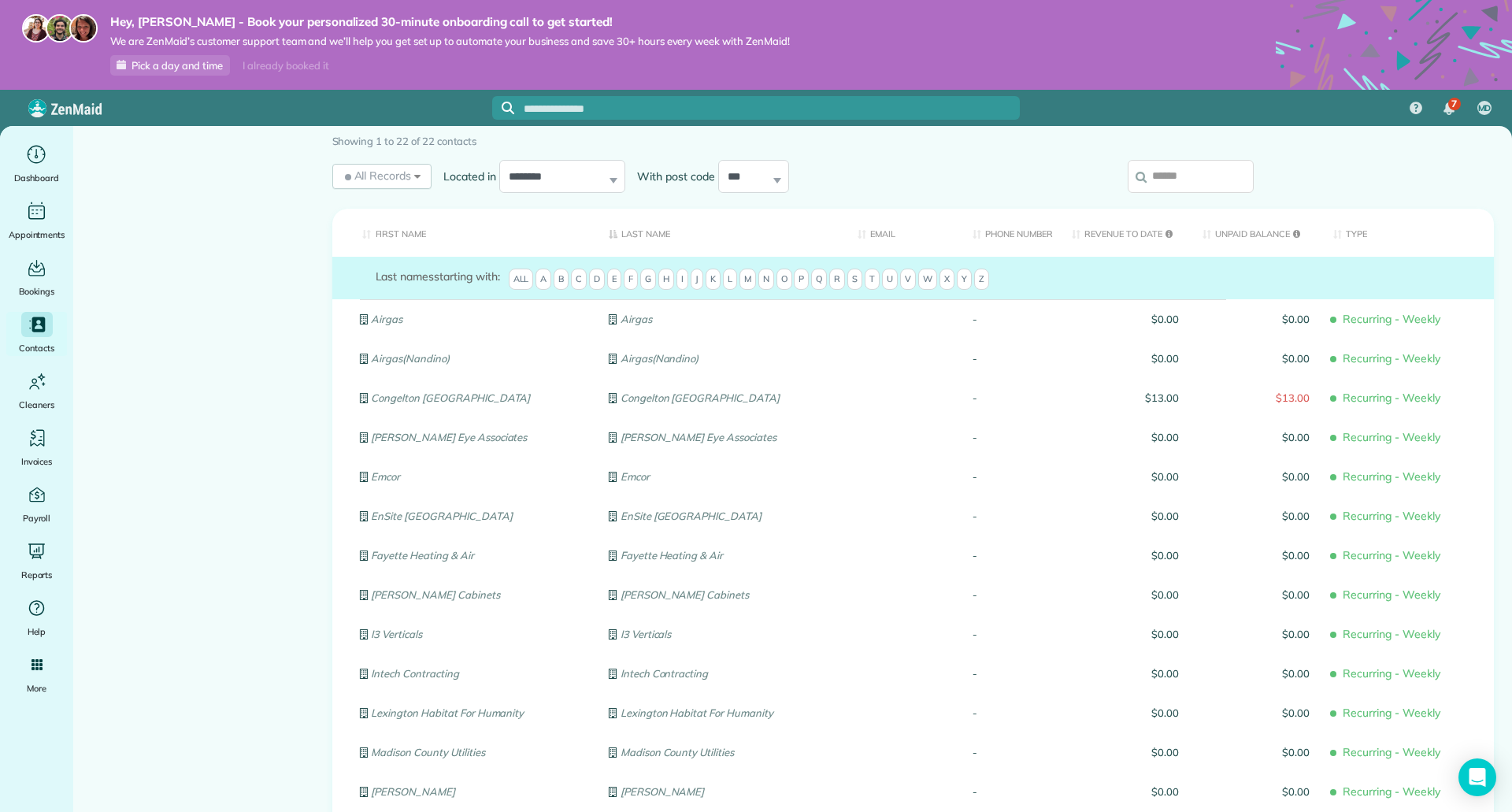
drag, startPoint x: 773, startPoint y: 96, endPoint x: 772, endPoint y: 104, distance: 8.1
click at [773, 100] on div at bounding box center [756, 108] width 528 height 24
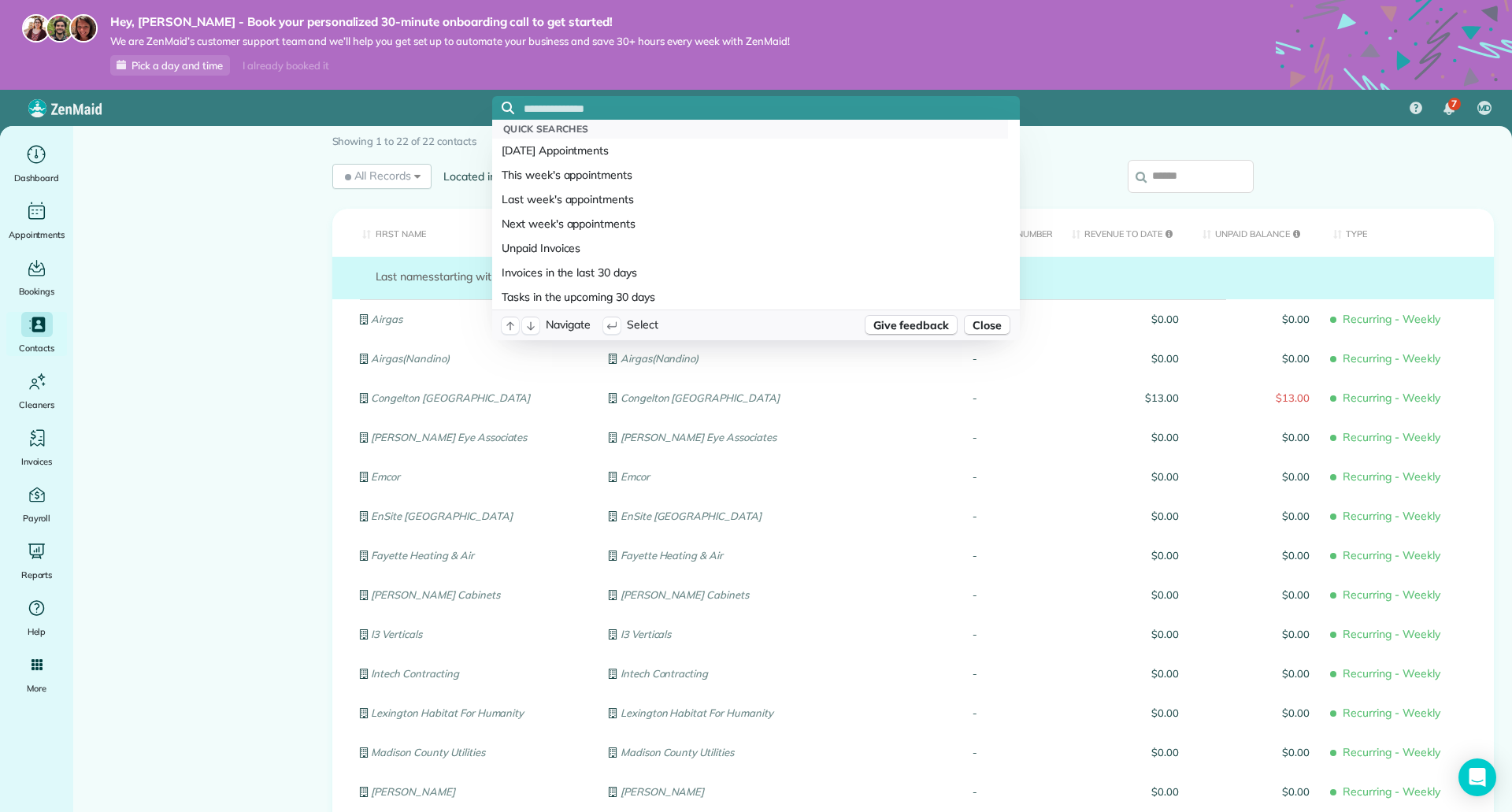
click at [771, 104] on input "text" at bounding box center [772, 109] width 496 height 12
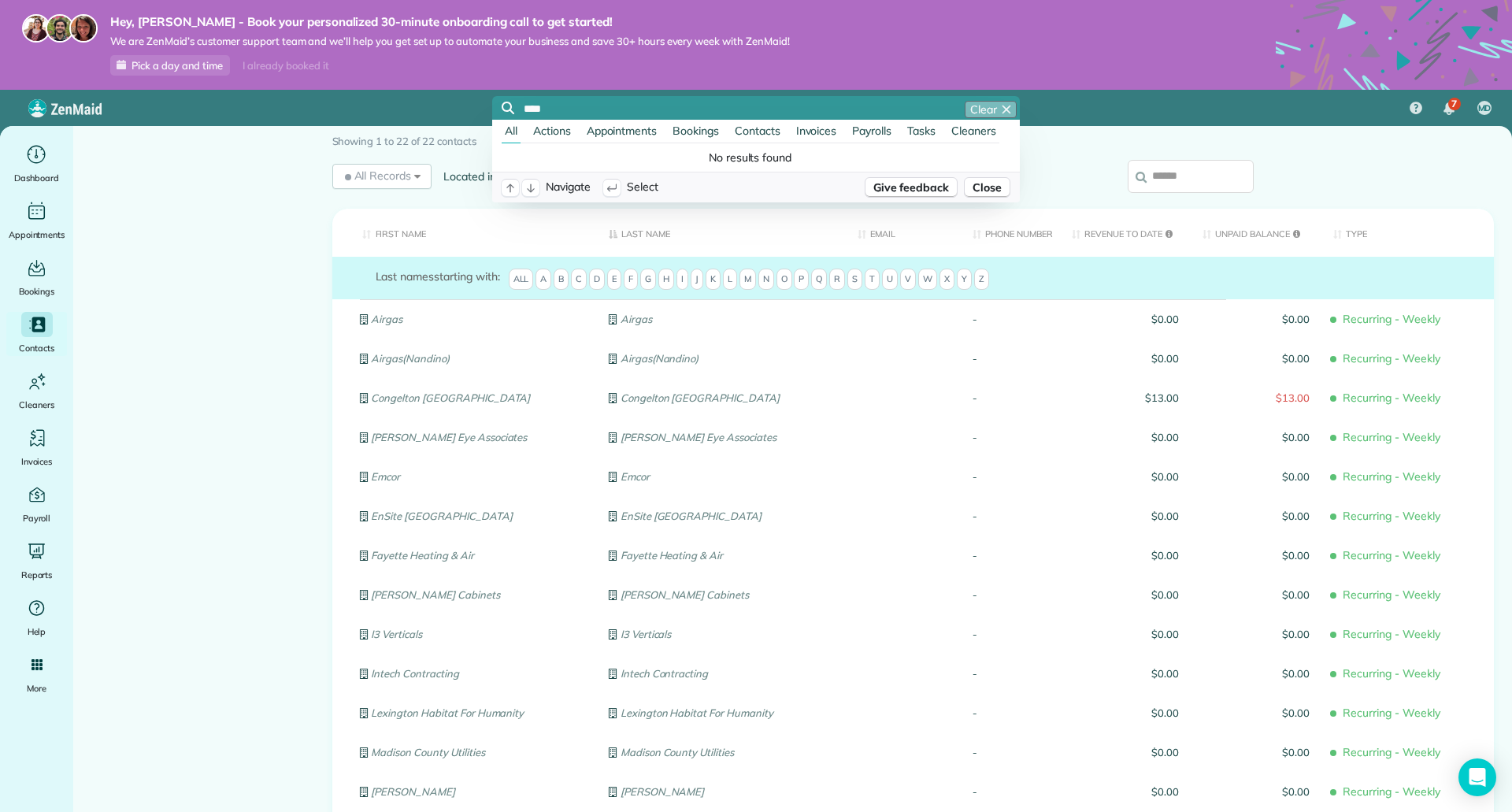
type input "****"
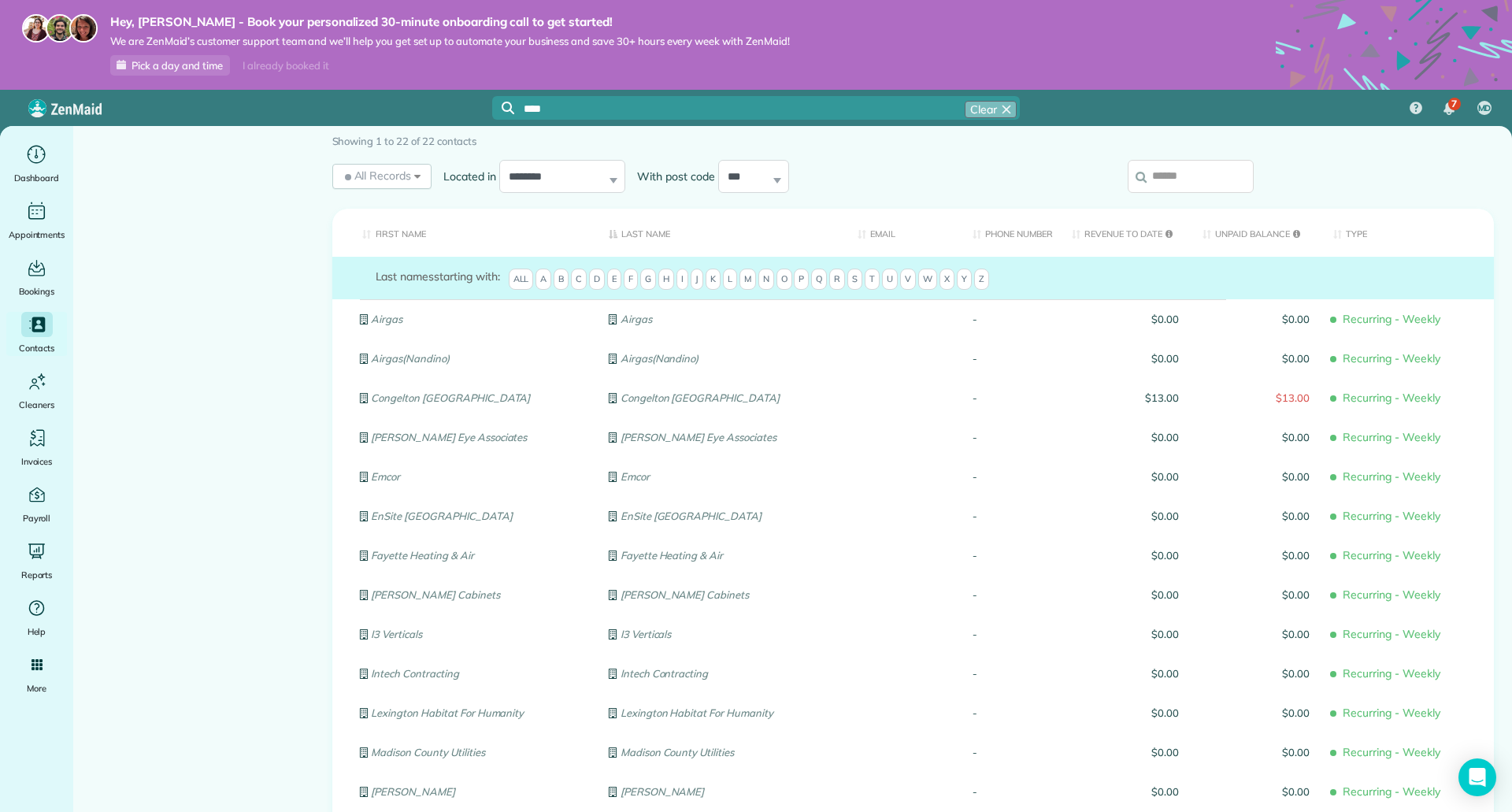
click at [1005, 109] on icon "button" at bounding box center [1006, 109] width 13 height 13
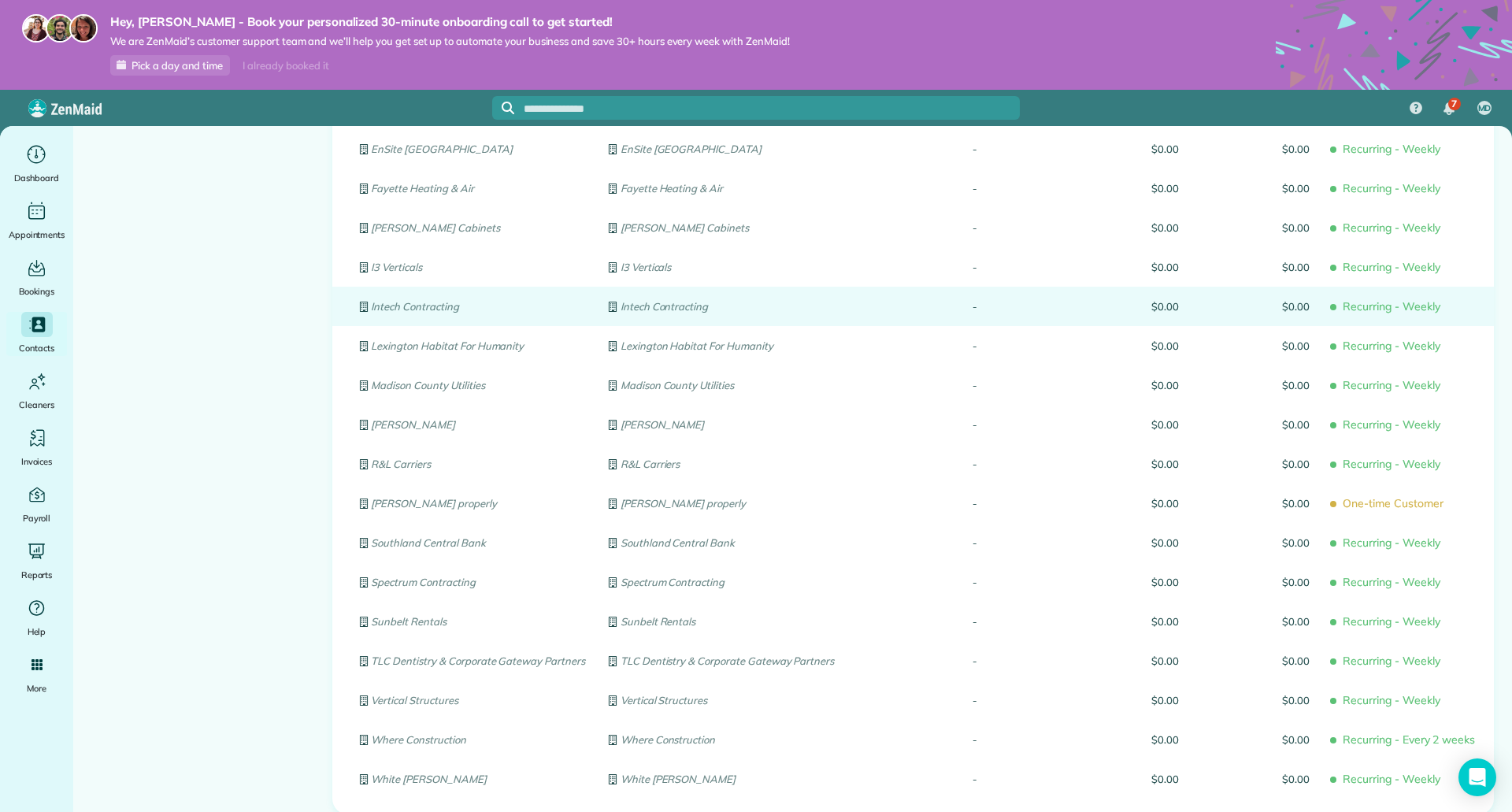
scroll to position [450, 0]
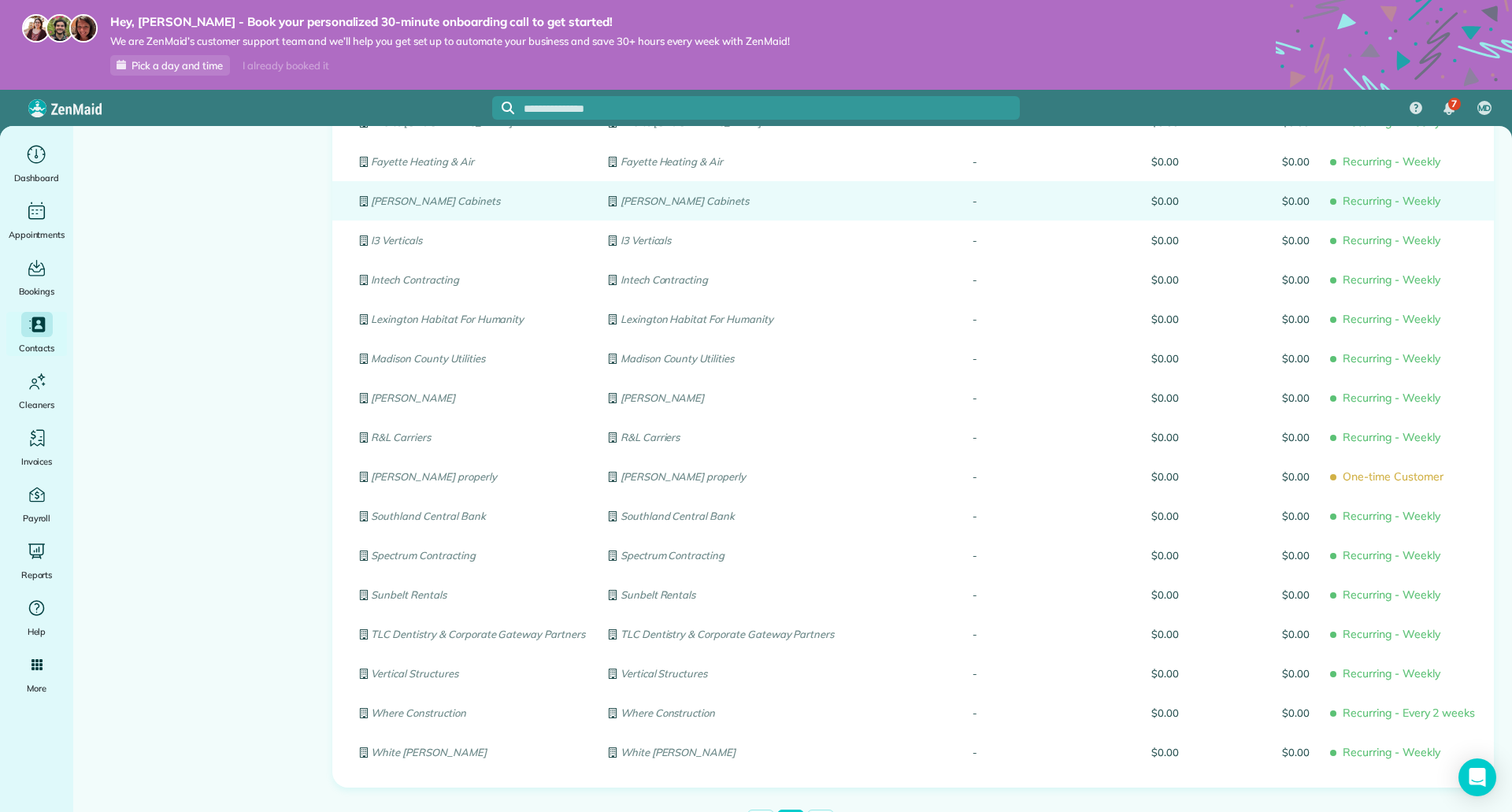
click at [416, 202] on em "Hager Cabinets" at bounding box center [435, 201] width 129 height 13
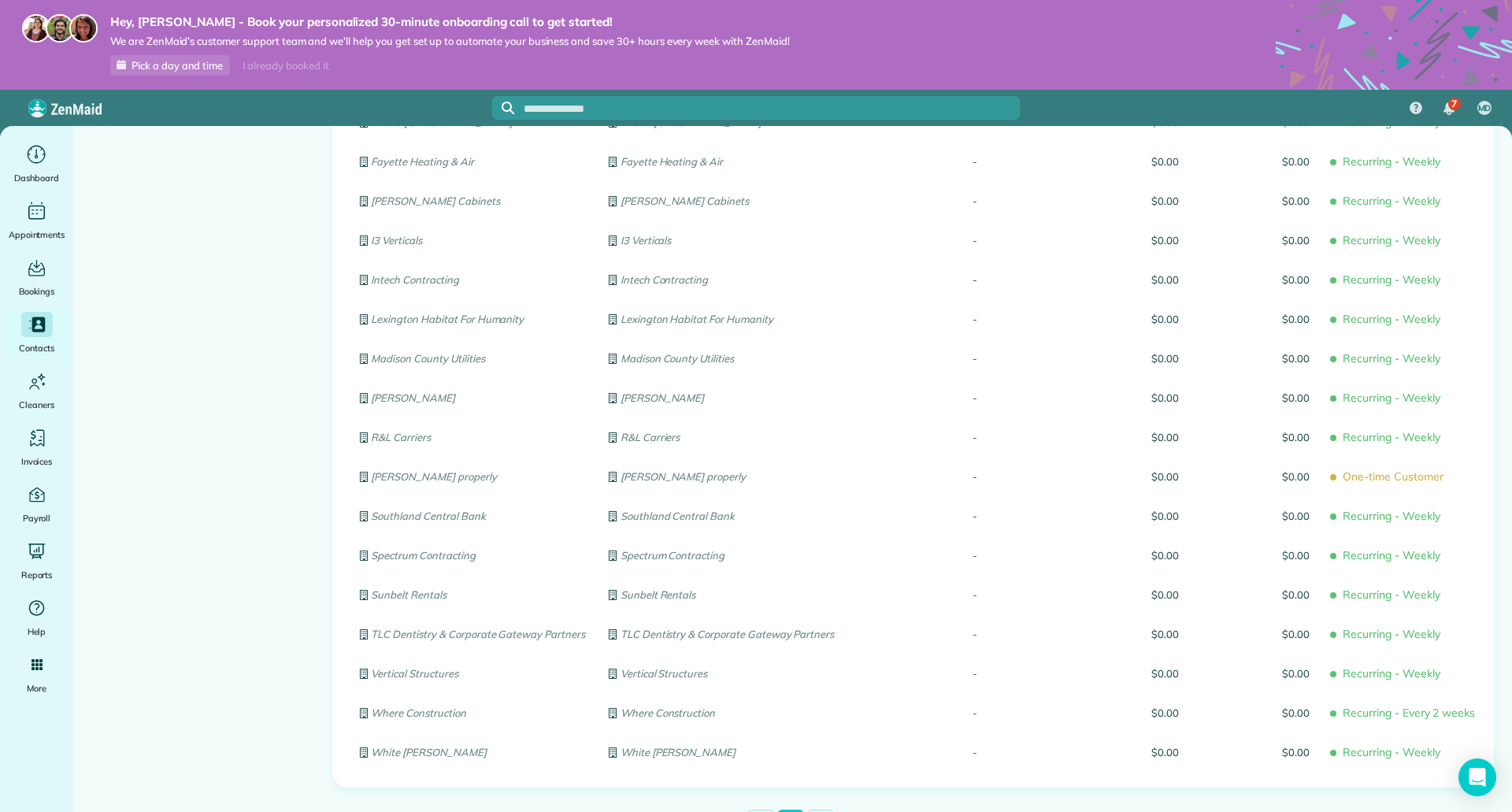
scroll to position [174, 0]
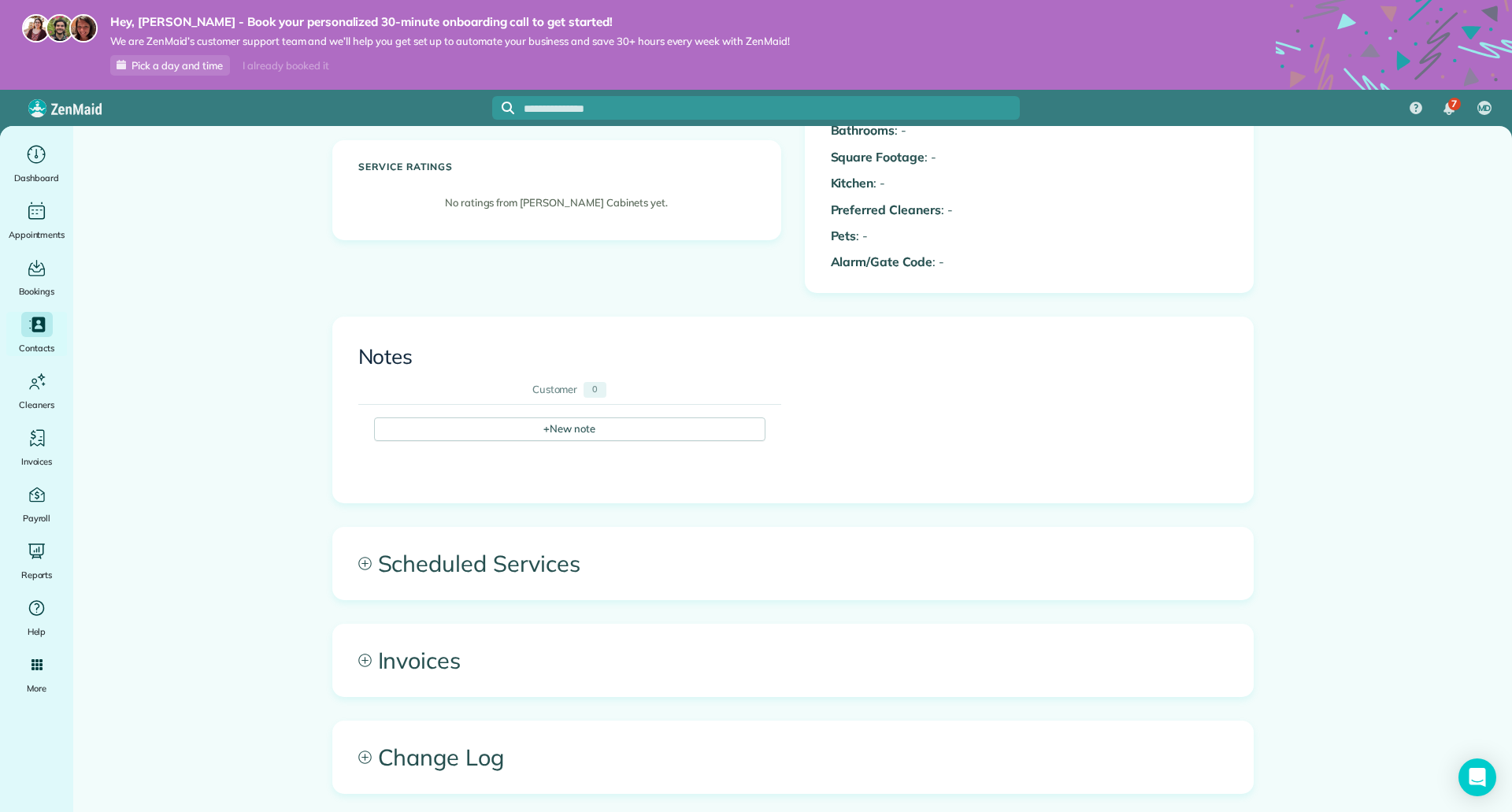
scroll to position [386, 0]
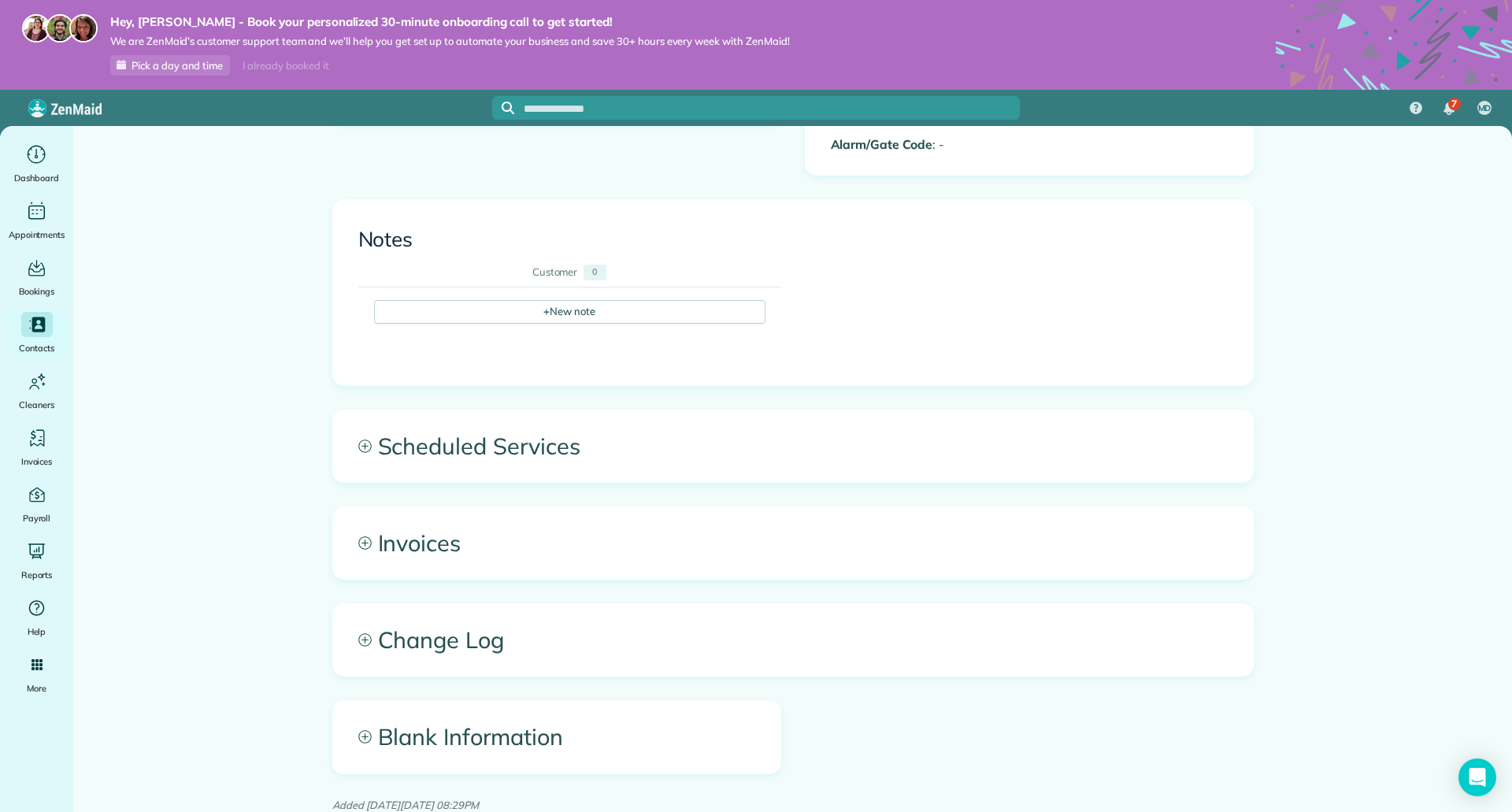
click at [392, 440] on span "Scheduled Services" at bounding box center [792, 445] width 920 height 71
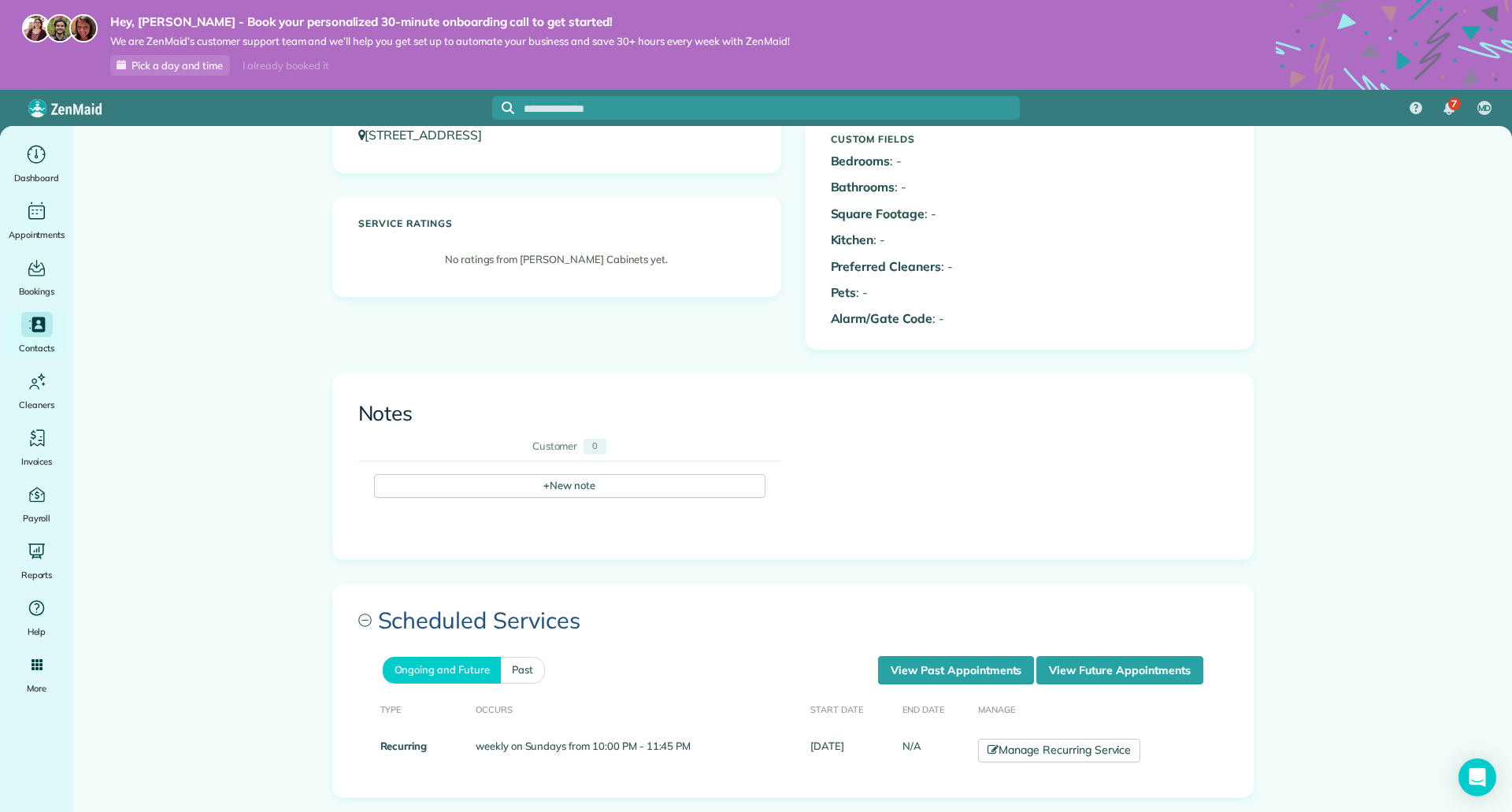
scroll to position [0, 0]
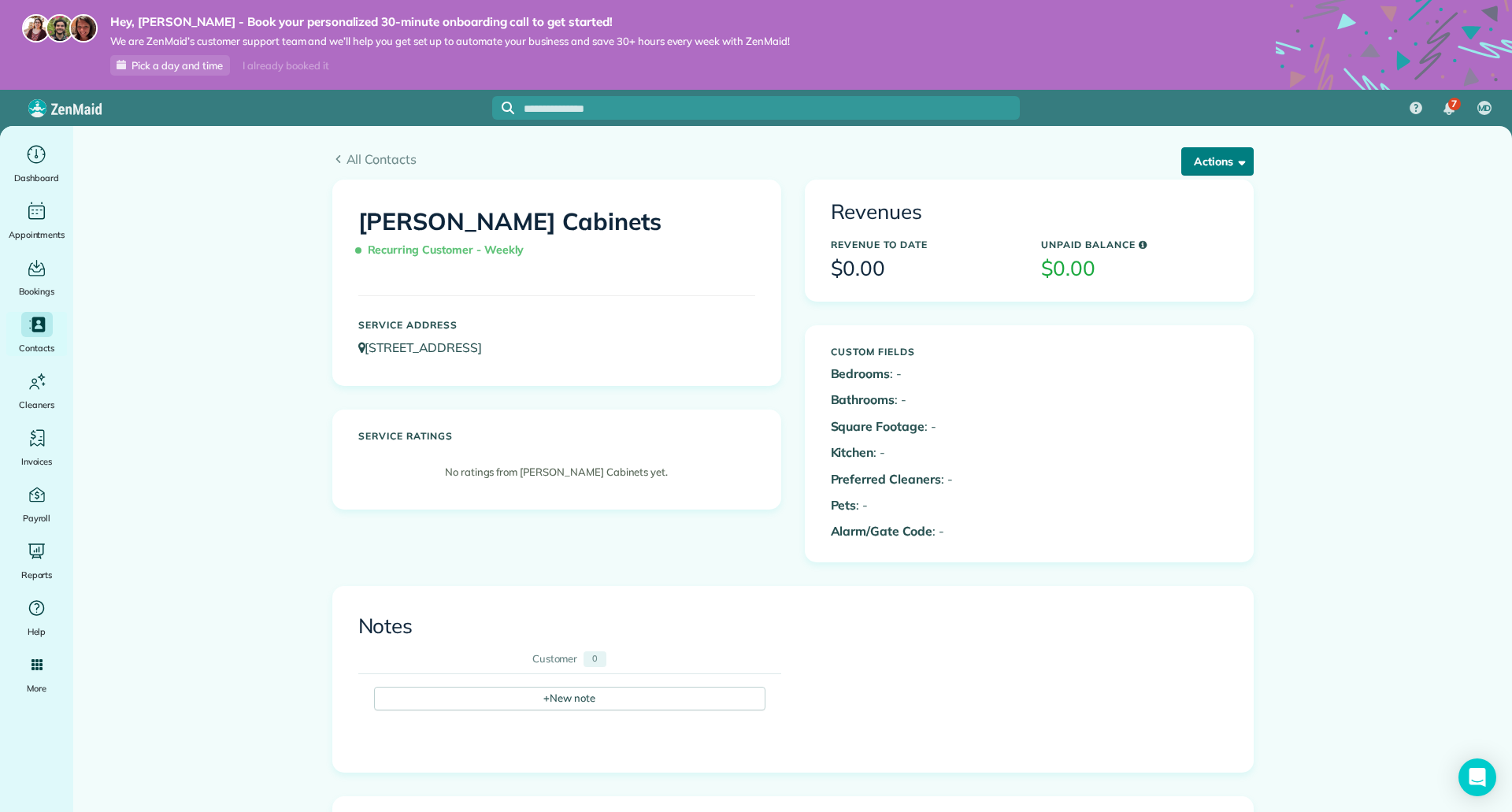
click at [1220, 170] on button "Actions" at bounding box center [1217, 161] width 72 height 28
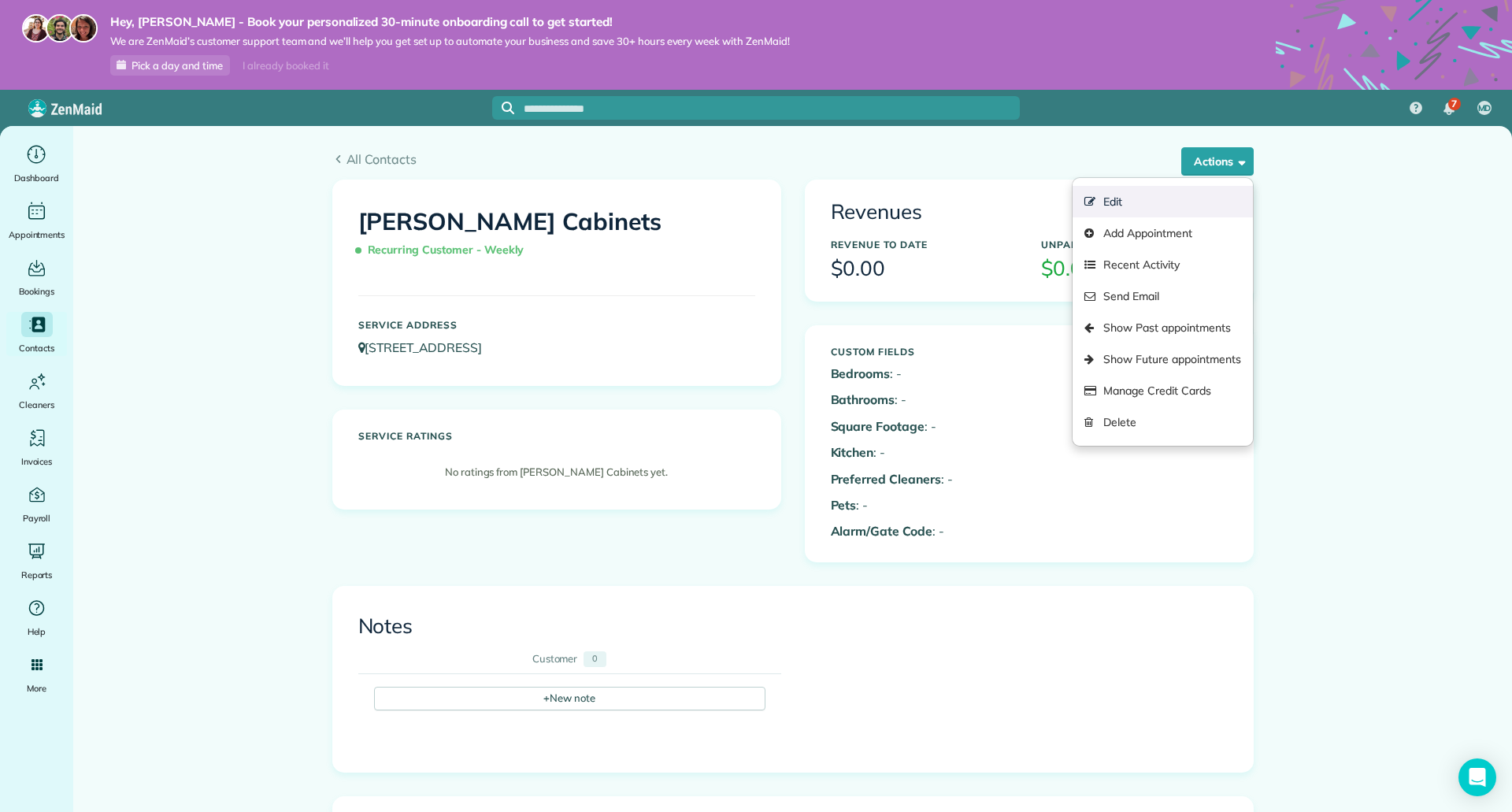
click at [1115, 204] on link "Edit" at bounding box center [1162, 201] width 179 height 32
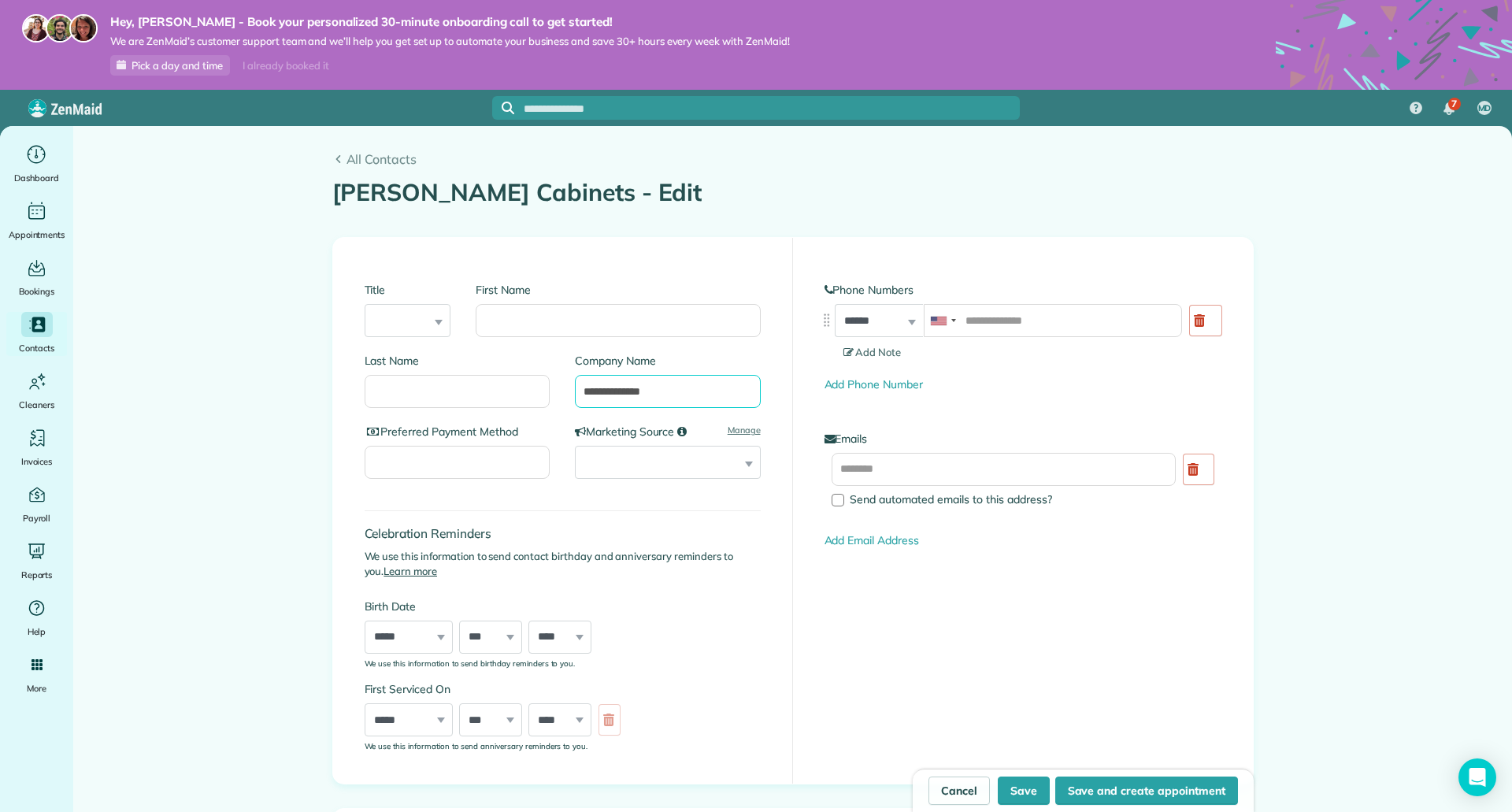
click at [667, 391] on input "**********" at bounding box center [668, 391] width 185 height 33
type input "******"
click at [743, 465] on div "**********" at bounding box center [668, 462] width 185 height 33
click at [739, 469] on select "**********" at bounding box center [668, 462] width 185 height 33
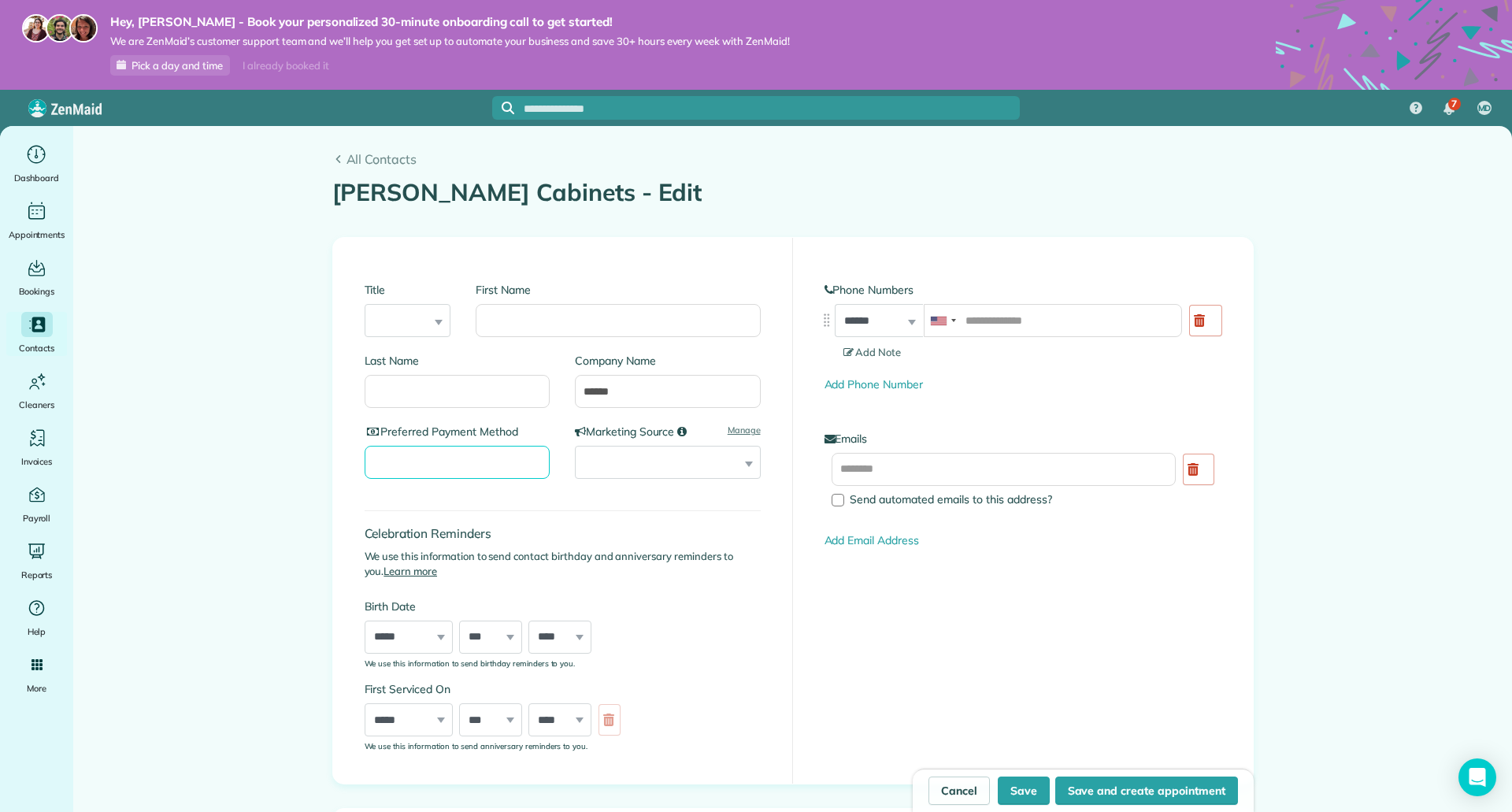
click at [479, 469] on input "Preferred Payment Method" at bounding box center [458, 462] width 185 height 33
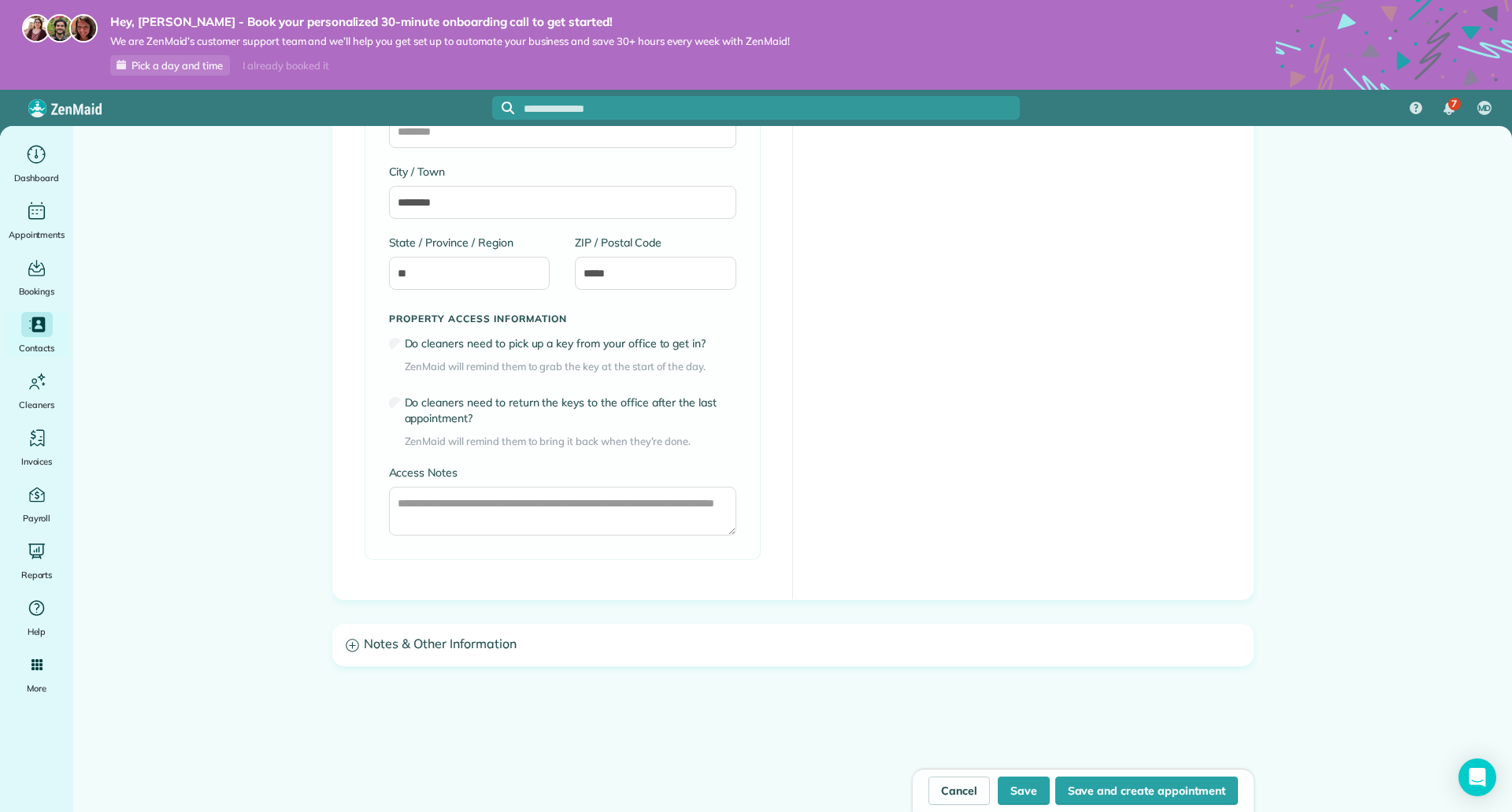
scroll to position [1023, 0]
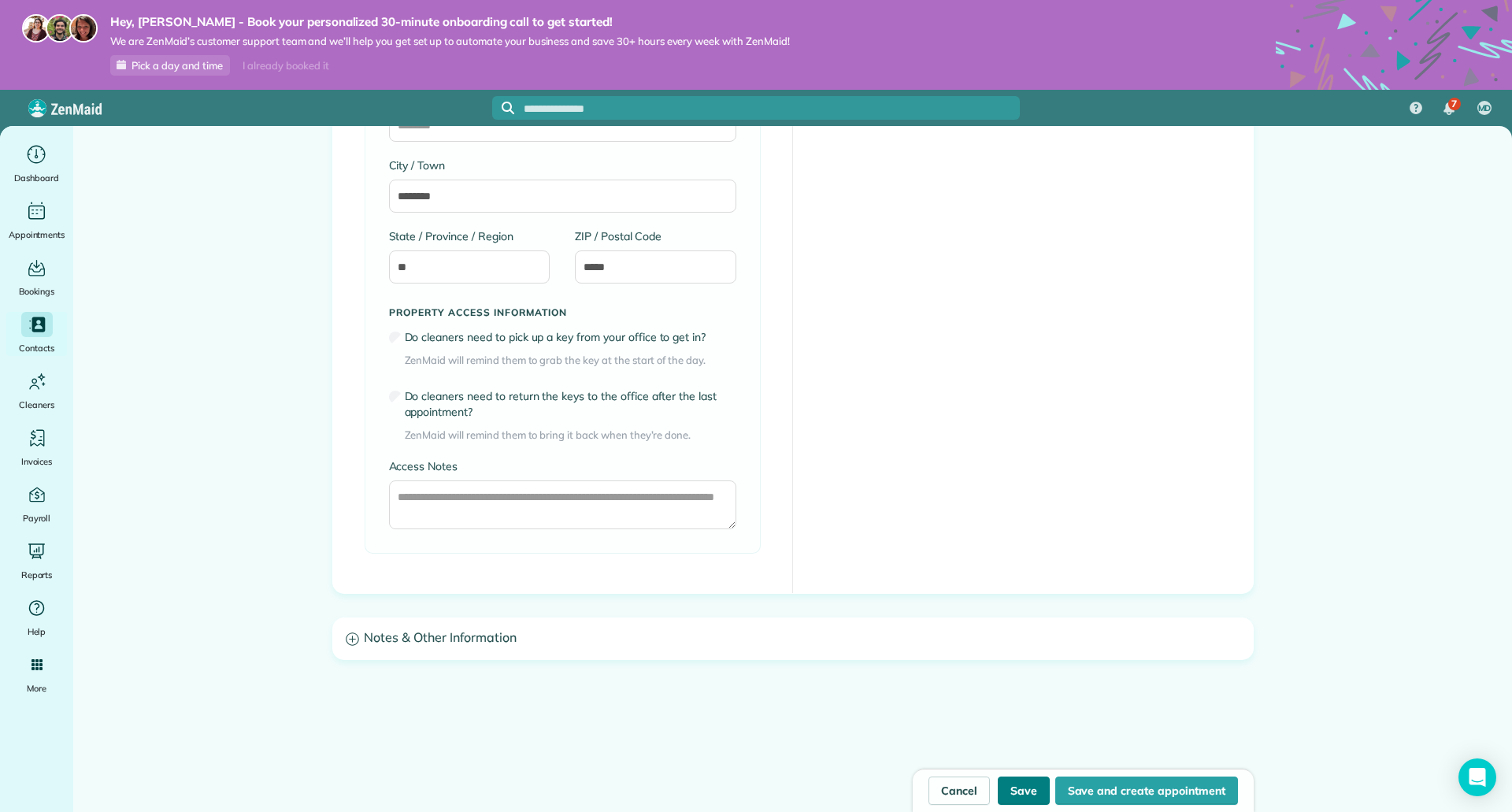
click at [1029, 797] on button "Save" at bounding box center [1023, 790] width 52 height 28
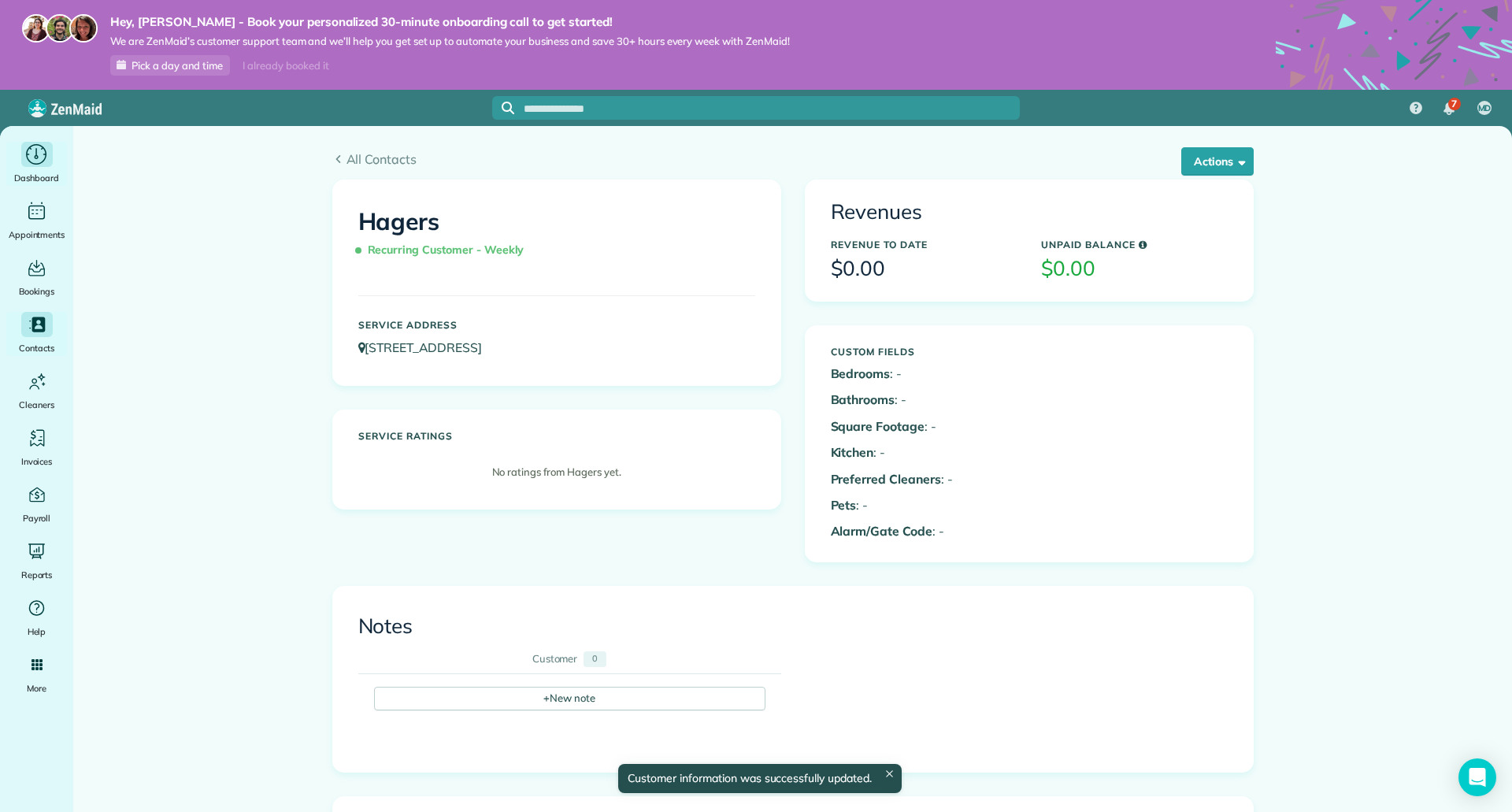
click at [33, 173] on span "Dashboard" at bounding box center [37, 178] width 45 height 15
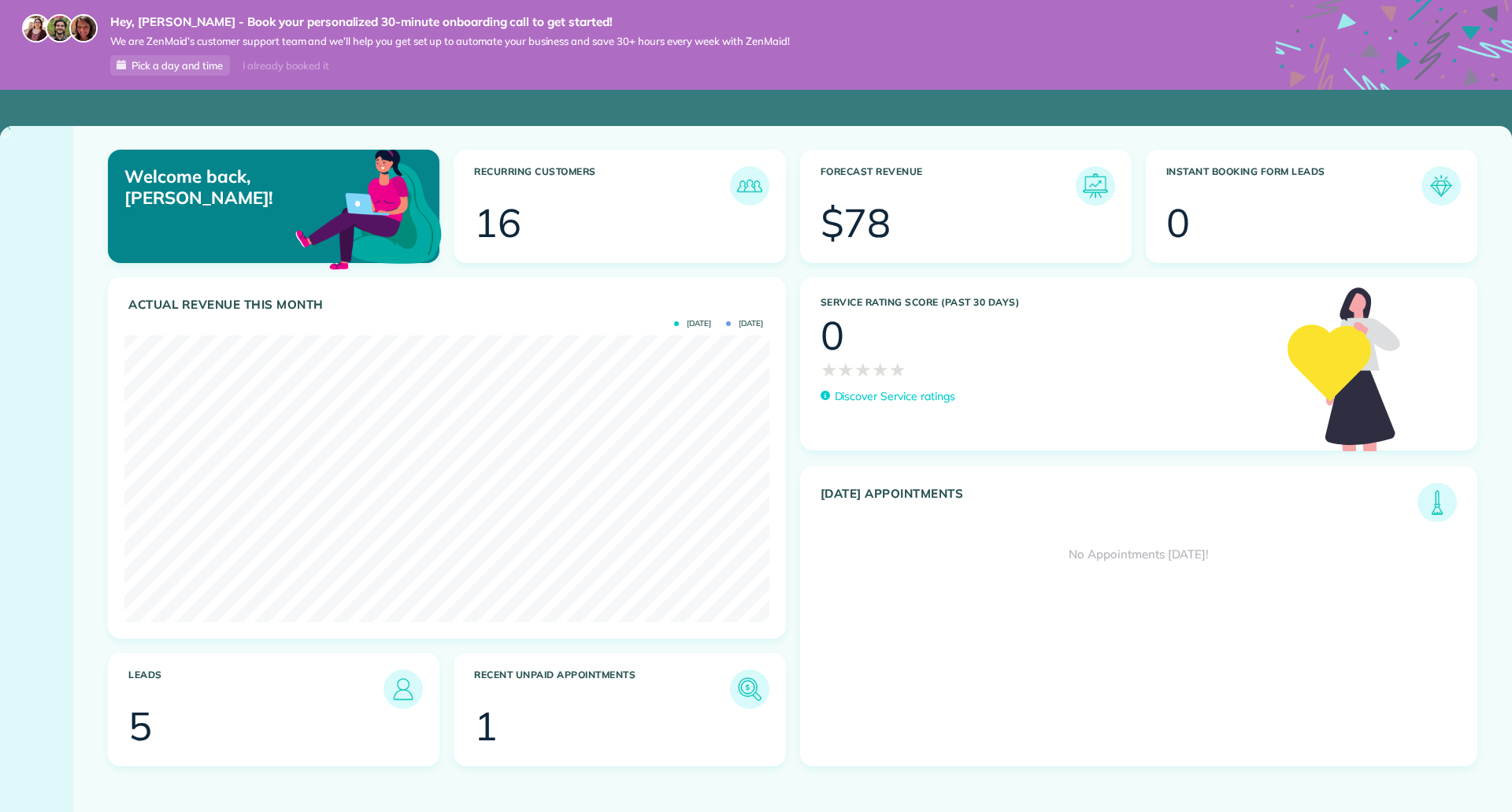
scroll to position [287, 644]
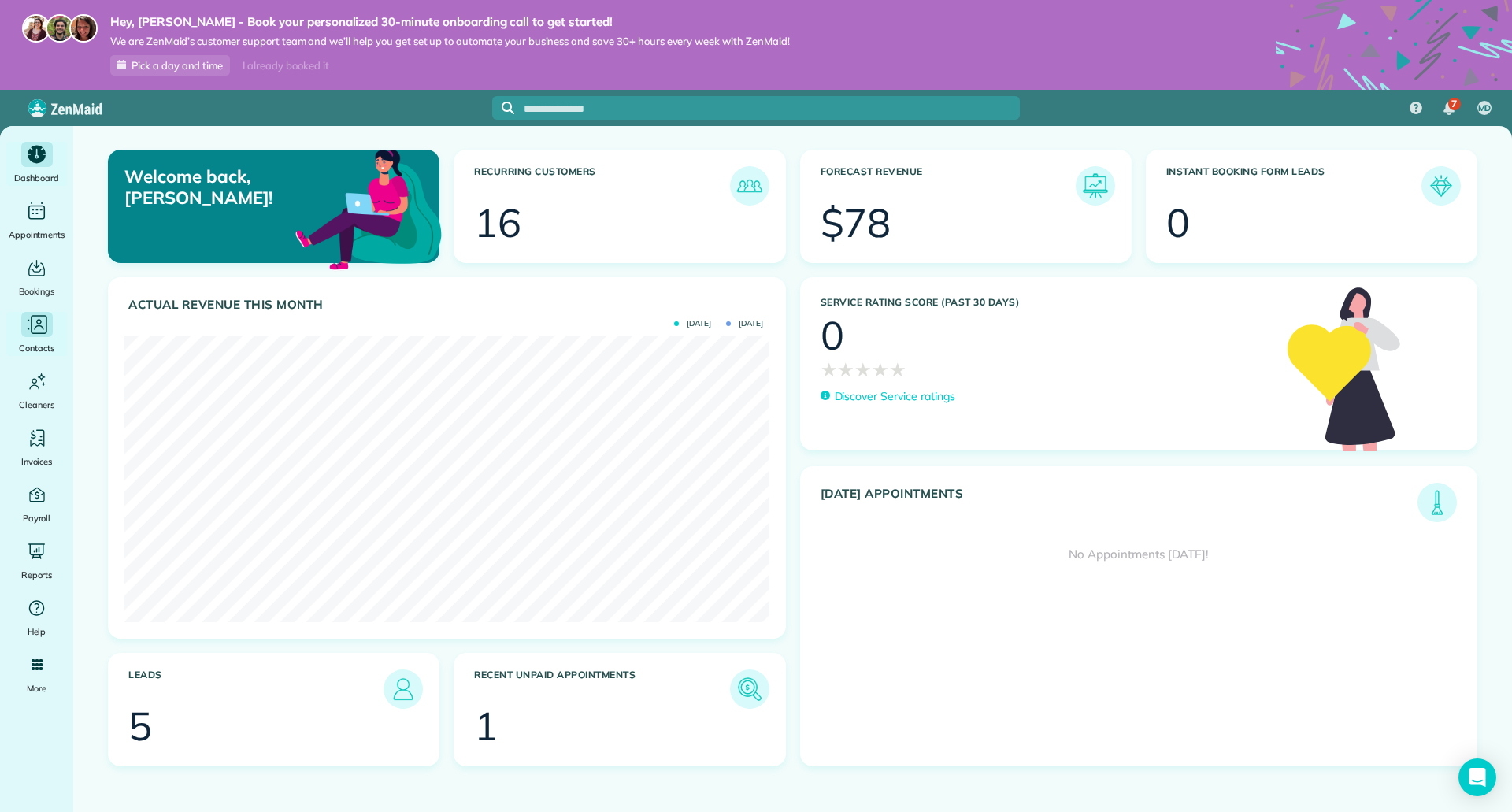
click at [46, 337] on div "Main" at bounding box center [37, 324] width 32 height 25
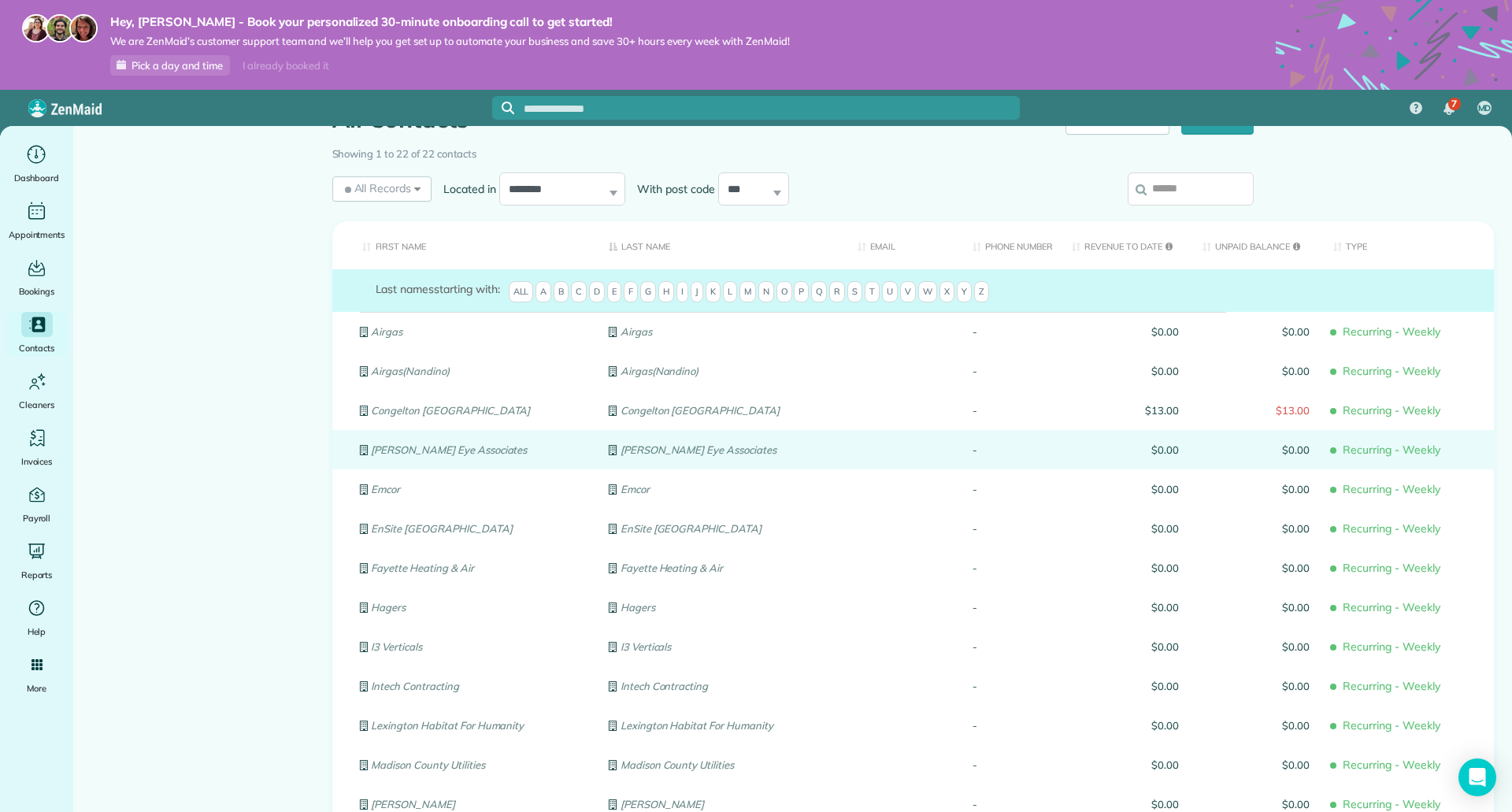
scroll to position [79, 0]
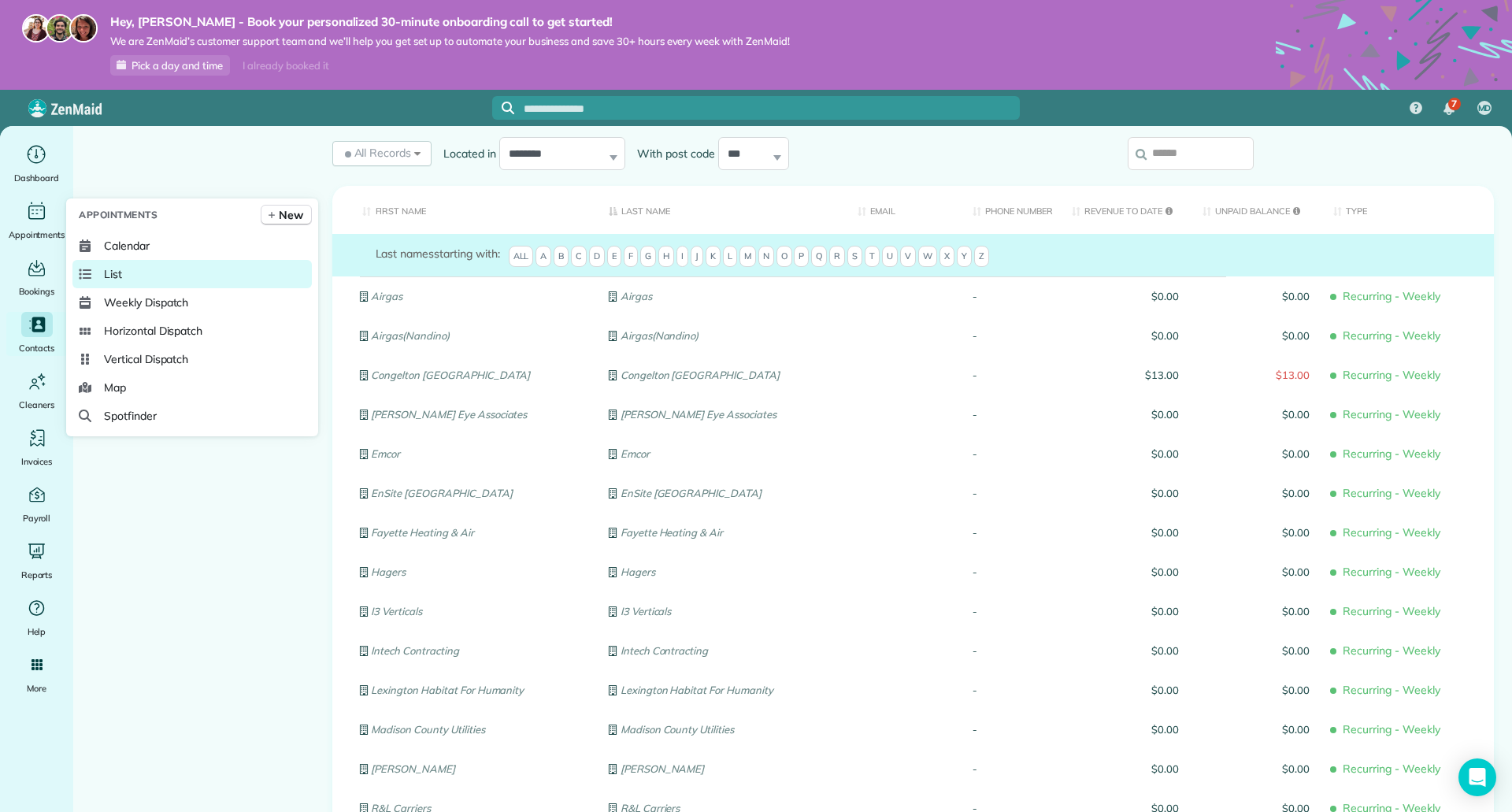
click at [121, 273] on span "List" at bounding box center [112, 274] width 18 height 15
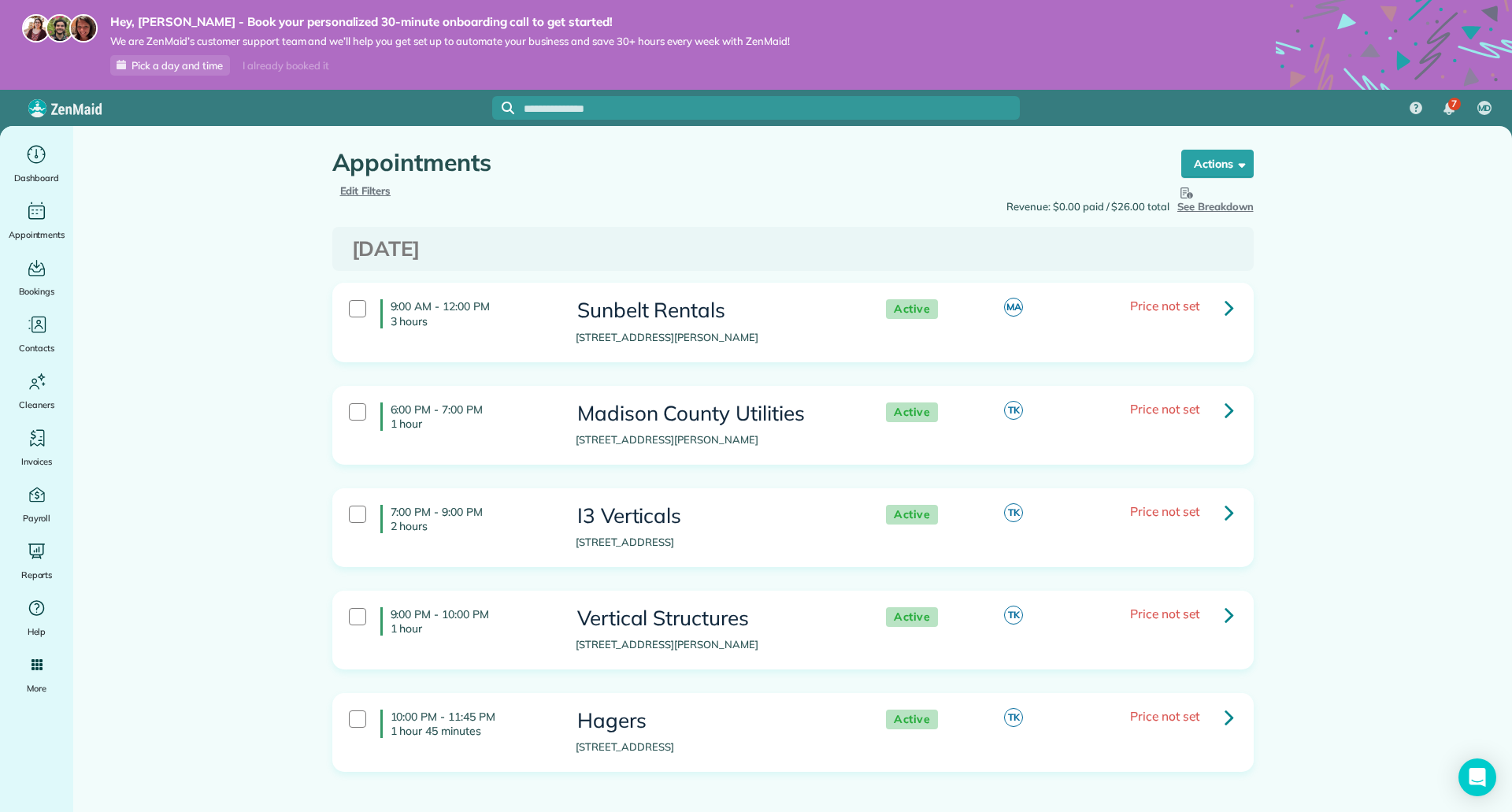
click at [1226, 210] on span "See Breakdown" at bounding box center [1215, 198] width 76 height 29
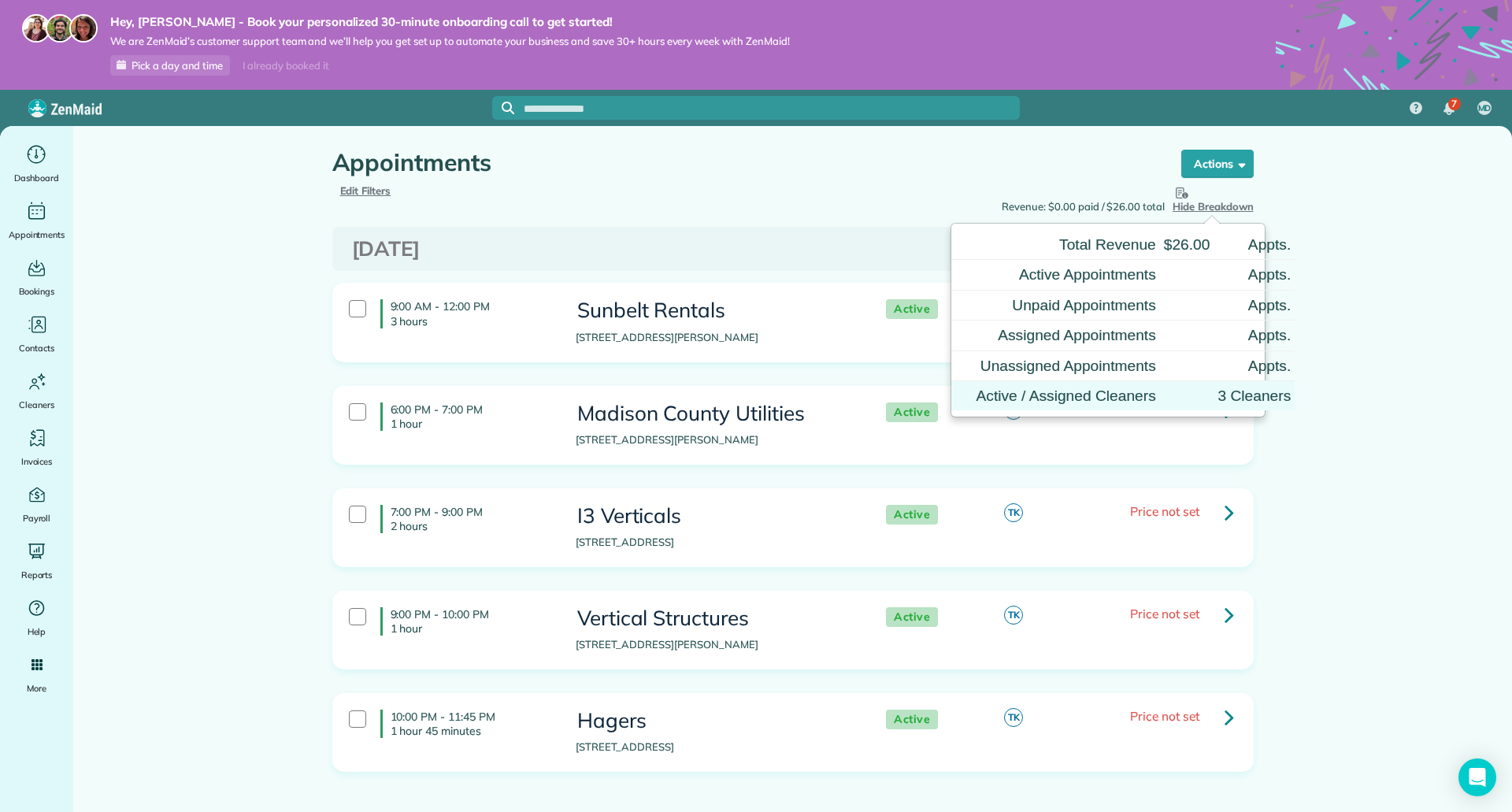
click at [1102, 397] on td "Active / Assigned Cleaners" at bounding box center [1055, 396] width 209 height 30
click at [1266, 398] on td "3 Cleaners" at bounding box center [1254, 396] width 81 height 30
click at [991, 392] on td "Active / Assigned Cleaners" at bounding box center [1055, 396] width 209 height 30
click at [1206, 208] on span "Hide Breakdown" at bounding box center [1213, 198] width 81 height 29
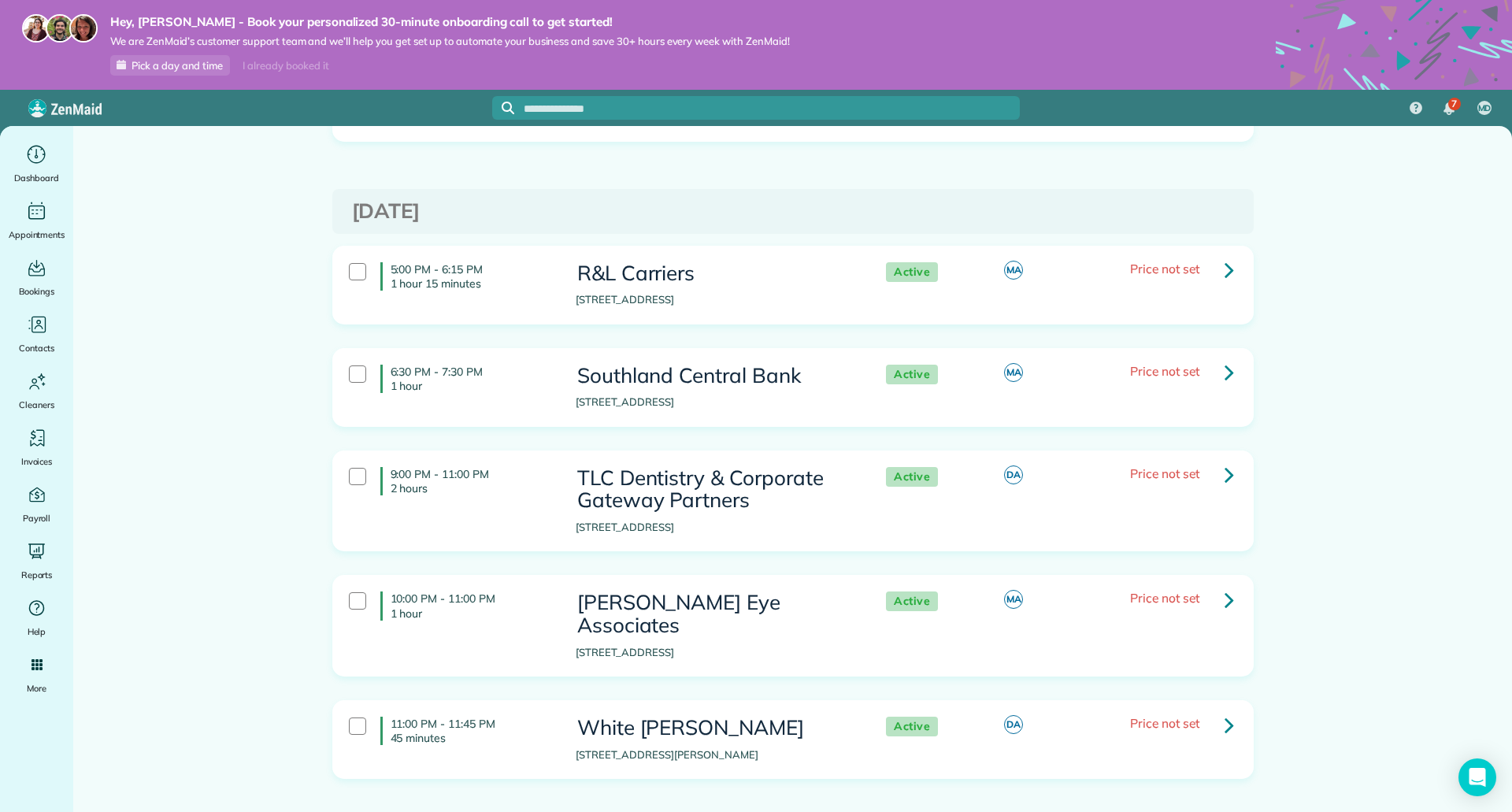
scroll to position [708, 0]
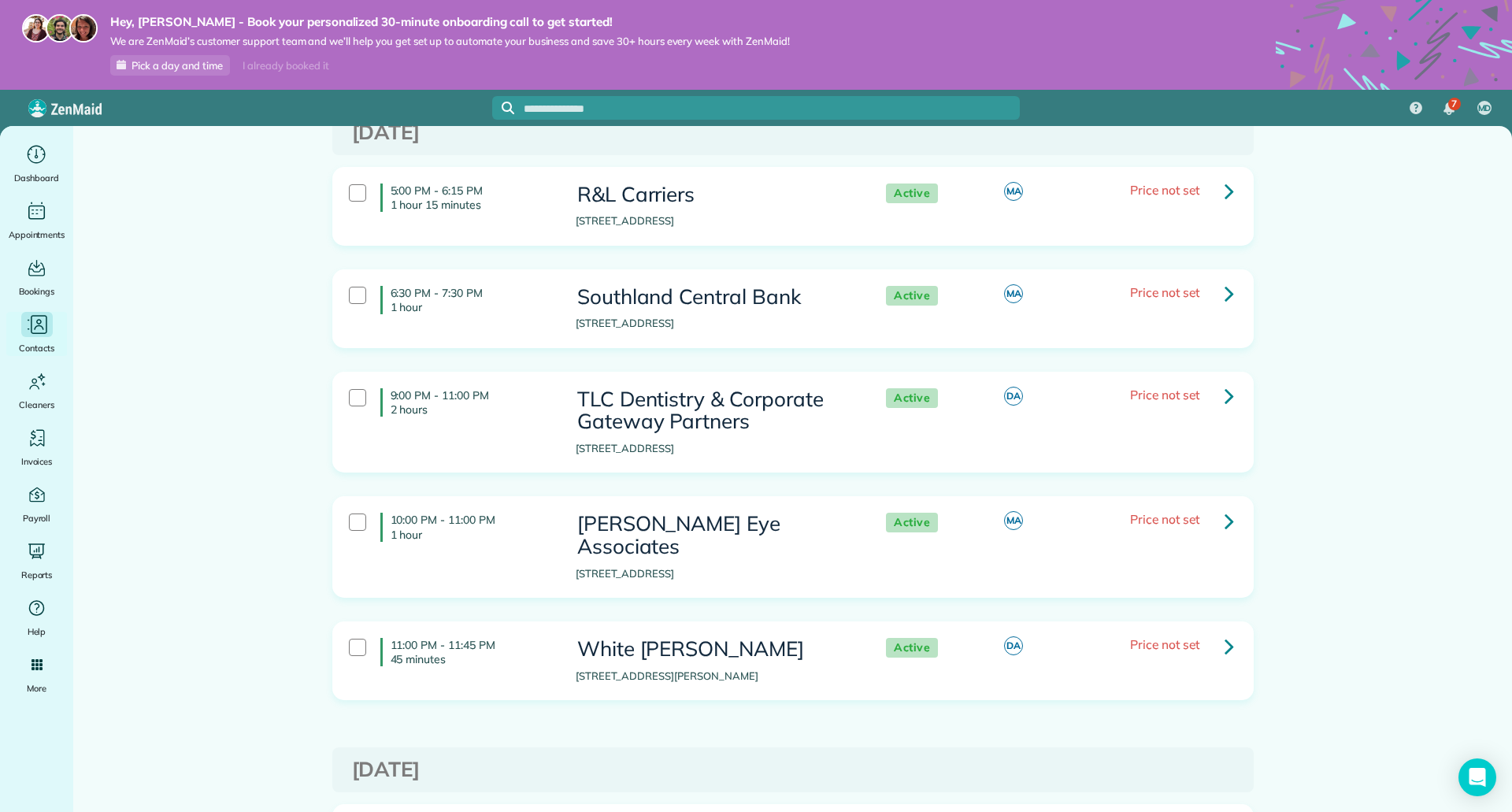
click at [36, 331] on icon "Main" at bounding box center [37, 325] width 24 height 24
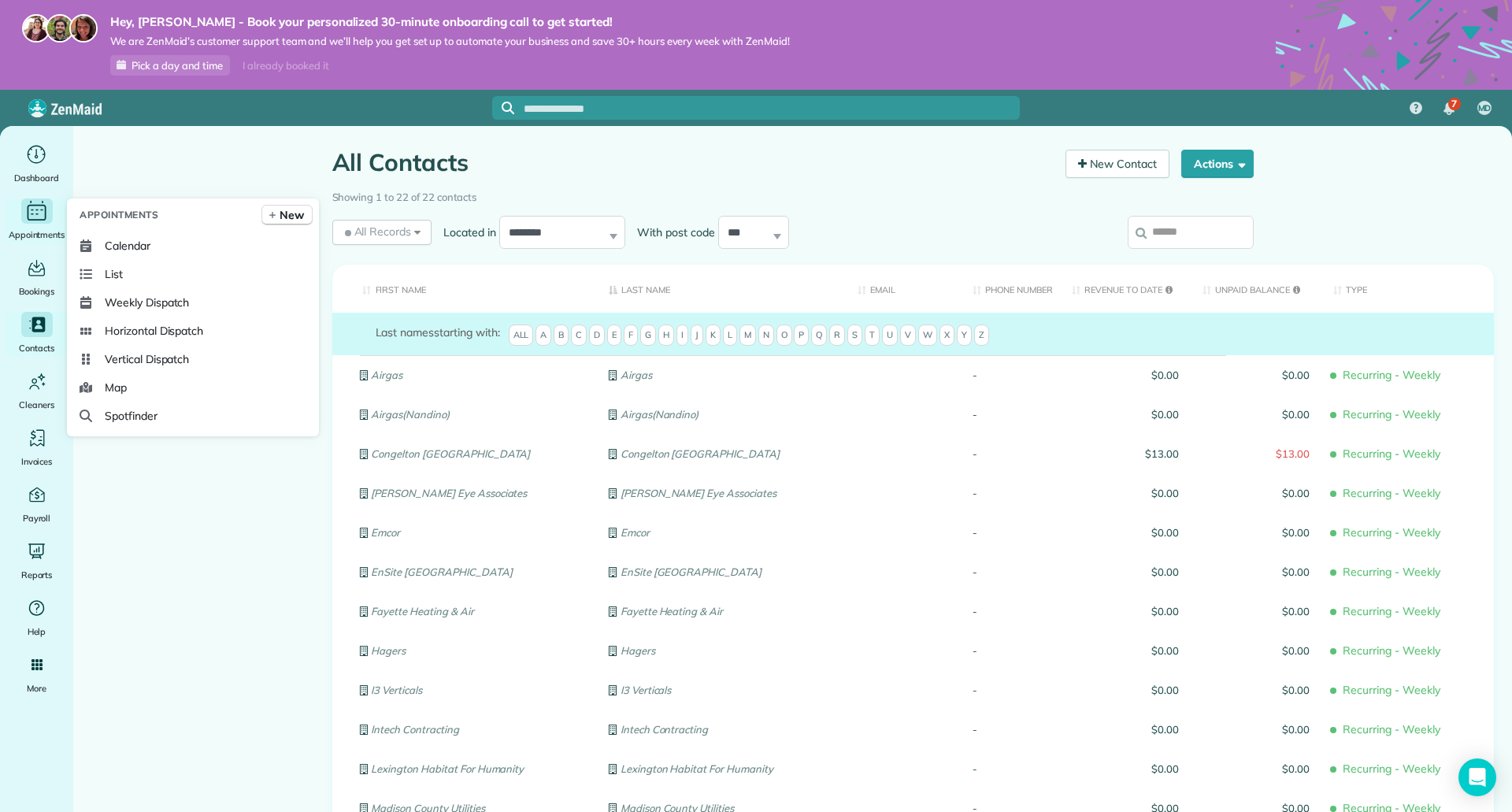
click at [39, 223] on div "Main" at bounding box center [37, 210] width 32 height 25
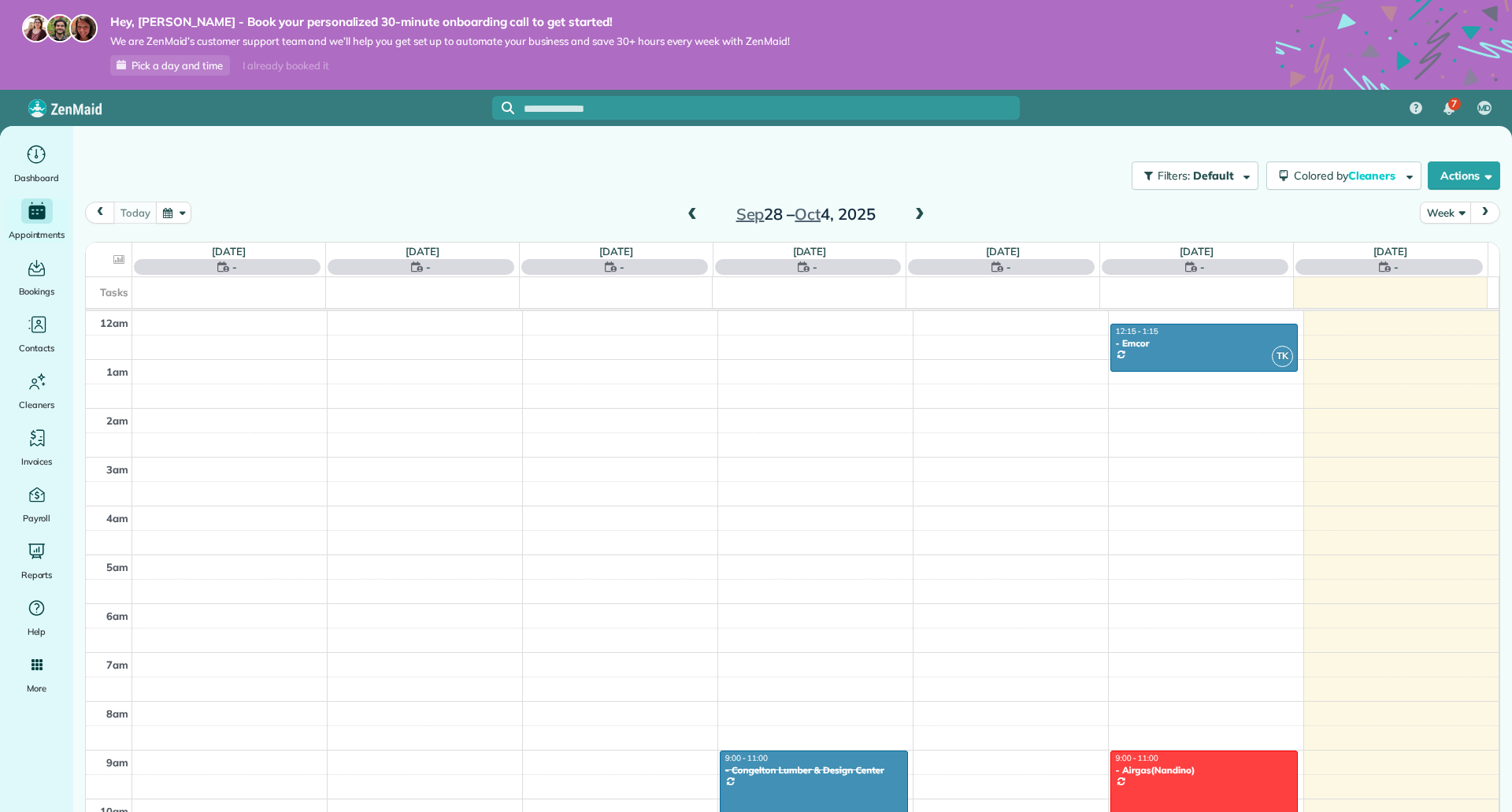
scroll to position [342, 0]
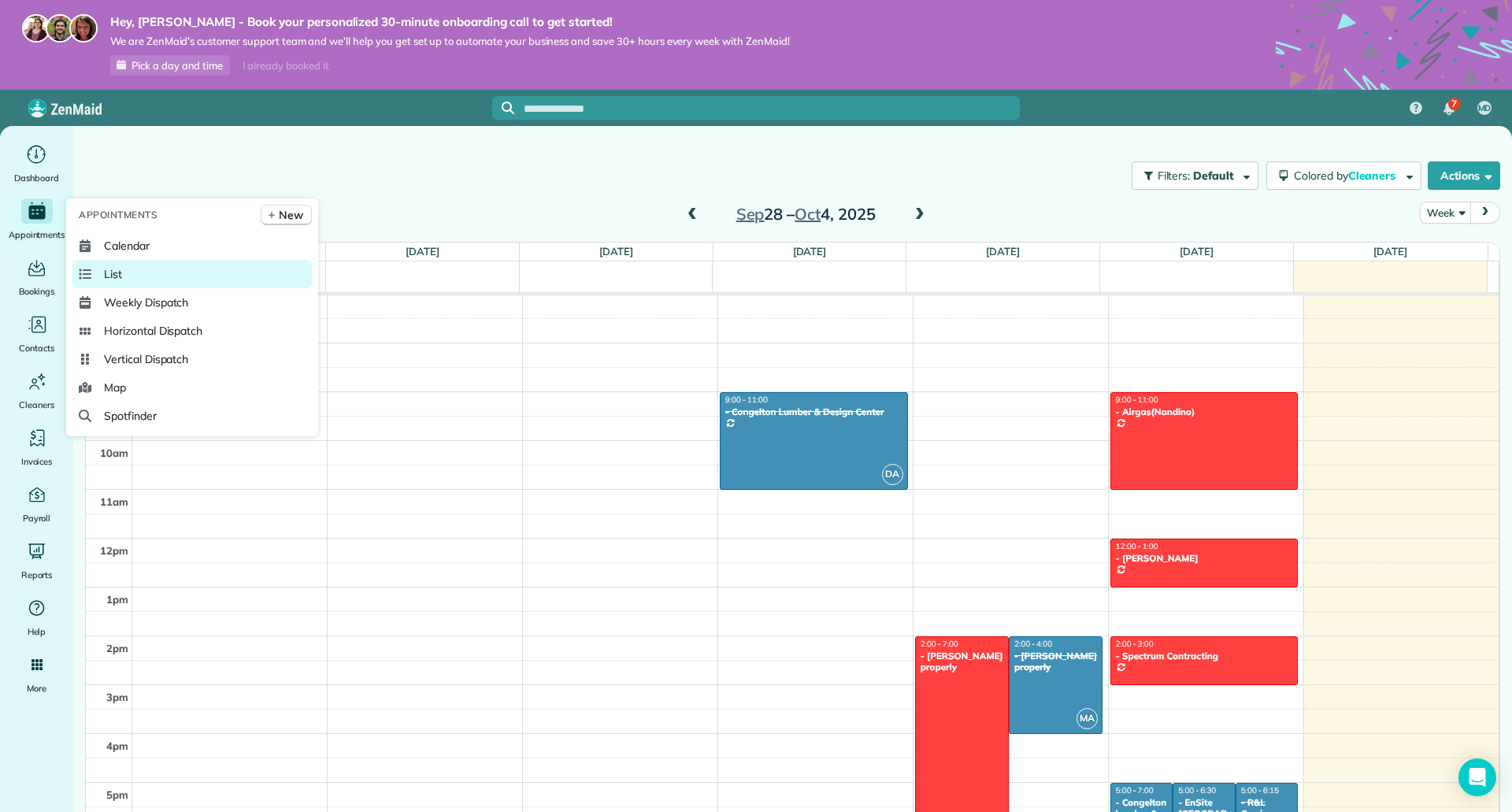
click at [124, 272] on link "List" at bounding box center [191, 274] width 240 height 28
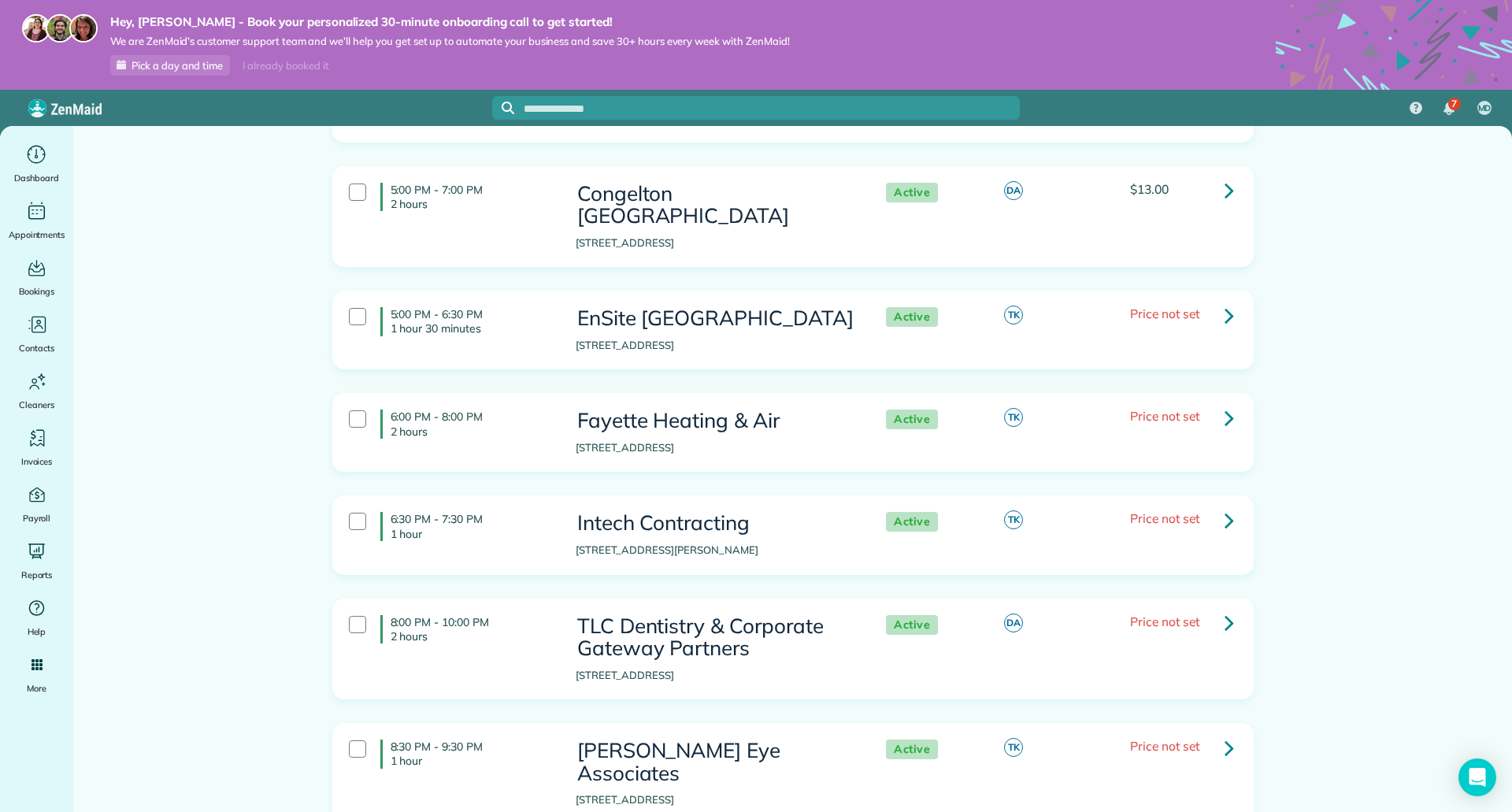
scroll to position [3385, 0]
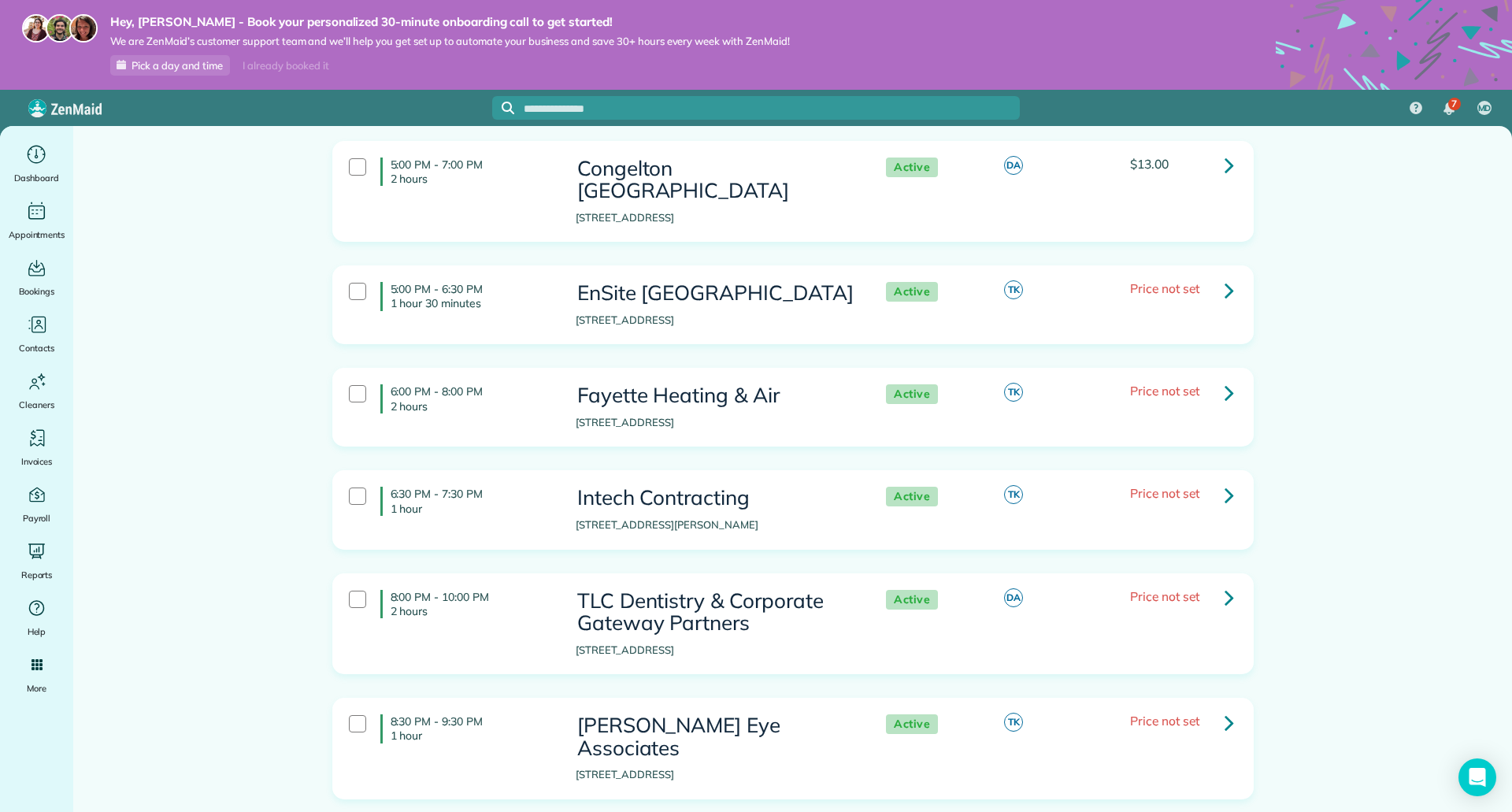
click at [1229, 582] on link at bounding box center [1229, 597] width 32 height 32
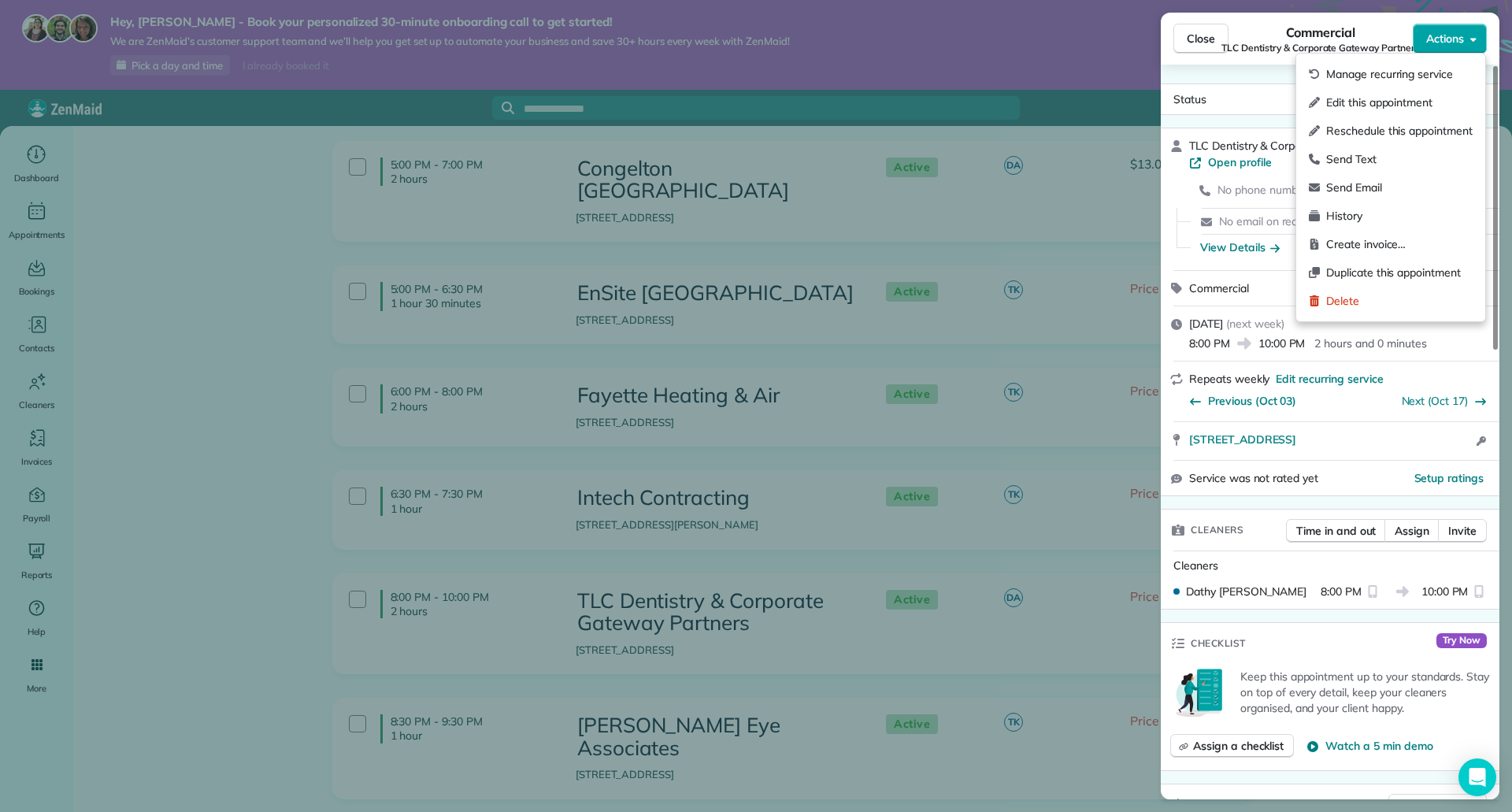
click at [1447, 34] on span "Actions" at bounding box center [1445, 39] width 38 height 15
click at [1381, 99] on span "Edit this appointment" at bounding box center [1400, 102] width 147 height 15
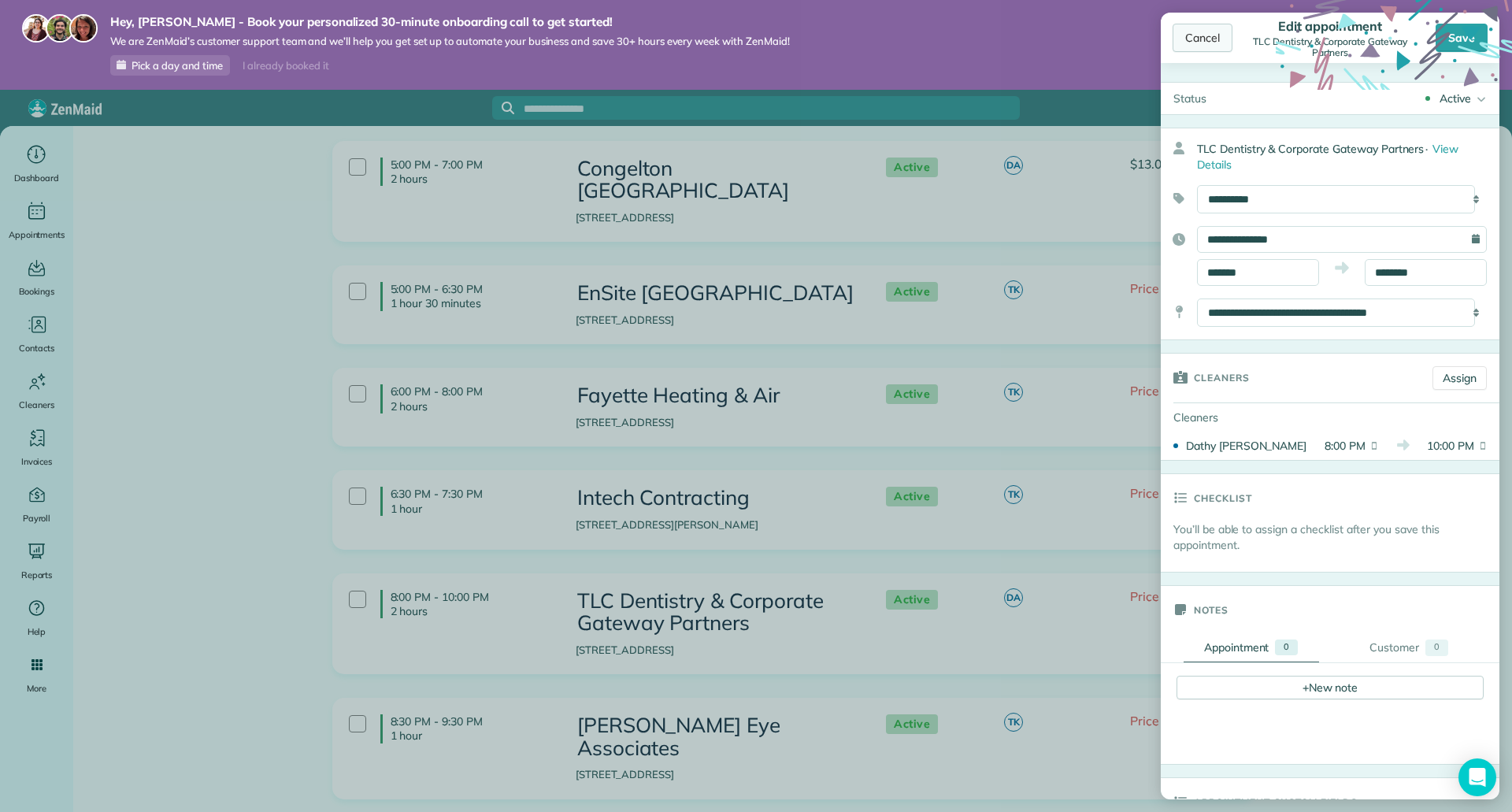
click at [1208, 34] on div "Cancel" at bounding box center [1203, 38] width 60 height 28
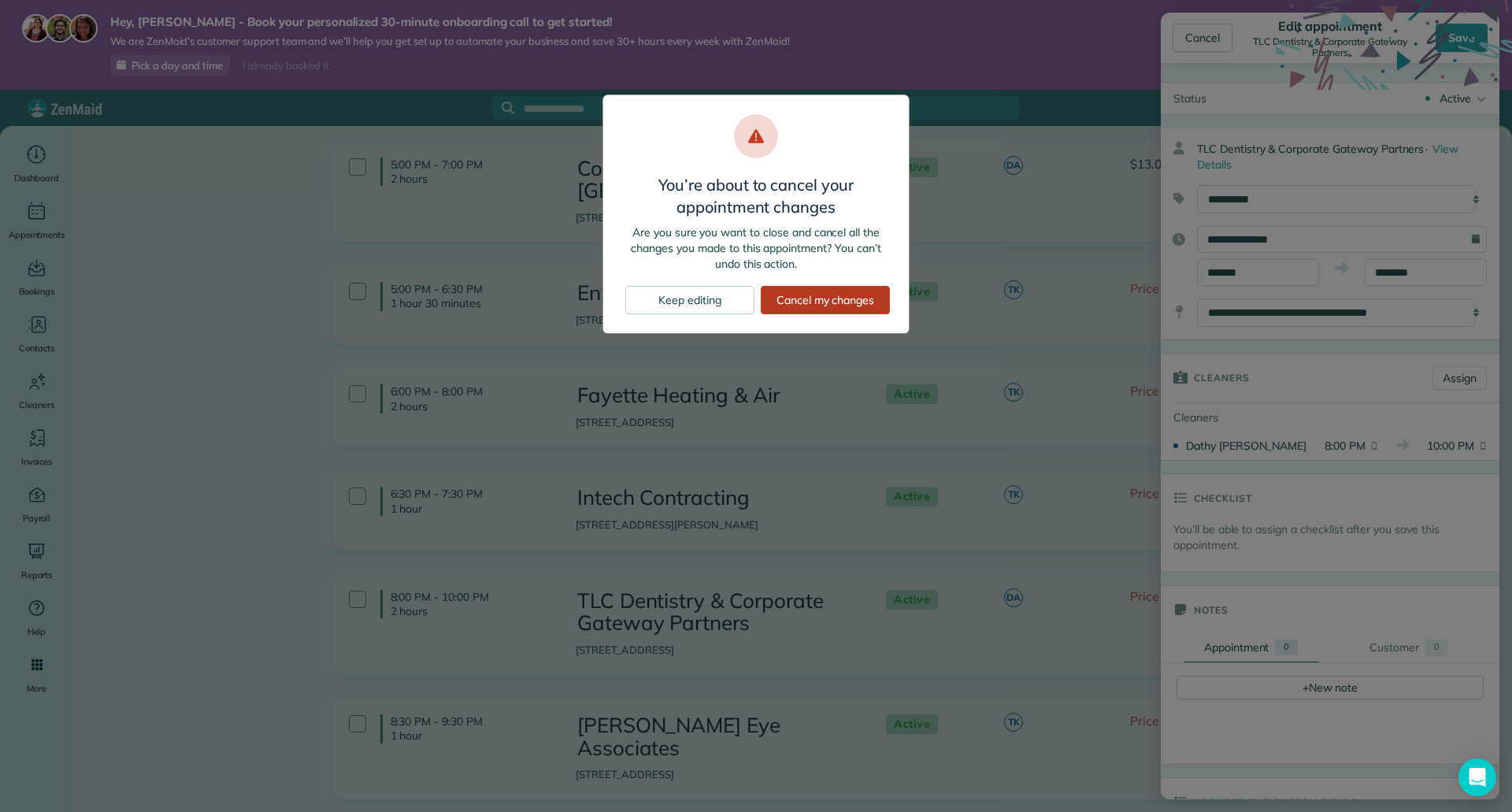
click at [822, 302] on div "Cancel my changes" at bounding box center [825, 300] width 129 height 28
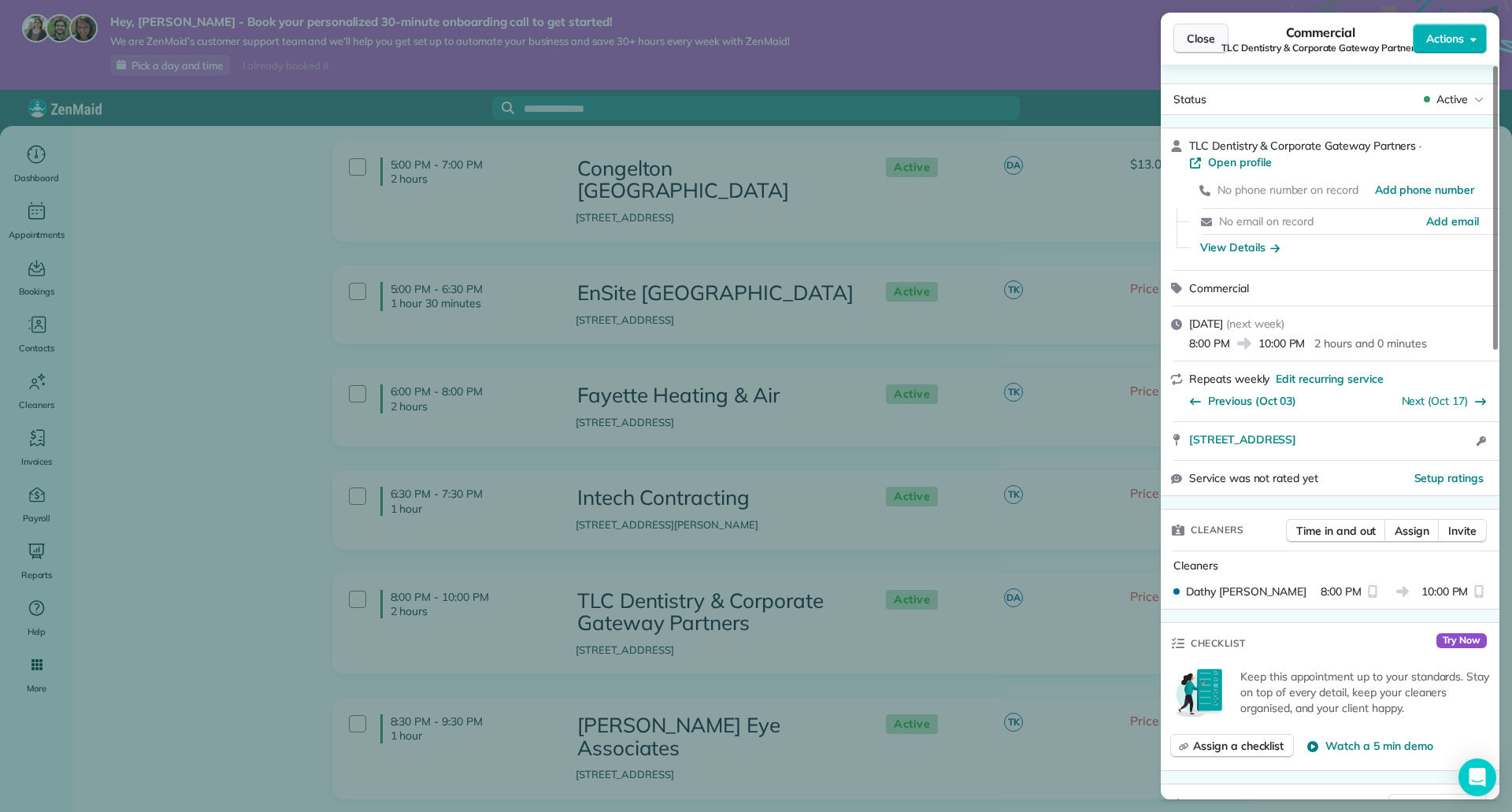
click at [1190, 32] on span "Close" at bounding box center [1200, 39] width 28 height 15
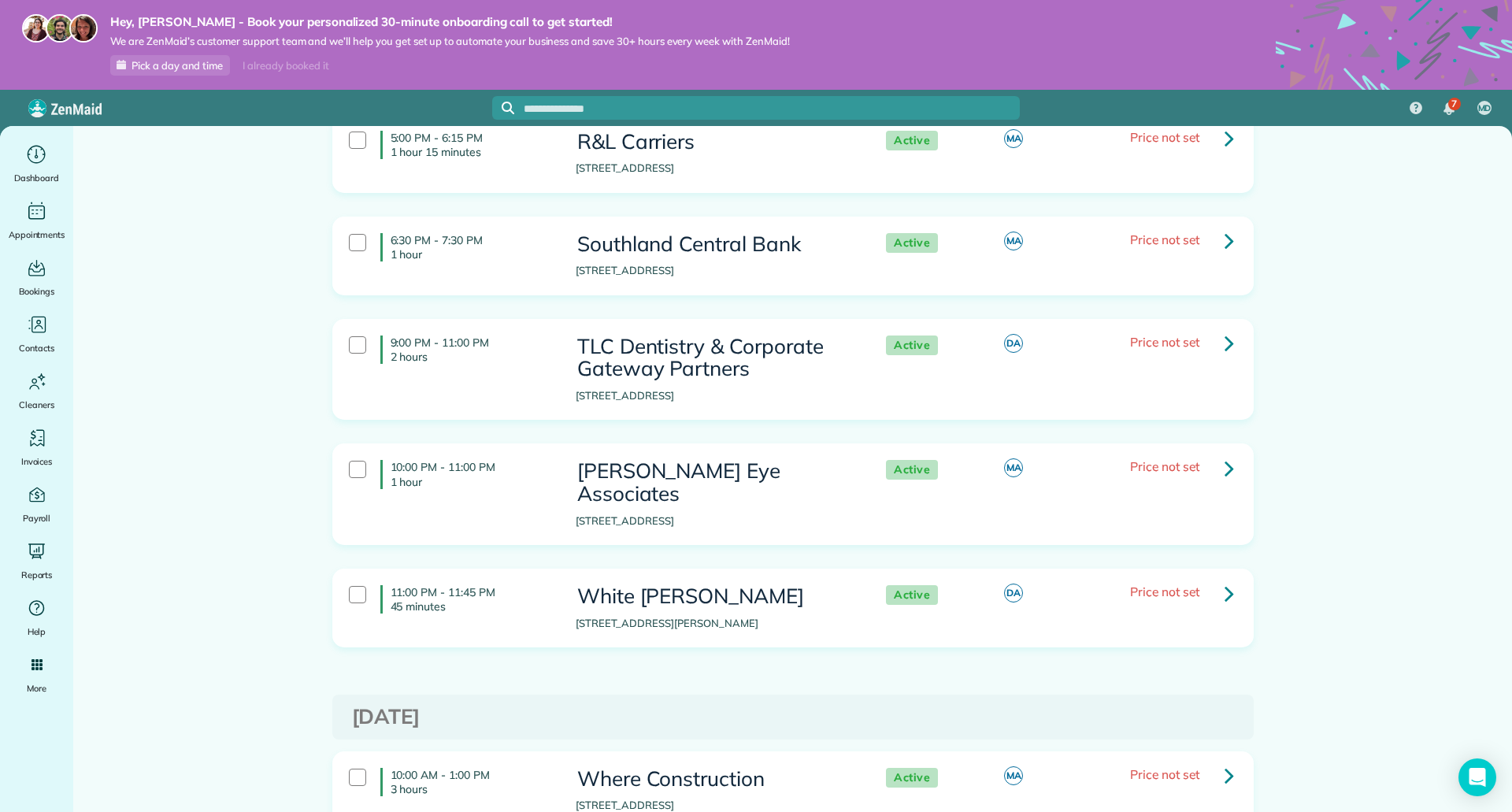
scroll to position [787, 0]
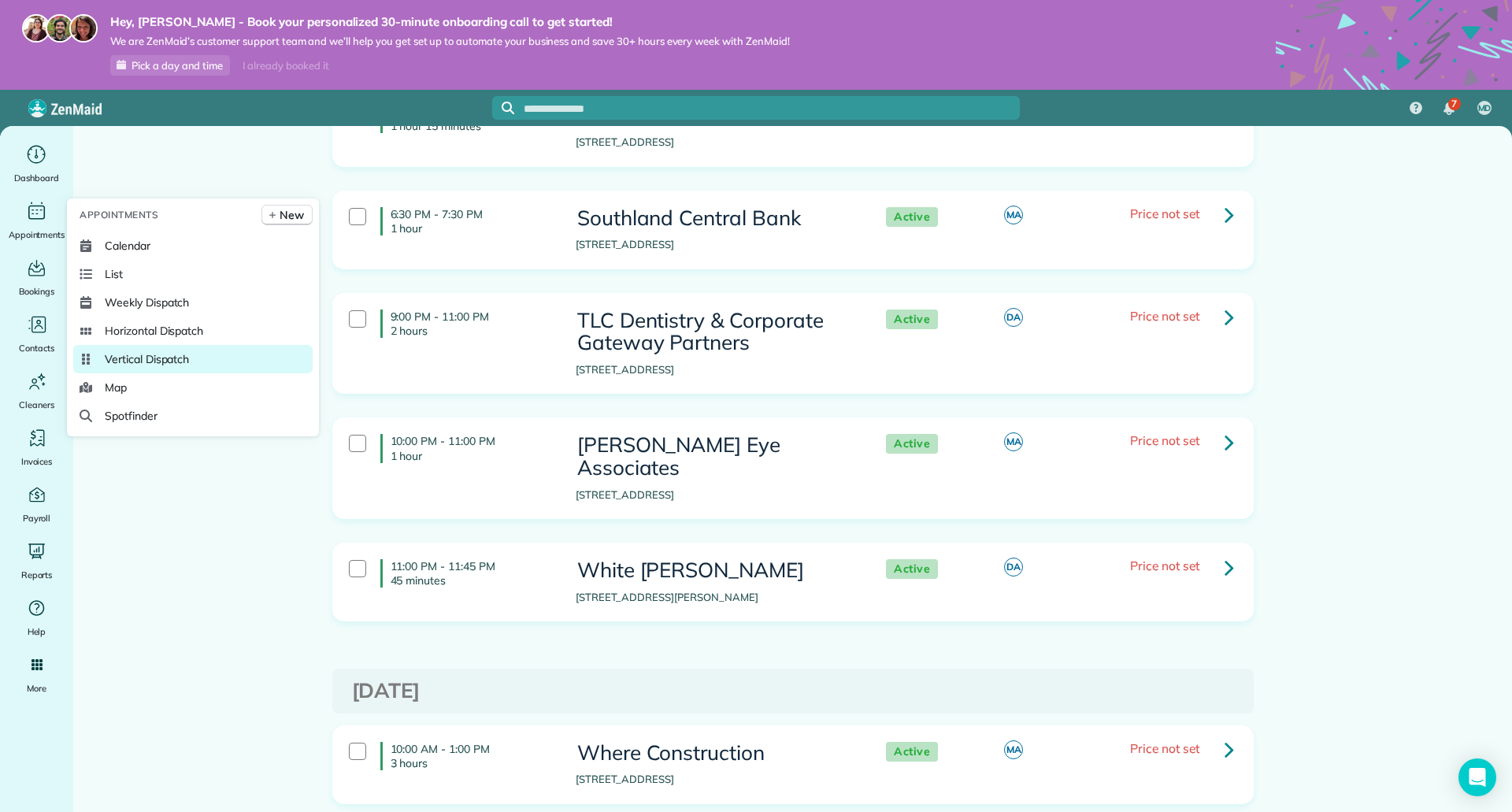
click at [130, 359] on span "Vertical Dispatch" at bounding box center [147, 359] width 84 height 15
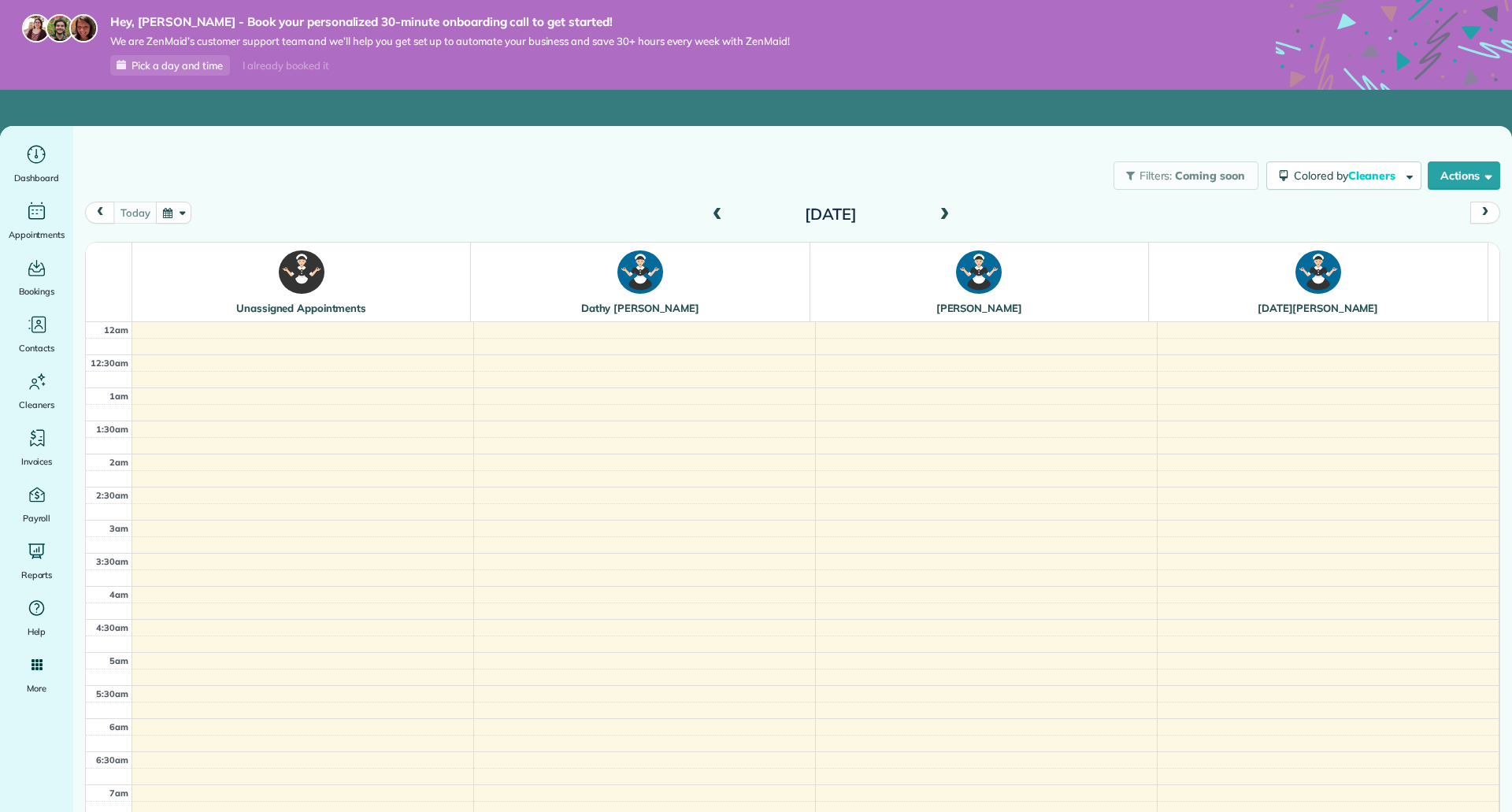
scroll to position [397, 0]
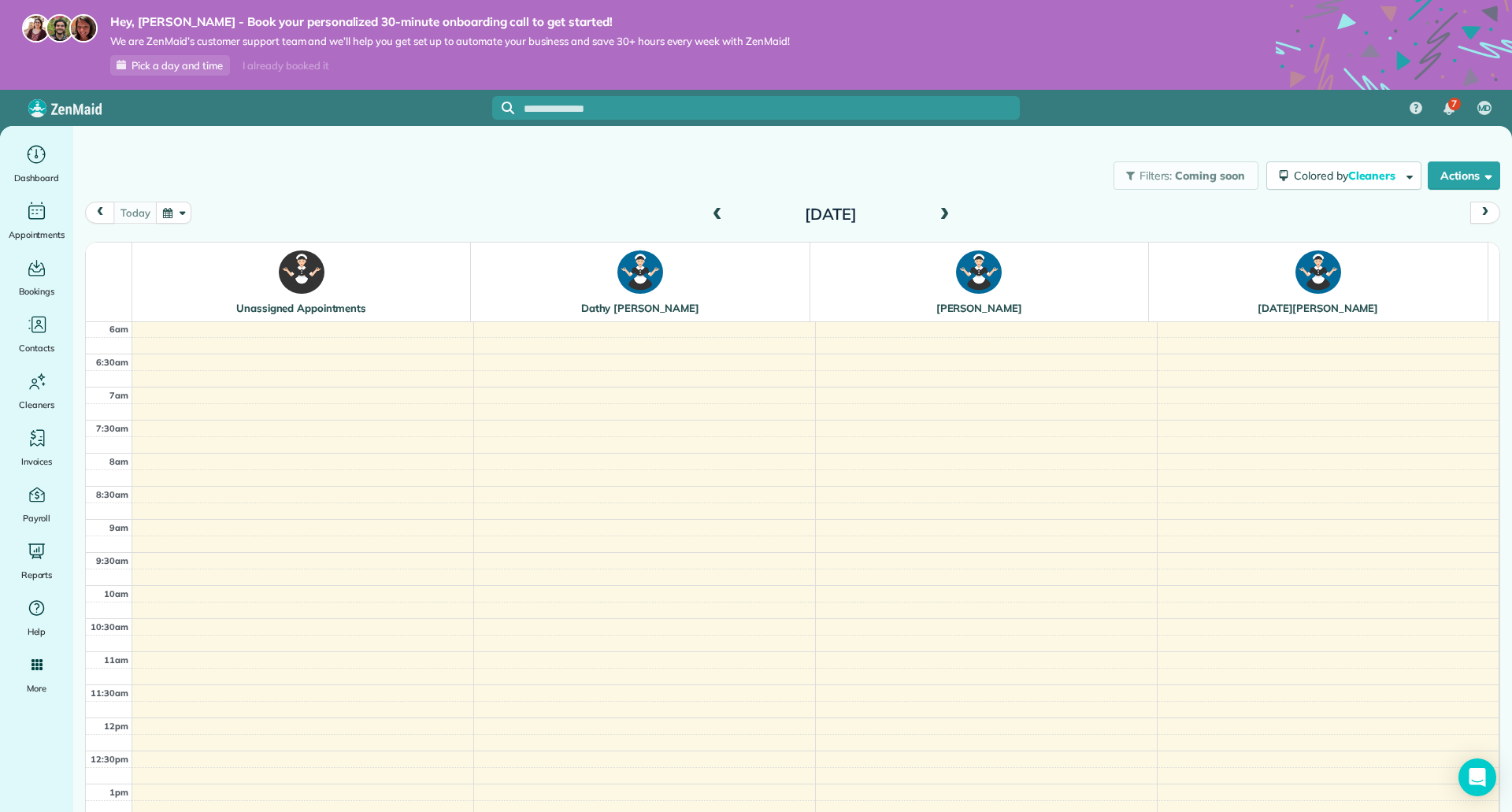
click at [720, 215] on span at bounding box center [717, 215] width 17 height 15
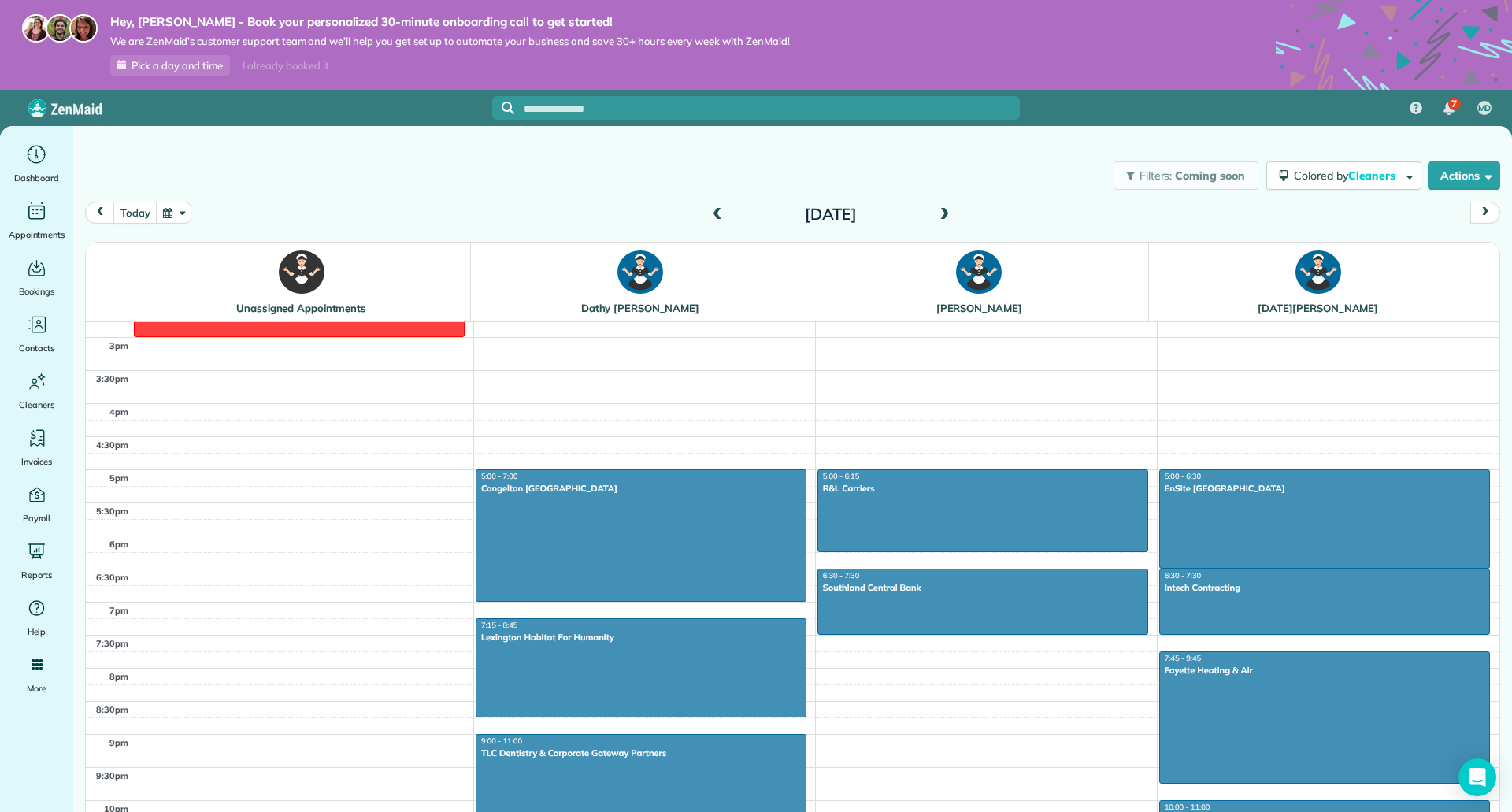
scroll to position [977, 0]
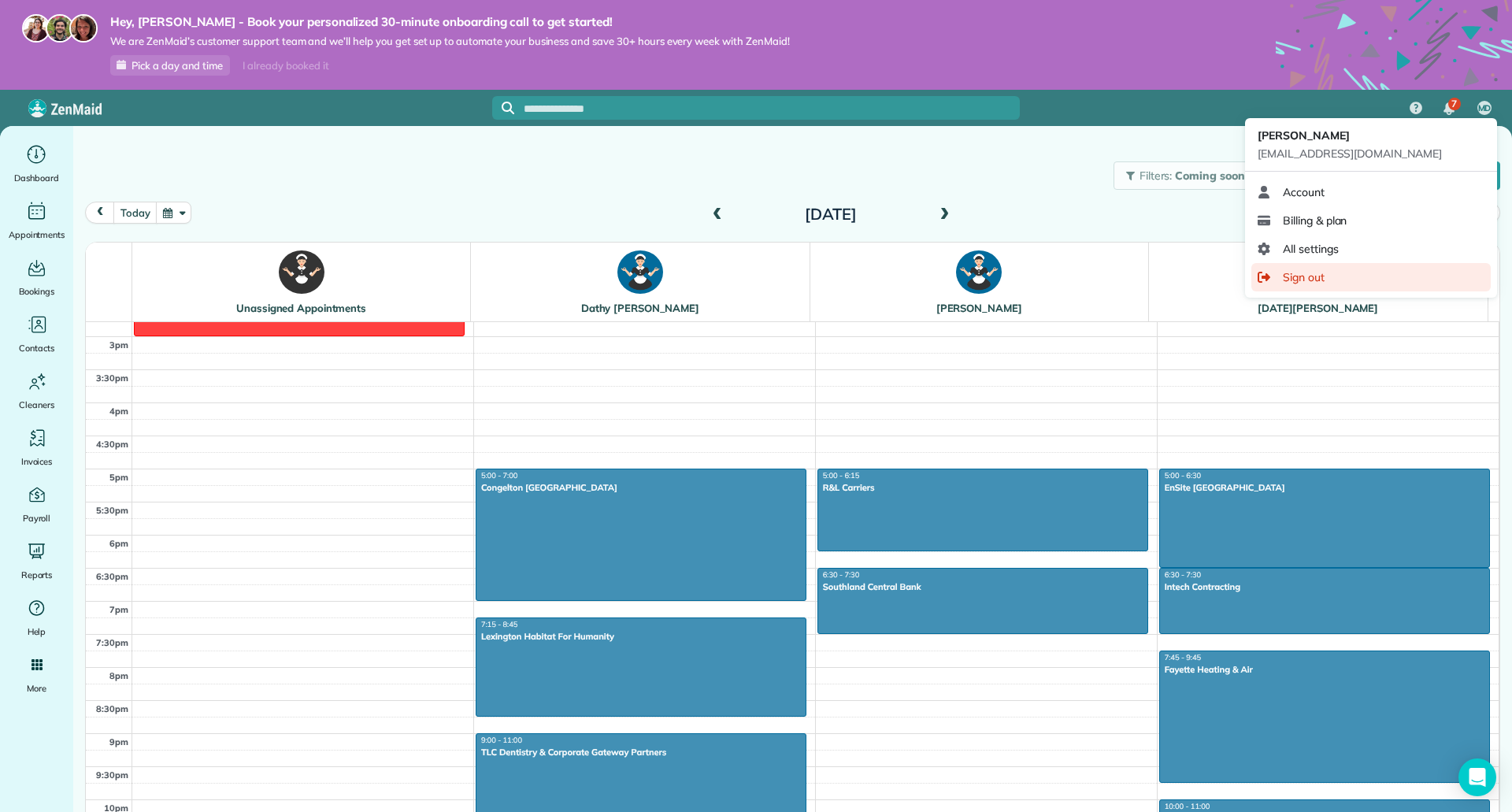
click at [1300, 289] on div "Sign out" at bounding box center [1370, 276] width 240 height 28
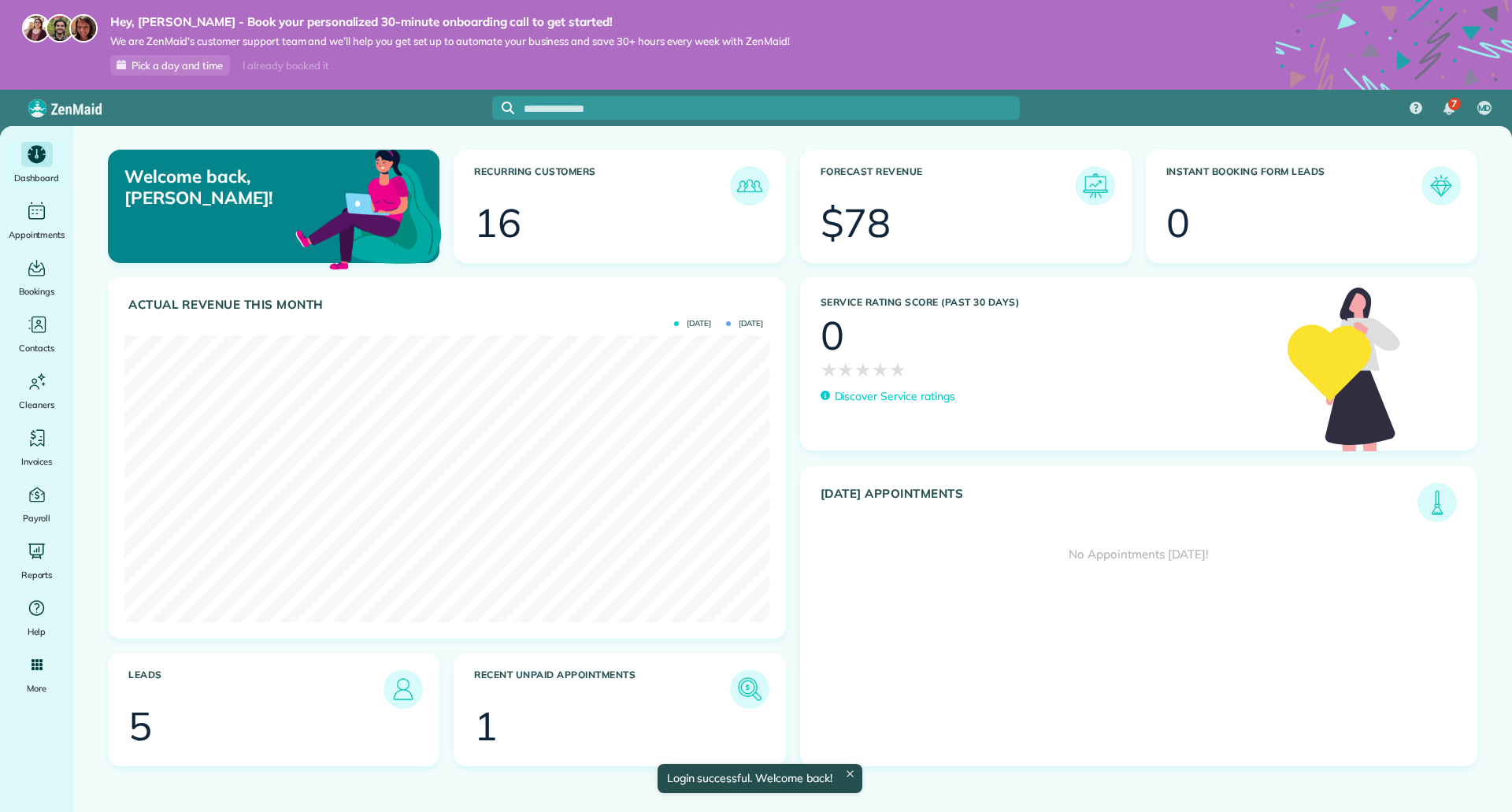
scroll to position [287, 644]
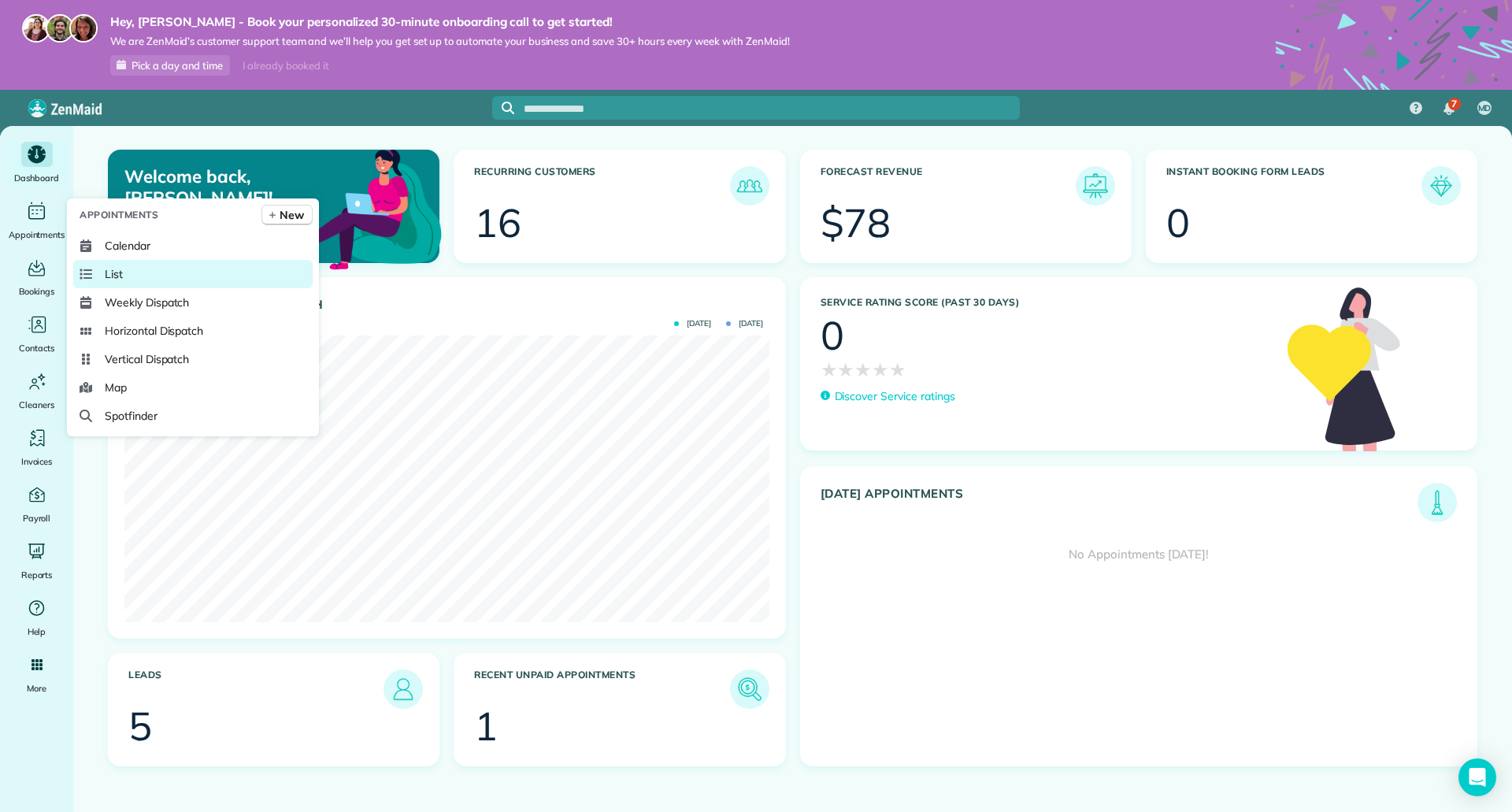
click at [124, 281] on link "List" at bounding box center [192, 274] width 240 height 28
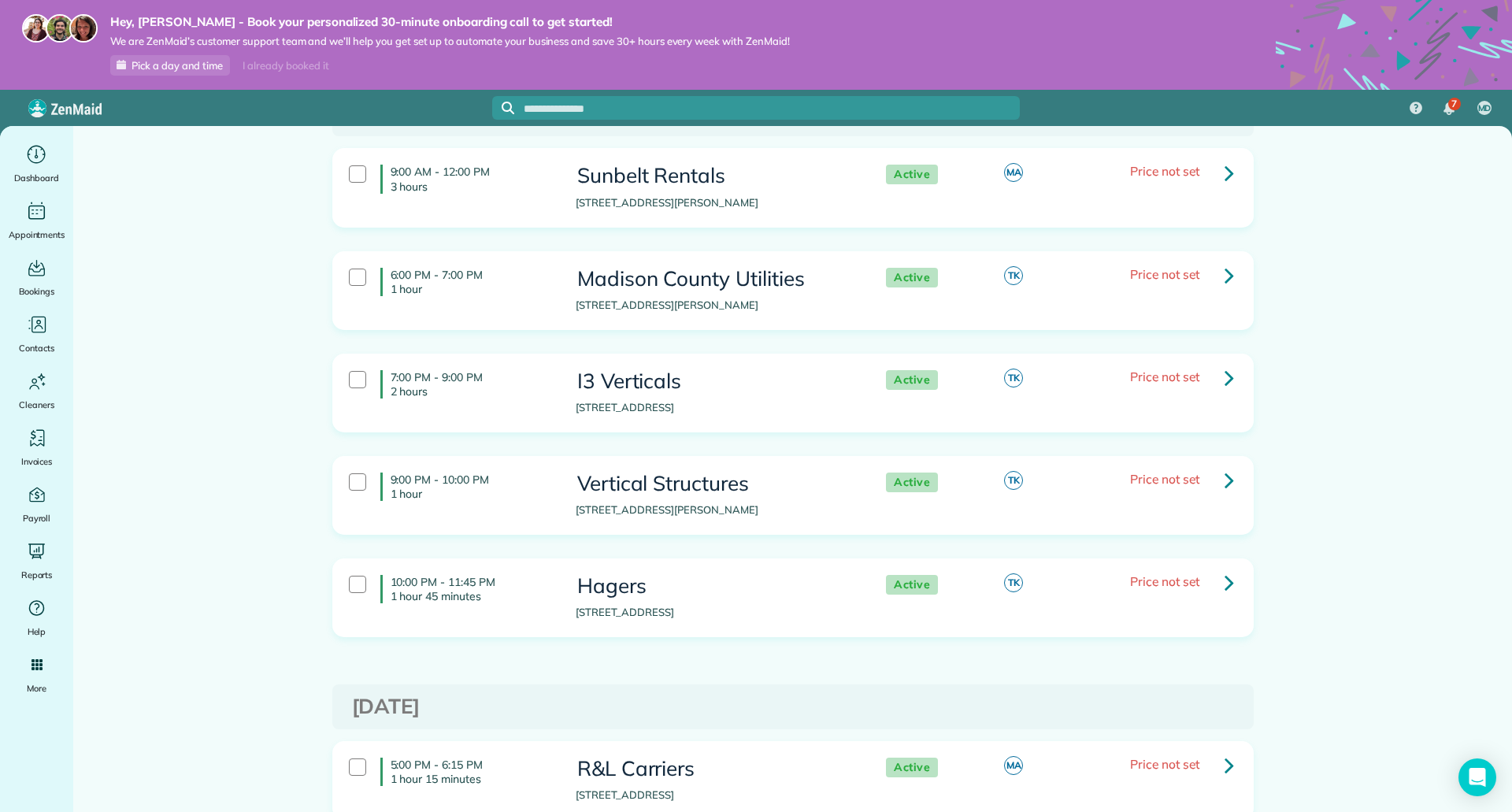
scroll to position [157, 0]
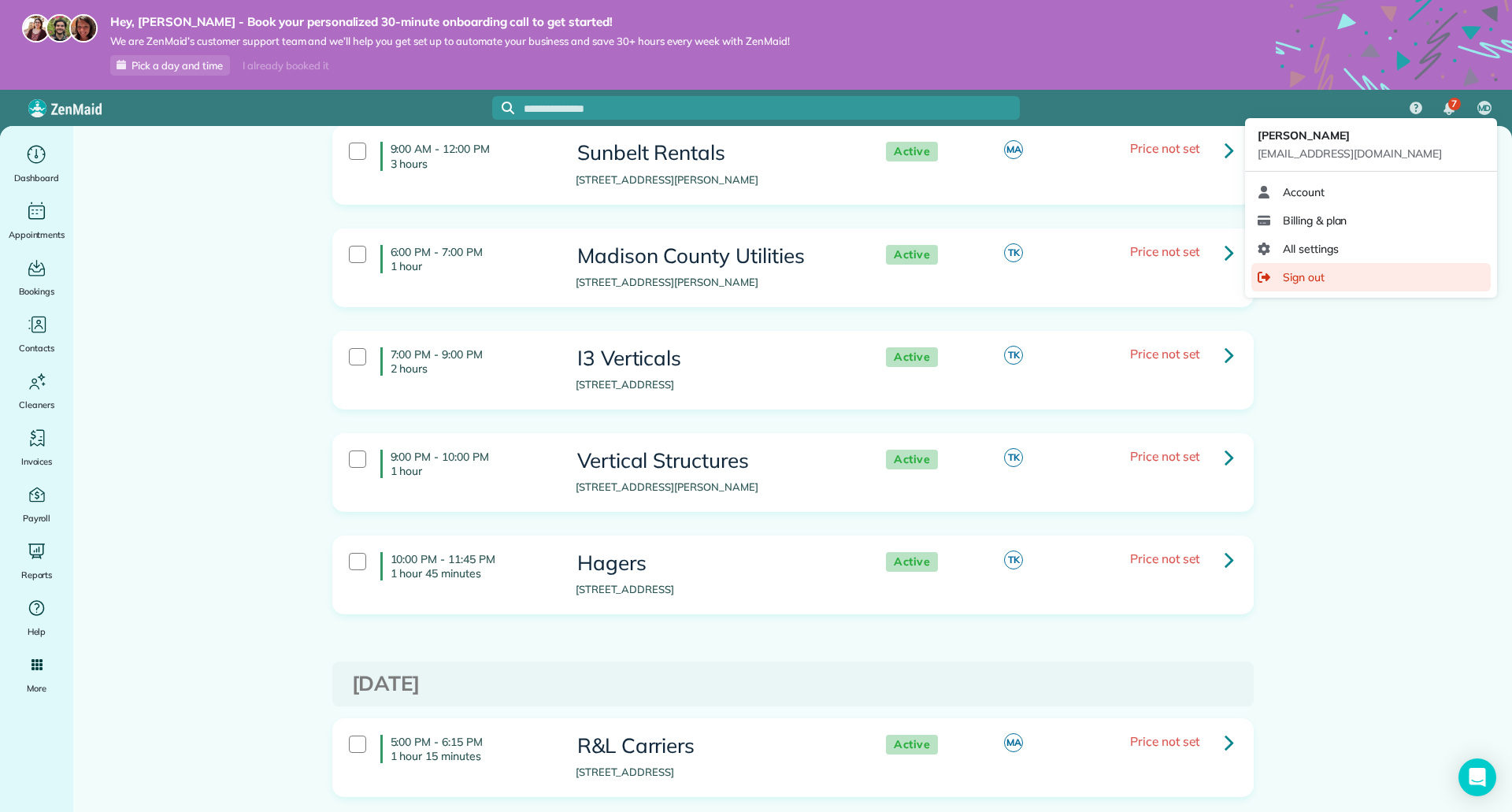
click at [1317, 281] on span "Sign out" at bounding box center [1303, 277] width 42 height 15
